Goal: Task Accomplishment & Management: Manage account settings

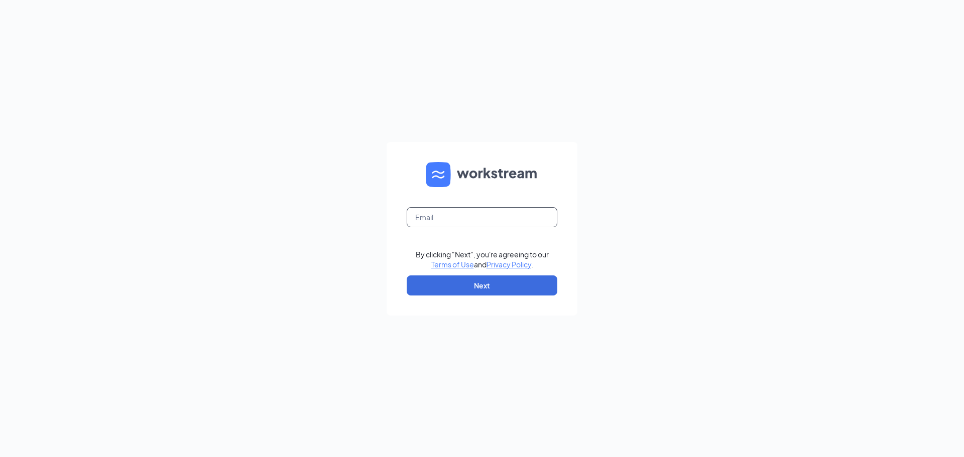
click at [417, 212] on input "text" at bounding box center [482, 217] width 151 height 20
type input "[EMAIL_ADDRESS][DOMAIN_NAME]"
click at [438, 283] on button "Next" at bounding box center [482, 286] width 151 height 20
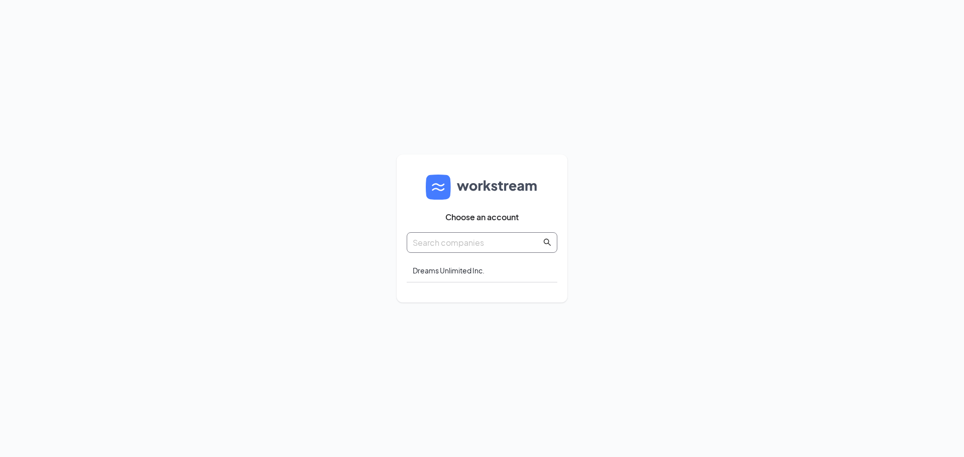
click at [455, 246] on input "text" at bounding box center [477, 242] width 129 height 13
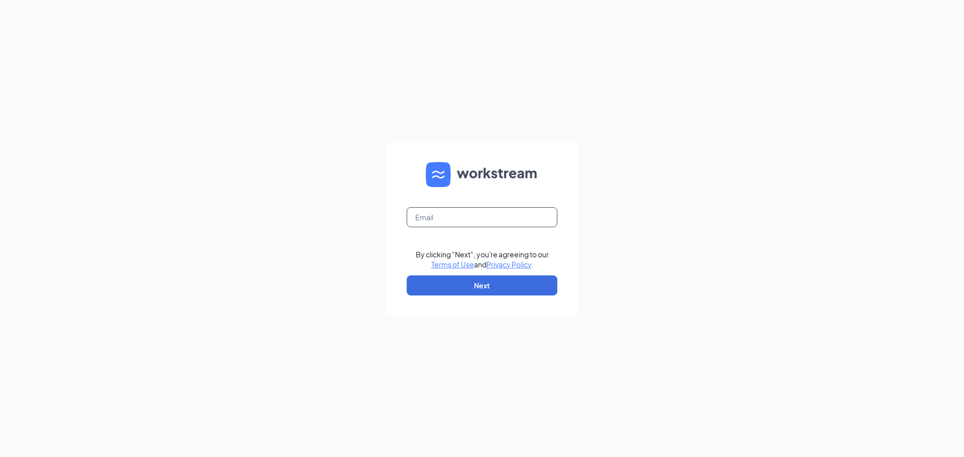
click at [412, 215] on input "text" at bounding box center [482, 217] width 151 height 20
type input "[EMAIL_ADDRESS][DOMAIN_NAME]"
click at [481, 283] on button "Next" at bounding box center [482, 286] width 151 height 20
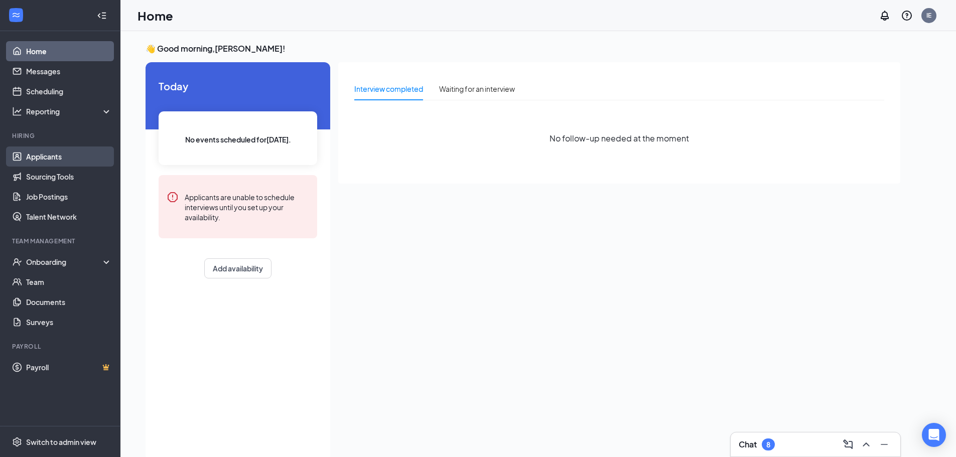
click at [55, 160] on link "Applicants" at bounding box center [69, 157] width 86 height 20
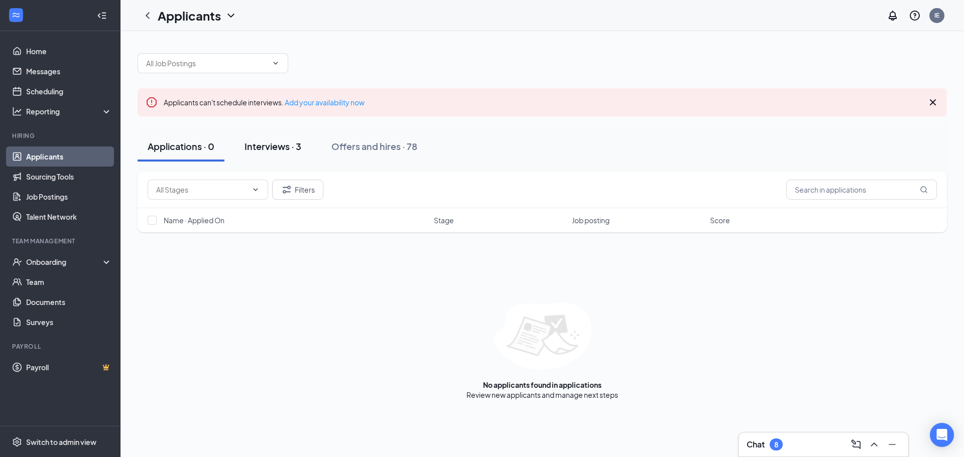
click at [298, 147] on div "Interviews · 3" at bounding box center [272, 146] width 57 height 13
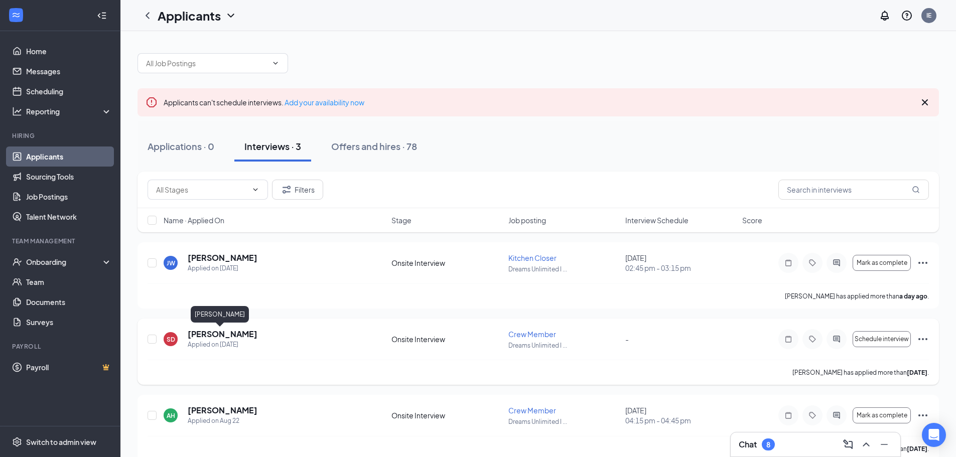
click at [210, 334] on h5 "sean dawson" at bounding box center [223, 334] width 70 height 11
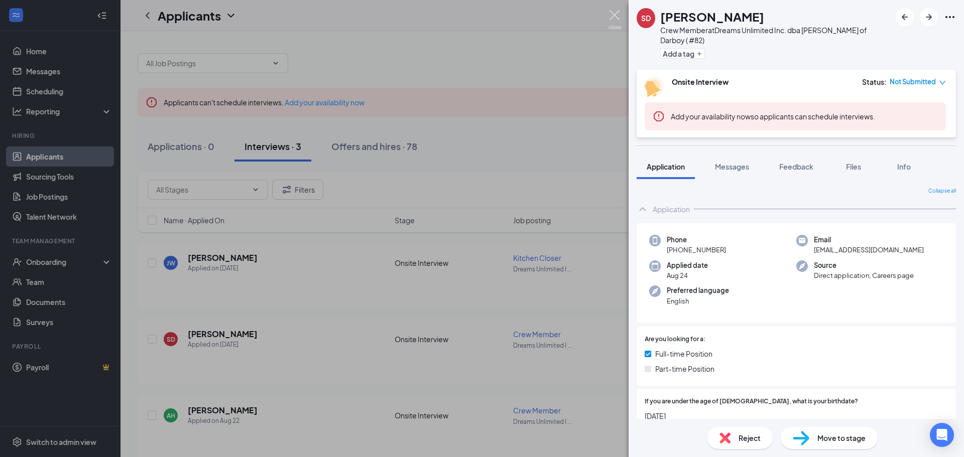
click at [613, 19] on img at bounding box center [614, 20] width 13 height 20
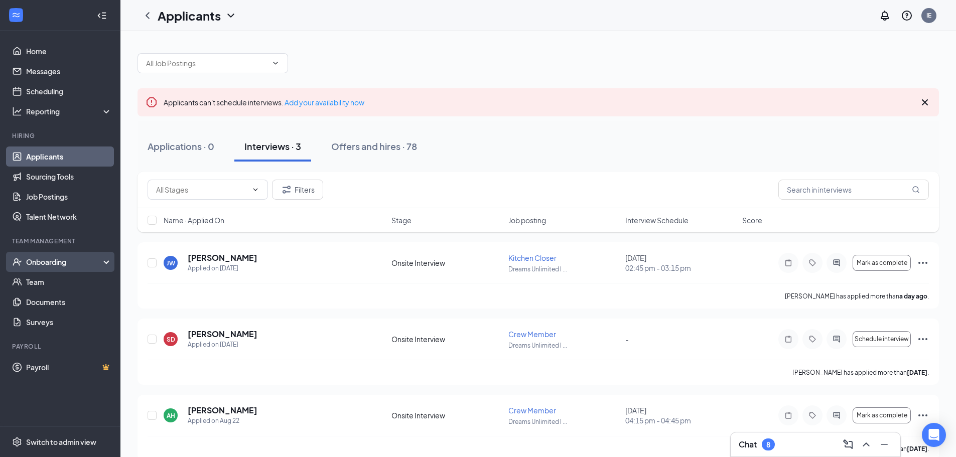
click at [58, 266] on div "Onboarding" at bounding box center [64, 262] width 77 height 10
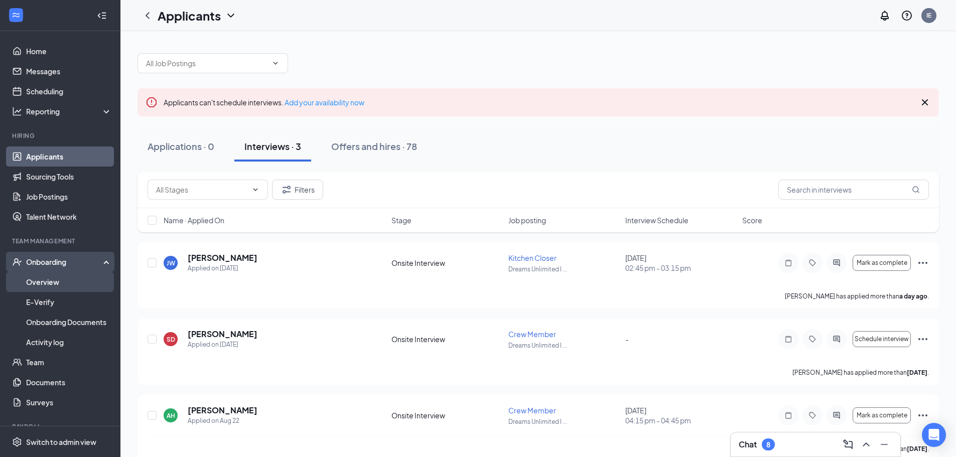
click at [63, 284] on link "Overview" at bounding box center [69, 282] width 86 height 20
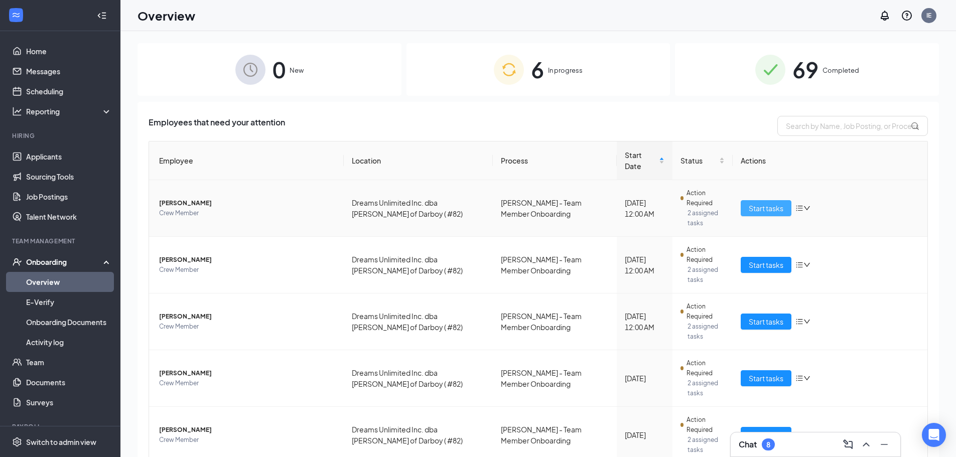
drag, startPoint x: 769, startPoint y: 197, endPoint x: 760, endPoint y: 197, distance: 8.5
click at [767, 203] on span "Start tasks" at bounding box center [766, 208] width 35 height 11
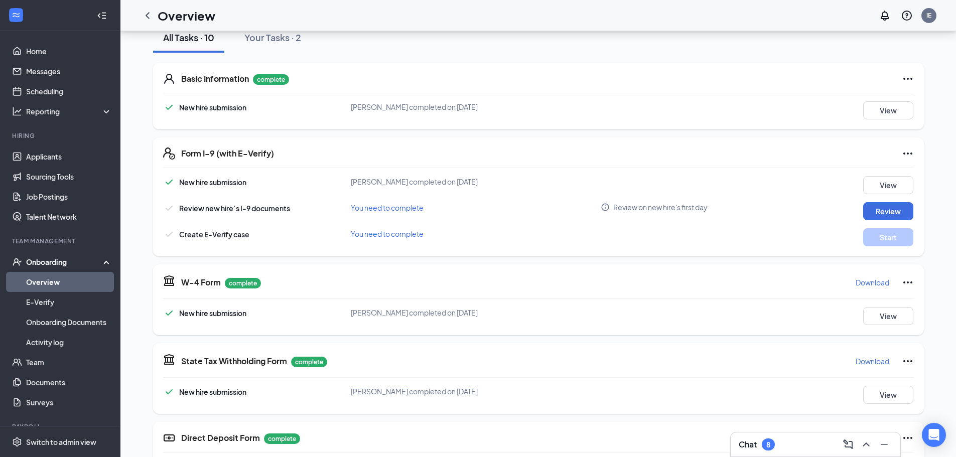
scroll to position [147, 0]
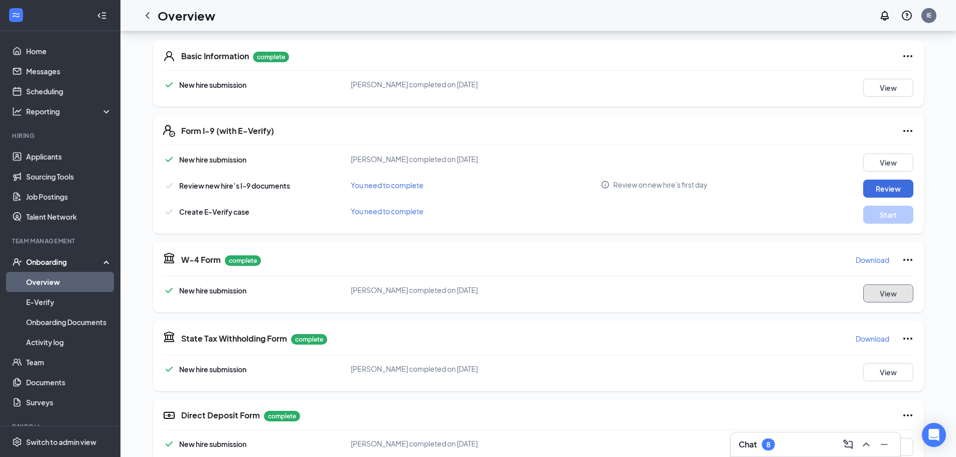
click at [896, 291] on button "View" at bounding box center [888, 294] width 50 height 18
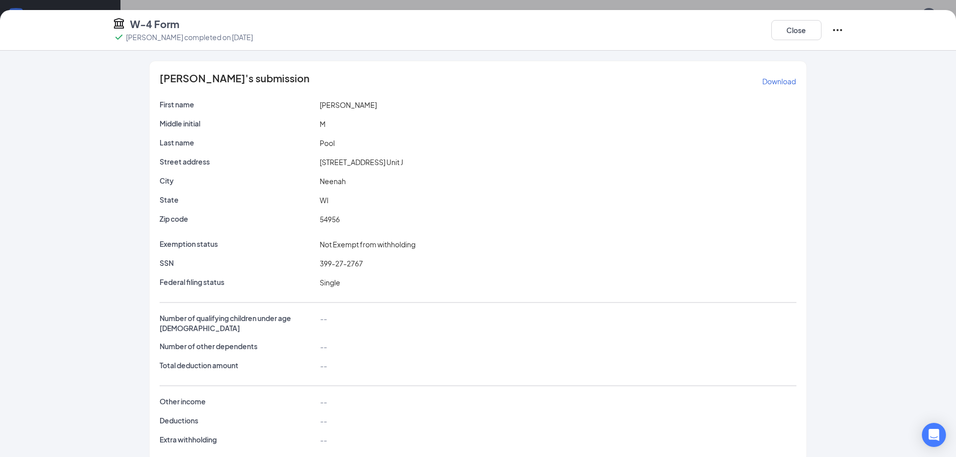
drag, startPoint x: 316, startPoint y: 162, endPoint x: 396, endPoint y: 171, distance: 79.8
click at [403, 170] on div "Street address 144 N Western Ave. Unit J" at bounding box center [478, 164] width 637 height 15
copy span "144 N Western Ave. Unit J"
click at [796, 31] on button "Close" at bounding box center [797, 30] width 50 height 20
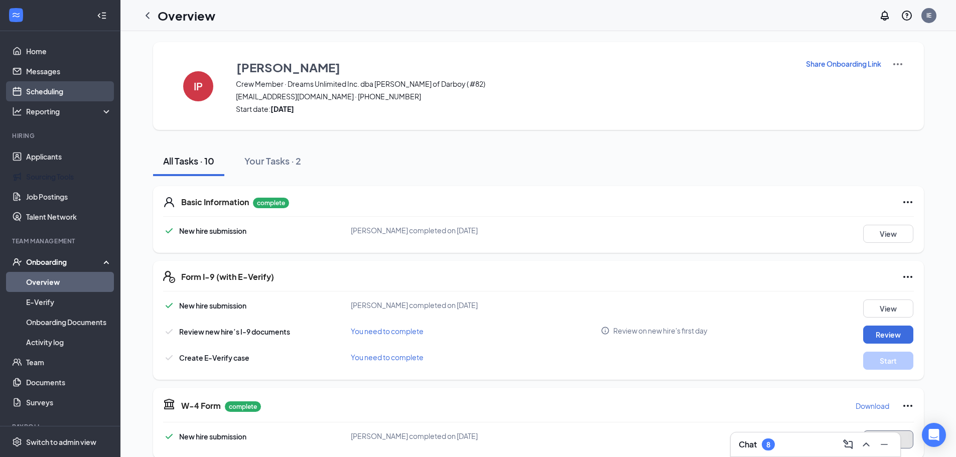
scroll to position [0, 0]
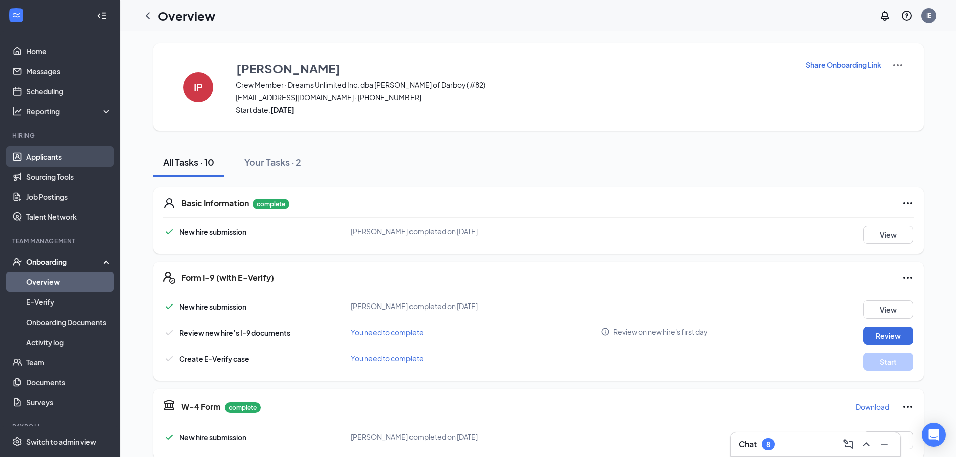
click at [49, 163] on link "Applicants" at bounding box center [69, 157] width 86 height 20
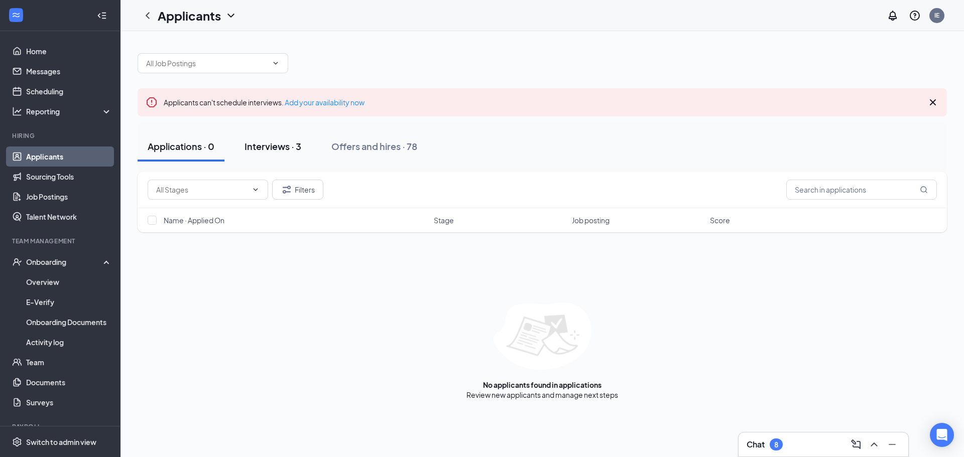
click at [271, 144] on div "Interviews · 3" at bounding box center [272, 146] width 57 height 13
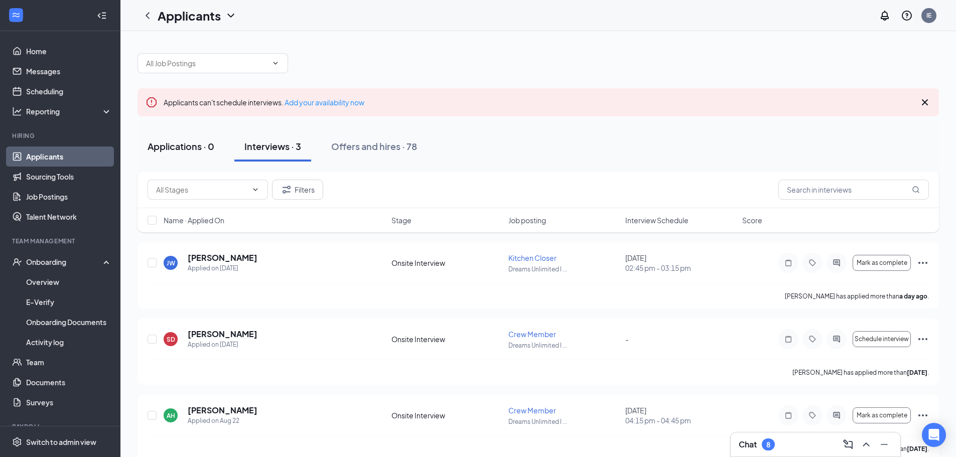
click at [187, 147] on div "Applications · 0" at bounding box center [181, 146] width 67 height 13
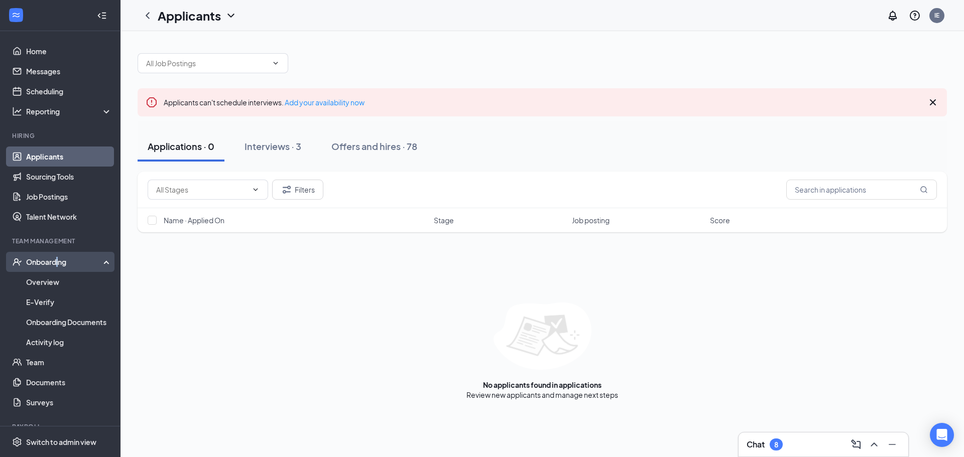
click at [58, 268] on div "Onboarding" at bounding box center [60, 262] width 120 height 20
click at [56, 264] on div "Onboarding" at bounding box center [64, 262] width 77 height 10
click at [48, 282] on link "Overview" at bounding box center [69, 282] width 86 height 20
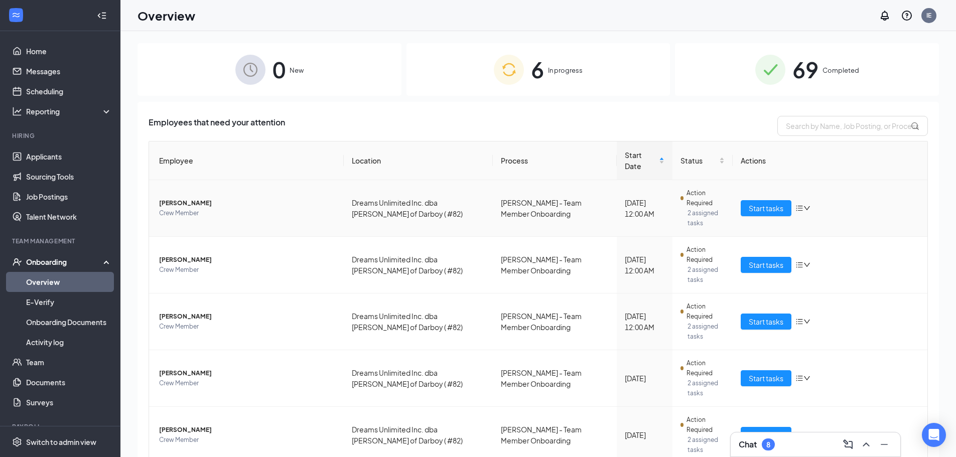
click at [763, 205] on td "Start tasks" at bounding box center [830, 208] width 195 height 57
click at [753, 203] on span "Start tasks" at bounding box center [766, 208] width 35 height 11
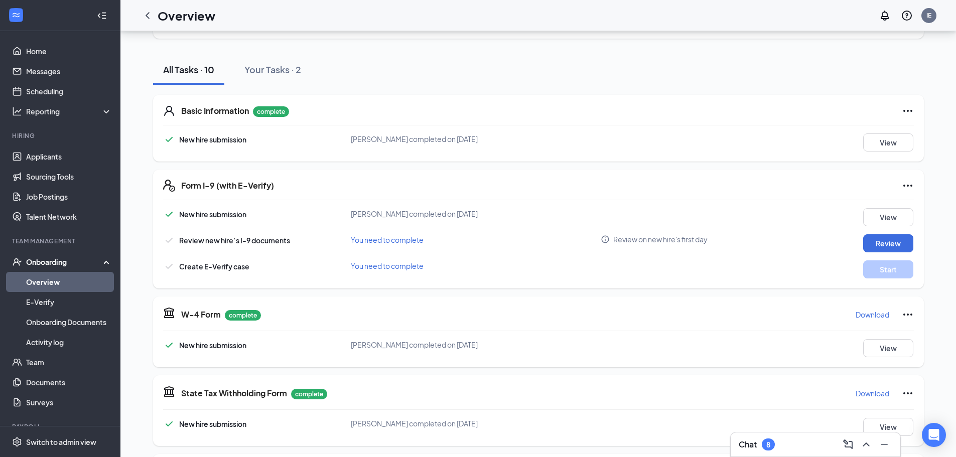
scroll to position [100, 0]
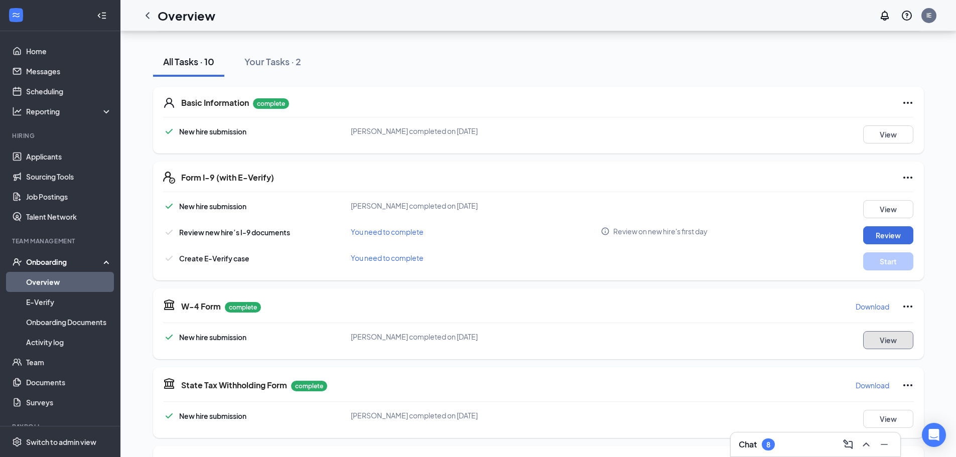
click at [895, 343] on button "View" at bounding box center [888, 340] width 50 height 18
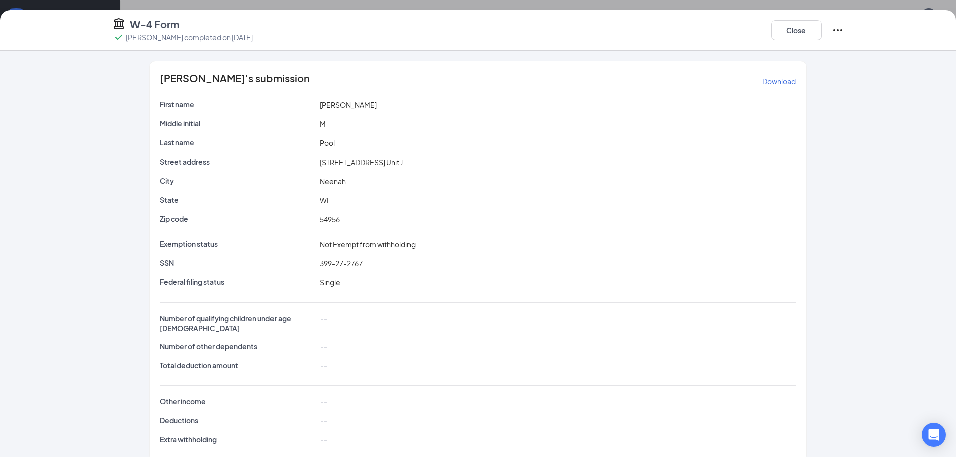
drag, startPoint x: 313, startPoint y: 159, endPoint x: 402, endPoint y: 164, distance: 89.0
click at [402, 164] on div "Street address 144 N Western Ave. Unit J" at bounding box center [478, 162] width 641 height 11
drag, startPoint x: 316, startPoint y: 264, endPoint x: 364, endPoint y: 270, distance: 48.6
click at [364, 270] on div "SSN 399-27-2767" at bounding box center [478, 265] width 637 height 15
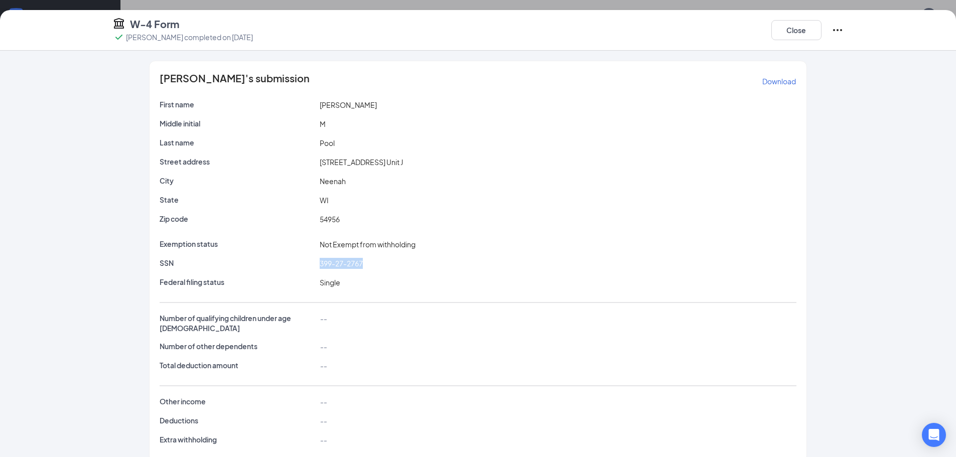
copy span "399-27-2767"
drag, startPoint x: 315, startPoint y: 160, endPoint x: 404, endPoint y: 167, distance: 88.6
click at [404, 167] on div "144 N Western Ave. Unit J" at bounding box center [558, 162] width 480 height 11
copy span "144 N Western Ave. Unit J"
click at [790, 31] on button "Close" at bounding box center [797, 30] width 50 height 20
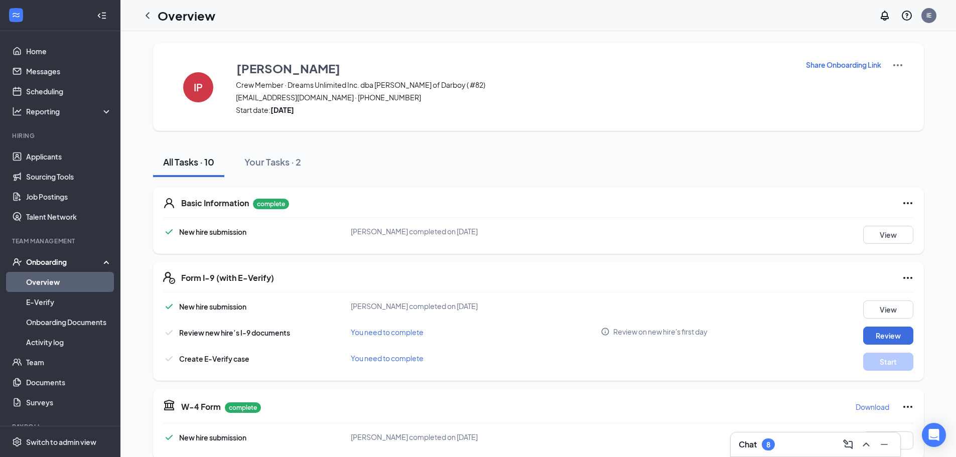
click at [43, 262] on div "Onboarding" at bounding box center [64, 262] width 77 height 10
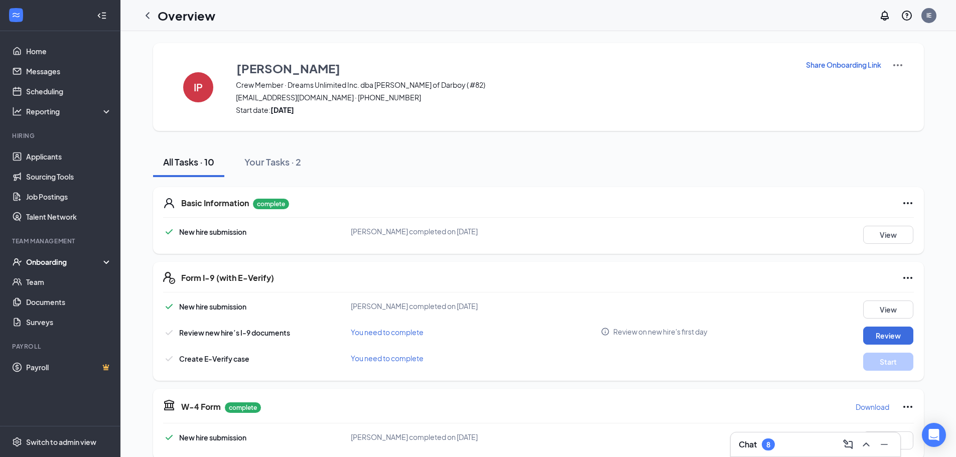
click at [44, 263] on div "Onboarding" at bounding box center [64, 262] width 77 height 10
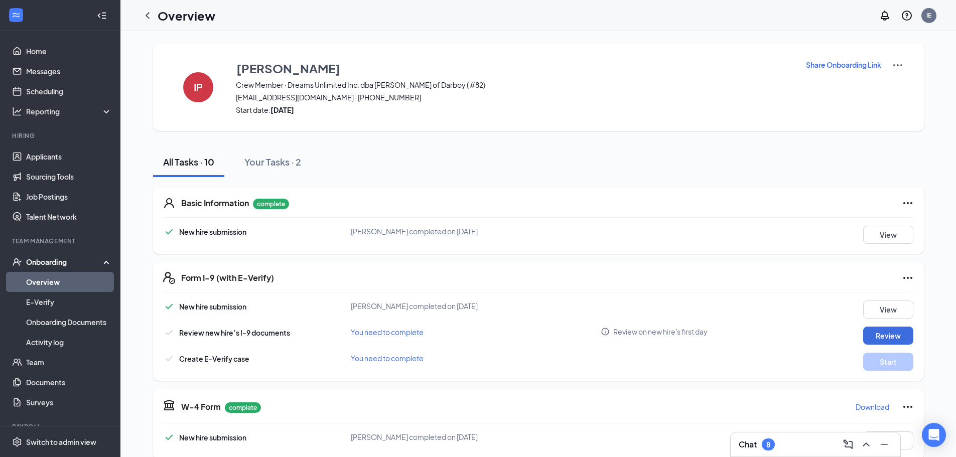
click at [49, 283] on link "Overview" at bounding box center [69, 282] width 86 height 20
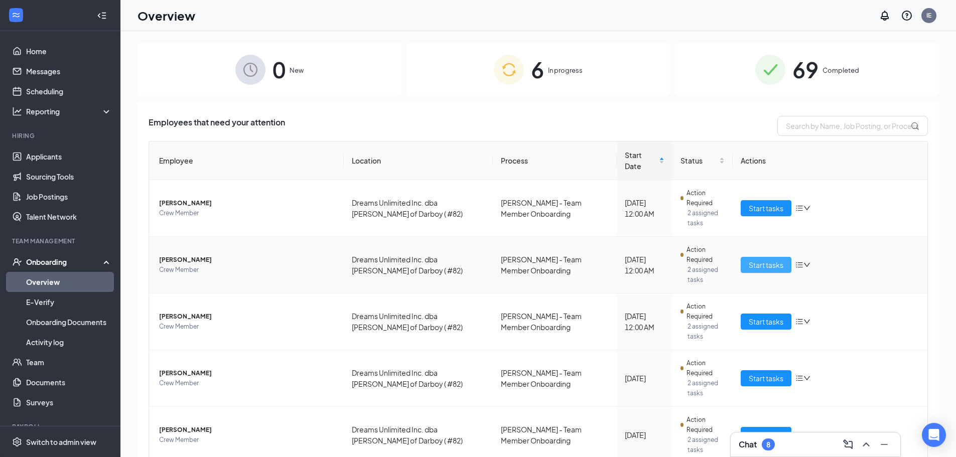
click at [758, 260] on span "Start tasks" at bounding box center [766, 265] width 35 height 11
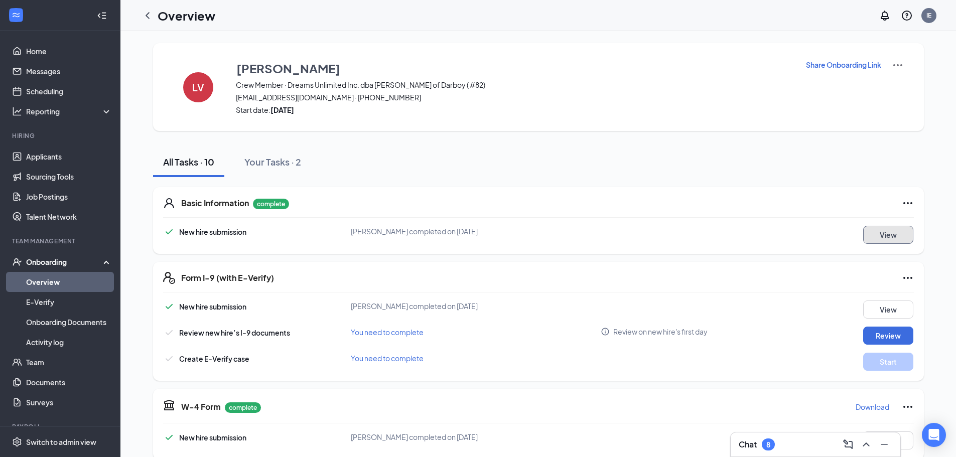
click at [876, 233] on button "View" at bounding box center [888, 235] width 50 height 18
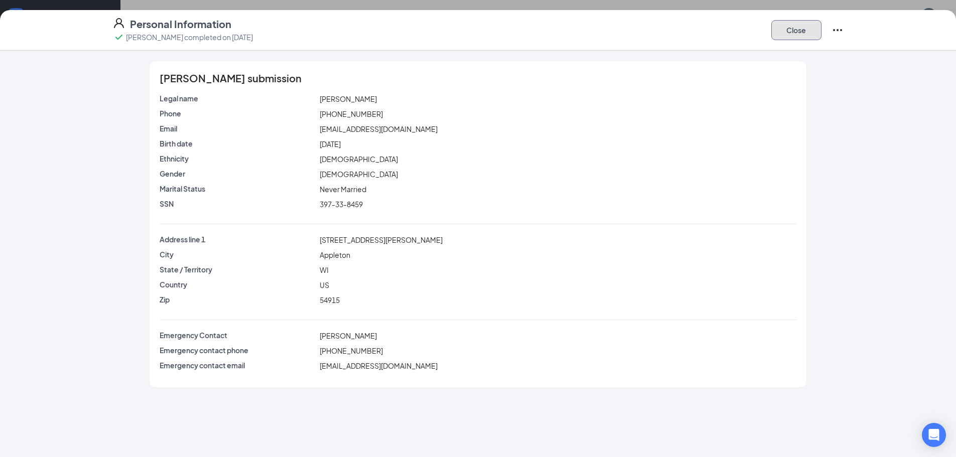
click at [800, 34] on button "Close" at bounding box center [797, 30] width 50 height 20
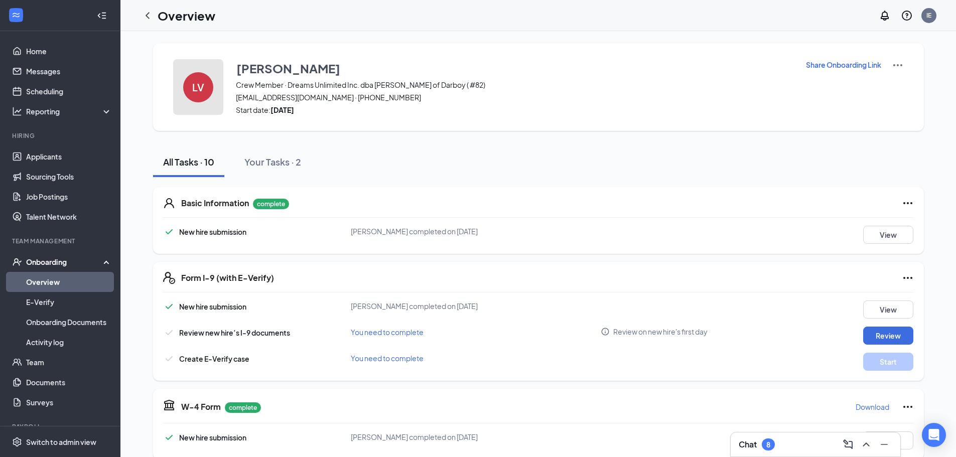
click at [208, 88] on div "LV" at bounding box center [198, 87] width 30 height 30
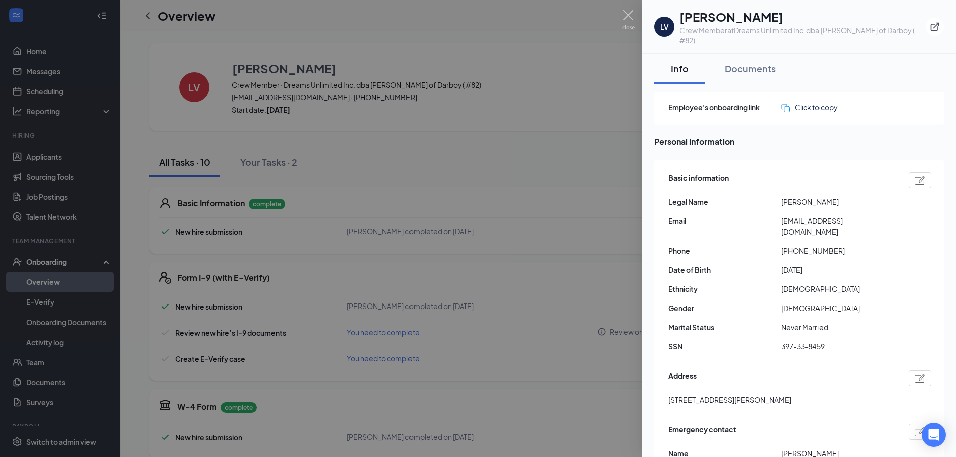
click at [823, 102] on div "Click to copy" at bounding box center [810, 107] width 56 height 11
click at [813, 102] on div "Click to copy" at bounding box center [810, 107] width 56 height 11
click at [762, 62] on div "Documents" at bounding box center [750, 68] width 51 height 13
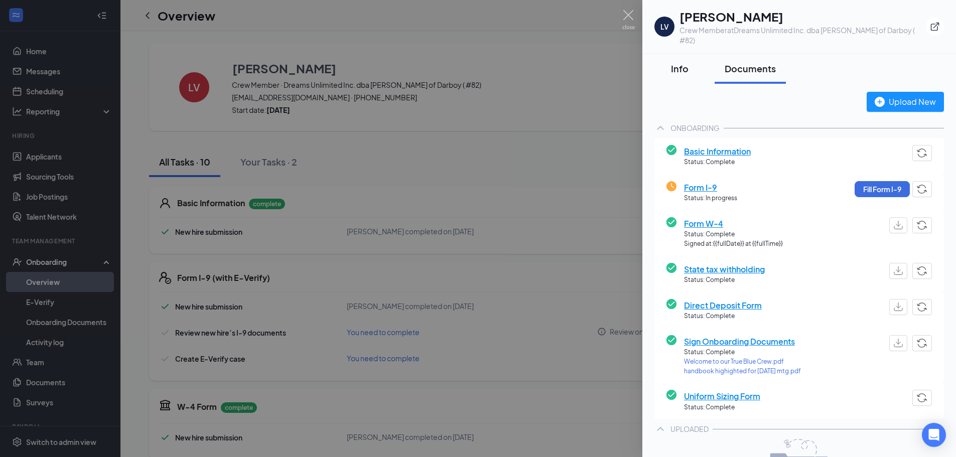
click at [679, 62] on div "Info" at bounding box center [680, 68] width 30 height 13
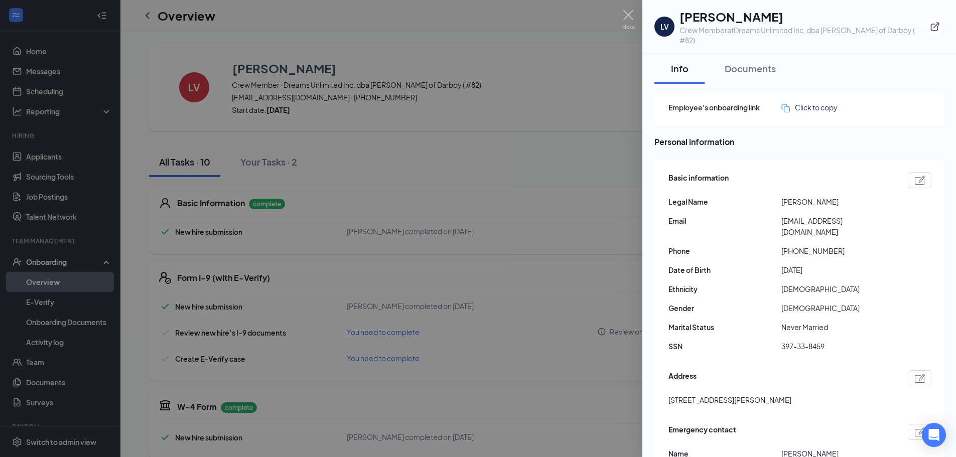
click at [532, 28] on div at bounding box center [478, 228] width 956 height 457
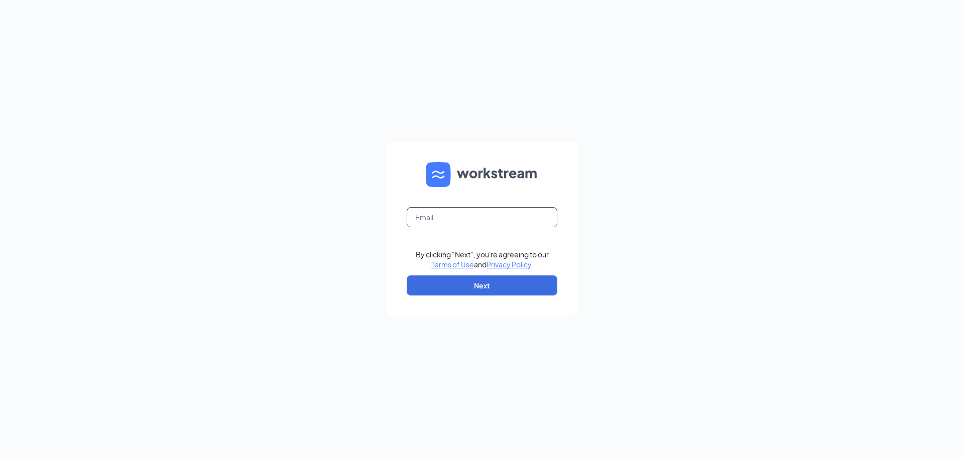
click at [416, 213] on input "text" at bounding box center [482, 217] width 151 height 20
type input "diesha62@yahoo.com"
click at [473, 284] on button "Next" at bounding box center [482, 286] width 151 height 20
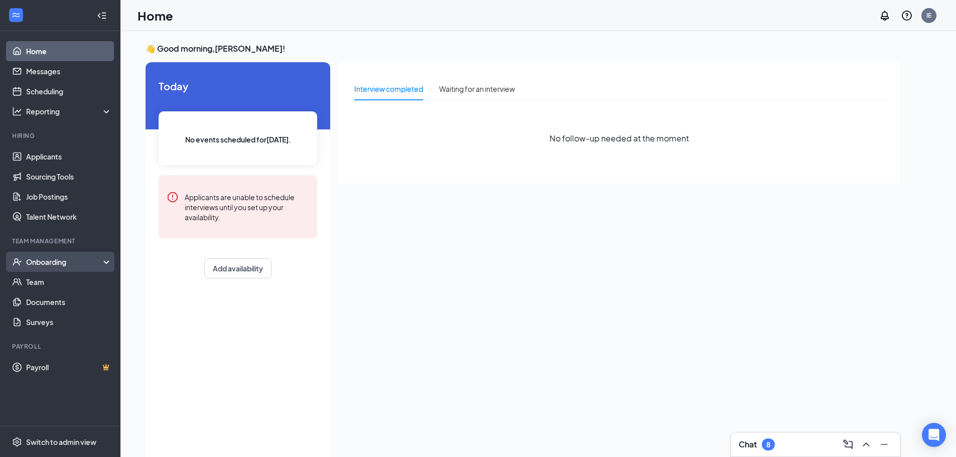
click at [60, 258] on div "Onboarding" at bounding box center [64, 262] width 77 height 10
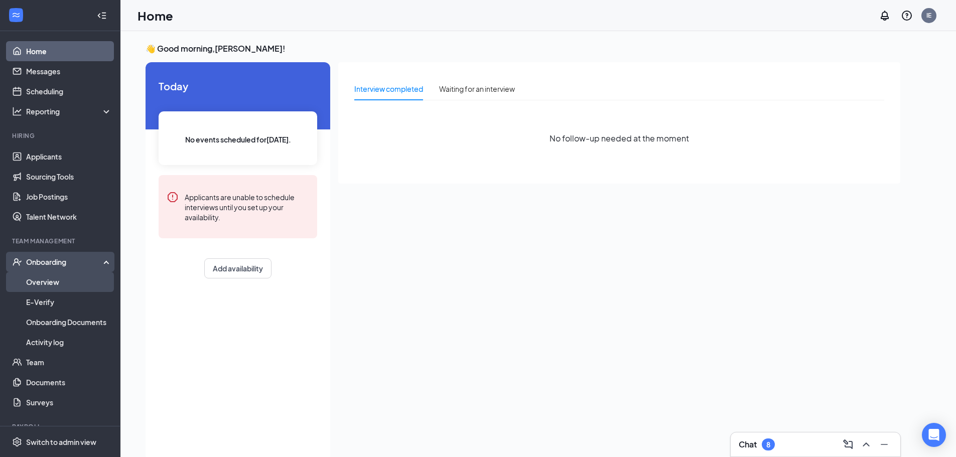
click at [58, 282] on link "Overview" at bounding box center [69, 282] width 86 height 20
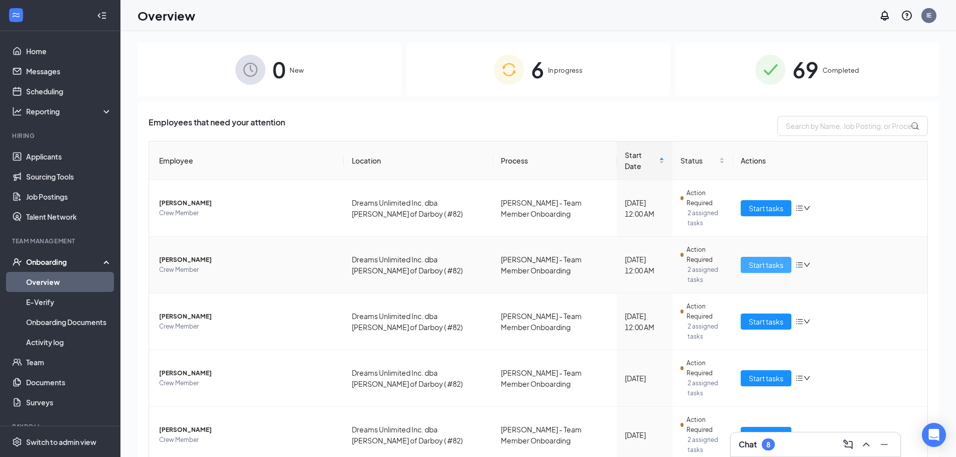
click at [760, 260] on span "Start tasks" at bounding box center [766, 265] width 35 height 11
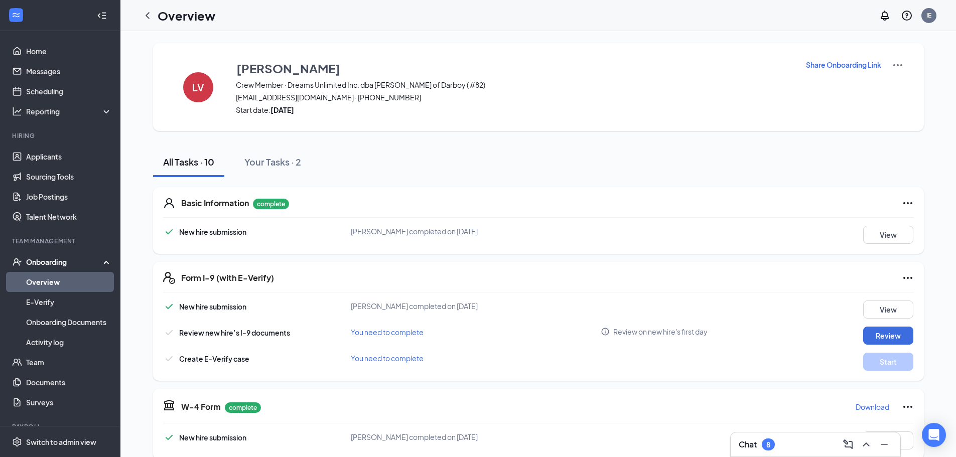
click at [893, 66] on img at bounding box center [898, 65] width 12 height 12
click at [879, 82] on span "View details" at bounding box center [893, 83] width 39 height 11
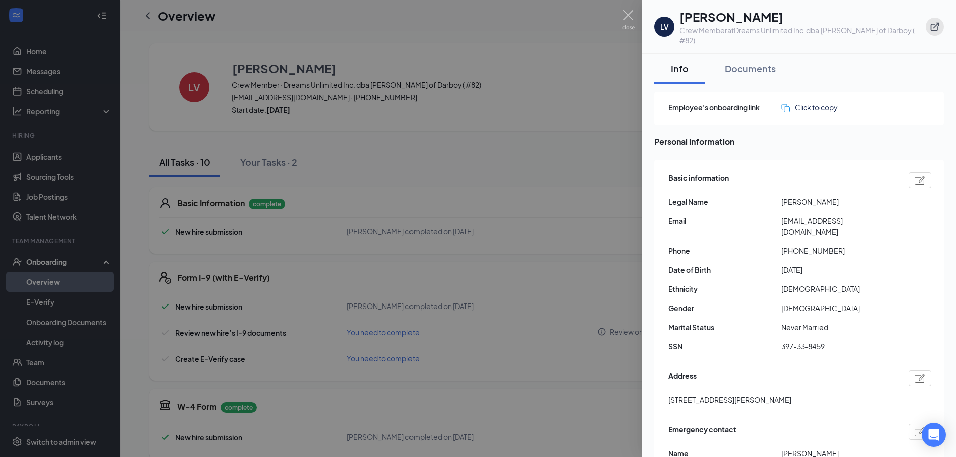
click at [934, 23] on icon "ExternalLink" at bounding box center [935, 27] width 9 height 9
click at [627, 16] on img at bounding box center [628, 20] width 13 height 20
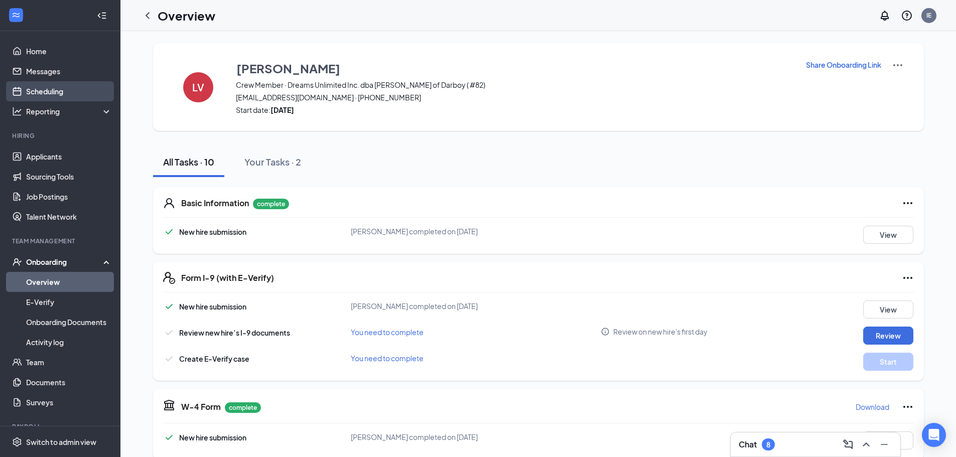
click at [54, 95] on link "Scheduling" at bounding box center [69, 91] width 86 height 20
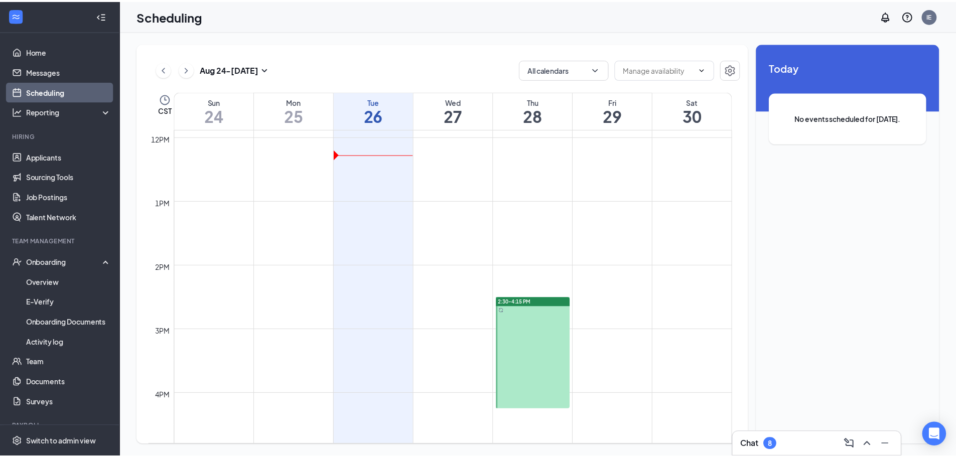
scroll to position [768, 0]
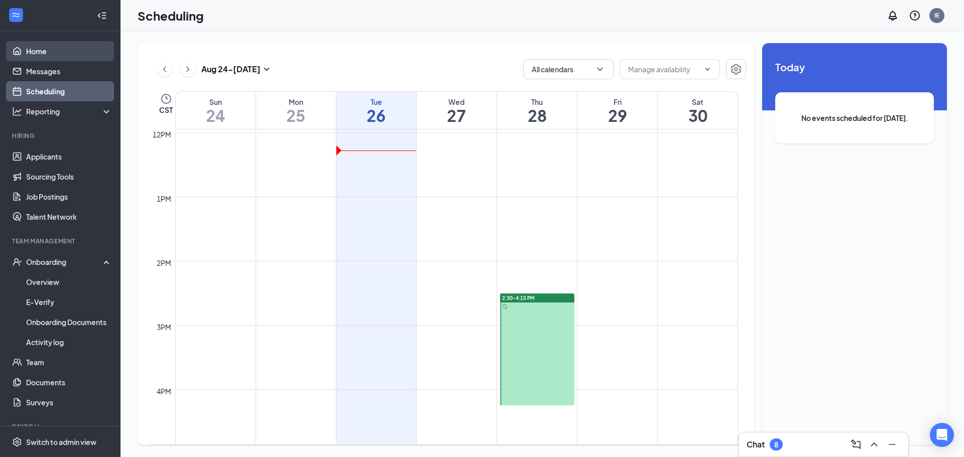
click at [37, 52] on link "Home" at bounding box center [69, 51] width 86 height 20
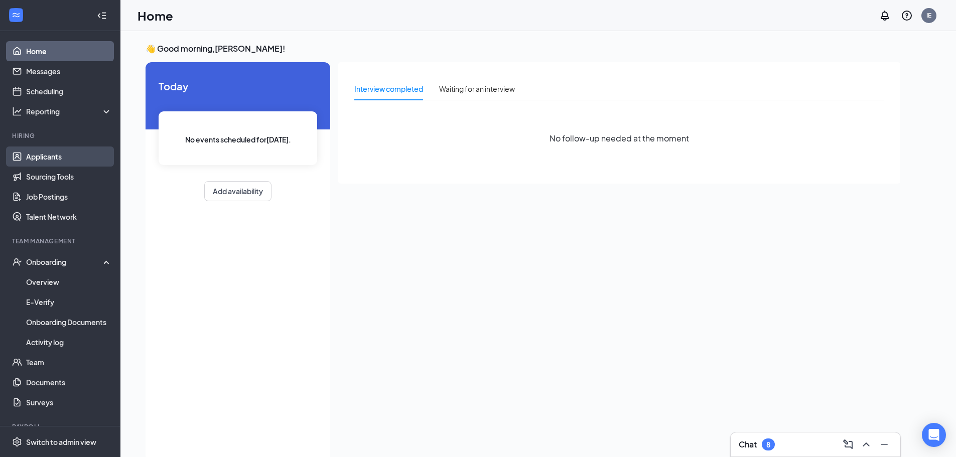
click at [60, 162] on link "Applicants" at bounding box center [69, 157] width 86 height 20
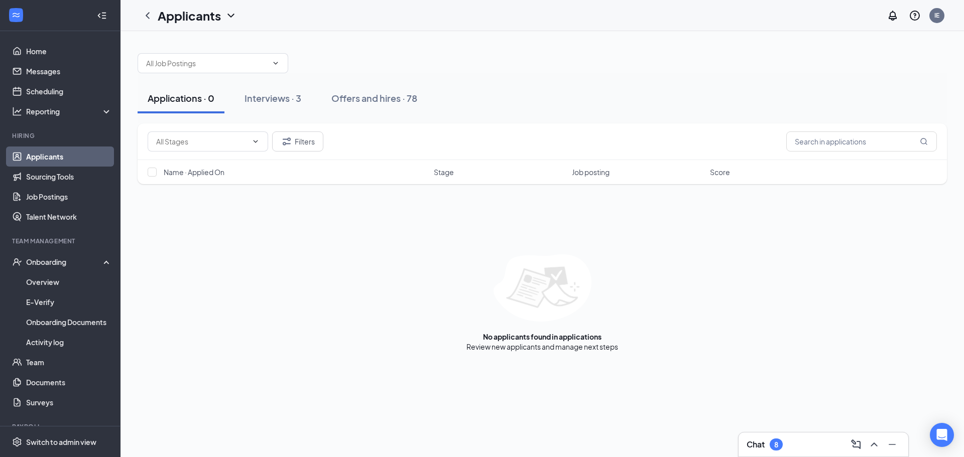
click at [64, 159] on link "Applicants" at bounding box center [69, 157] width 86 height 20
click at [56, 264] on div "Onboarding" at bounding box center [64, 262] width 77 height 10
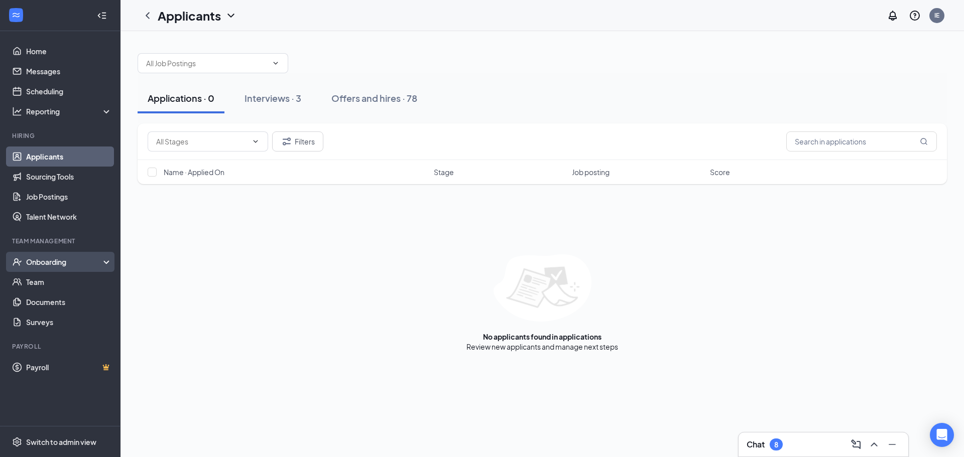
click at [50, 267] on div "Onboarding" at bounding box center [64, 262] width 77 height 10
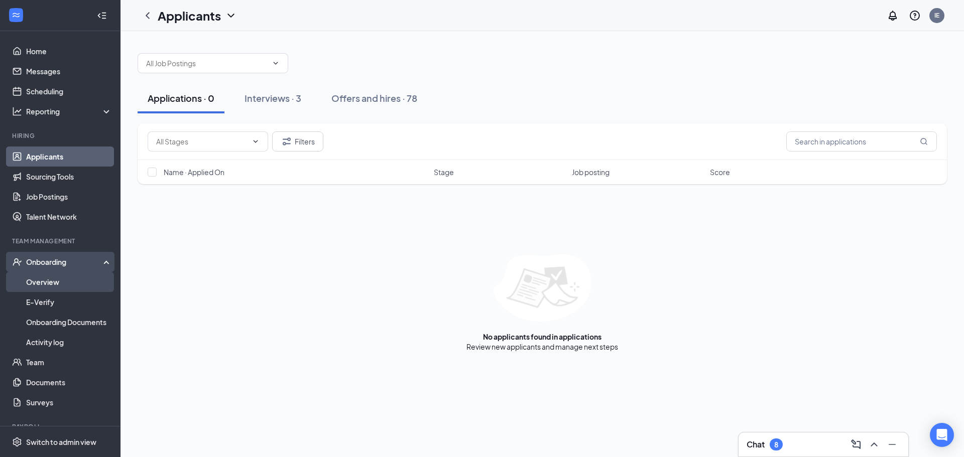
click at [49, 283] on link "Overview" at bounding box center [69, 282] width 86 height 20
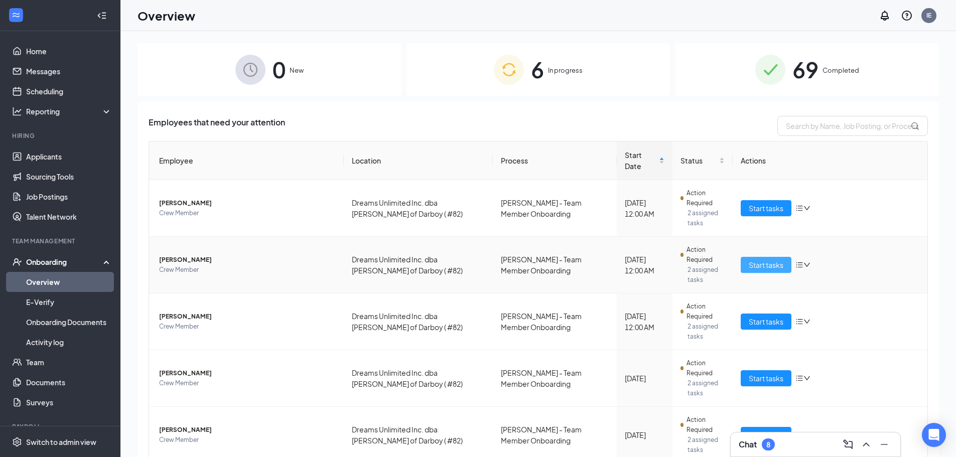
click at [770, 260] on span "Start tasks" at bounding box center [766, 265] width 35 height 11
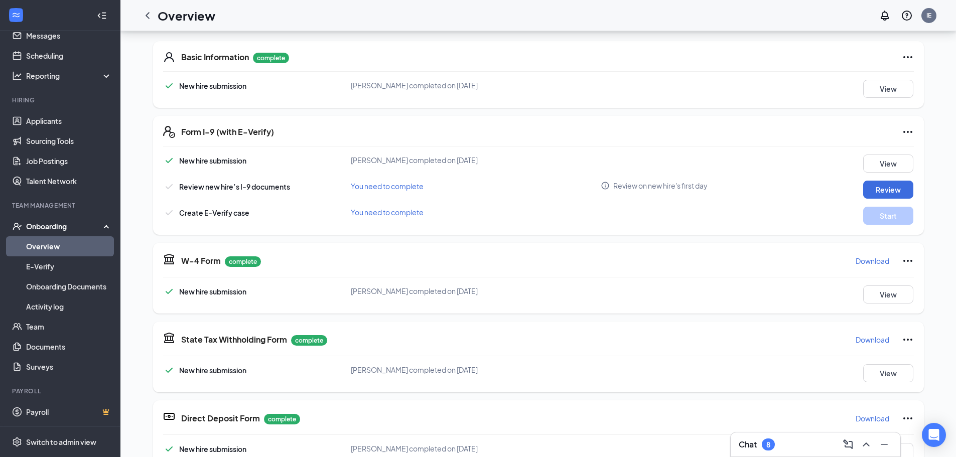
scroll to position [151, 0]
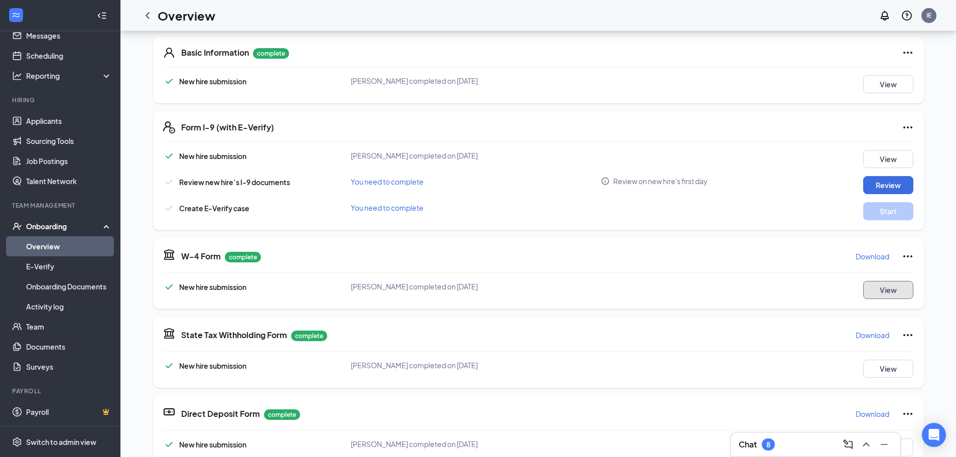
click at [895, 288] on button "View" at bounding box center [888, 290] width 50 height 18
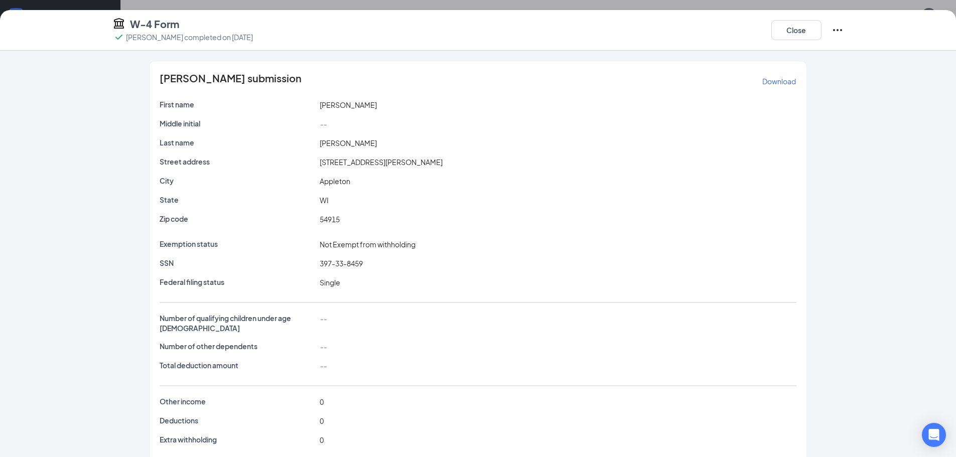
click at [357, 162] on span "825 S Lee Street" at bounding box center [381, 162] width 123 height 9
drag, startPoint x: 309, startPoint y: 158, endPoint x: 319, endPoint y: 159, distance: 10.1
click at [319, 159] on div "Street address 825 S Lee Street" at bounding box center [478, 162] width 641 height 11
click at [320, 162] on span "825 S Lee Street" at bounding box center [381, 162] width 123 height 9
drag, startPoint x: 314, startPoint y: 161, endPoint x: 371, endPoint y: 162, distance: 57.7
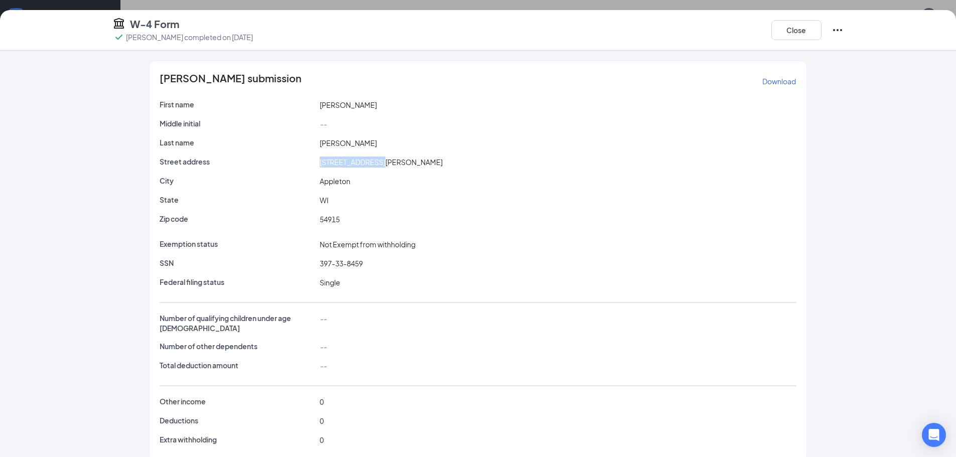
click at [371, 162] on div "825 S Lee Street" at bounding box center [558, 162] width 480 height 11
copy span "825 S Lee Street"
click at [318, 263] on div "397-33-8459" at bounding box center [558, 263] width 480 height 11
drag, startPoint x: 315, startPoint y: 263, endPoint x: 364, endPoint y: 267, distance: 49.4
click at [364, 267] on div "397-33-8459" at bounding box center [558, 263] width 480 height 11
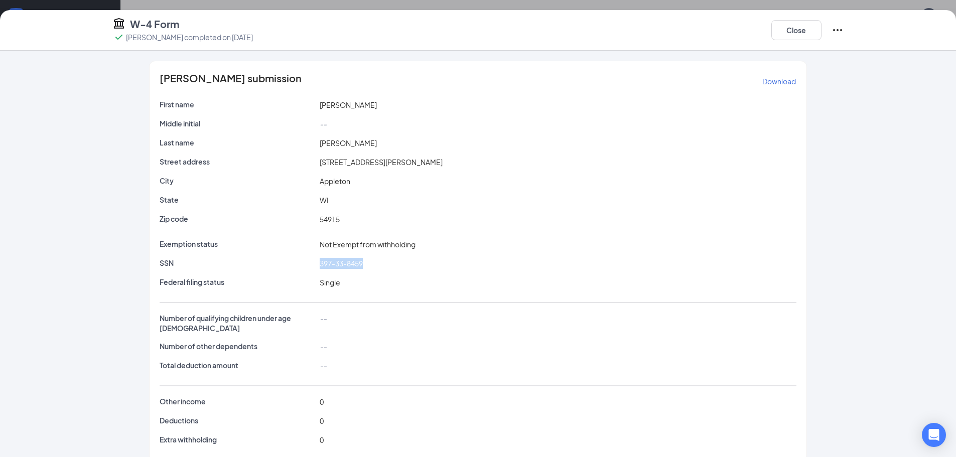
copy span "397-33-8459"
drag, startPoint x: 316, startPoint y: 161, endPoint x: 373, endPoint y: 166, distance: 57.4
click at [377, 166] on div "825 S Lee Street" at bounding box center [558, 162] width 480 height 11
copy span "825 S Lee Street"
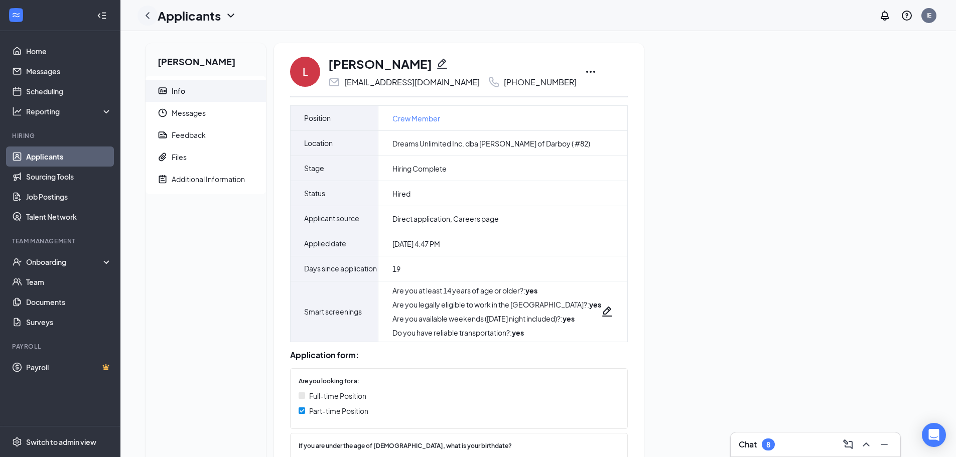
click at [152, 15] on icon "ChevronLeft" at bounding box center [148, 16] width 12 height 12
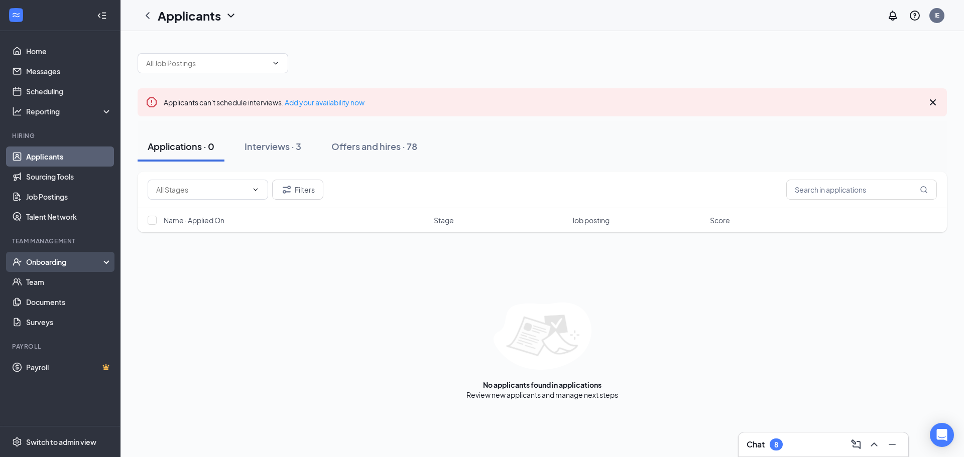
click at [49, 264] on div "Onboarding" at bounding box center [64, 262] width 77 height 10
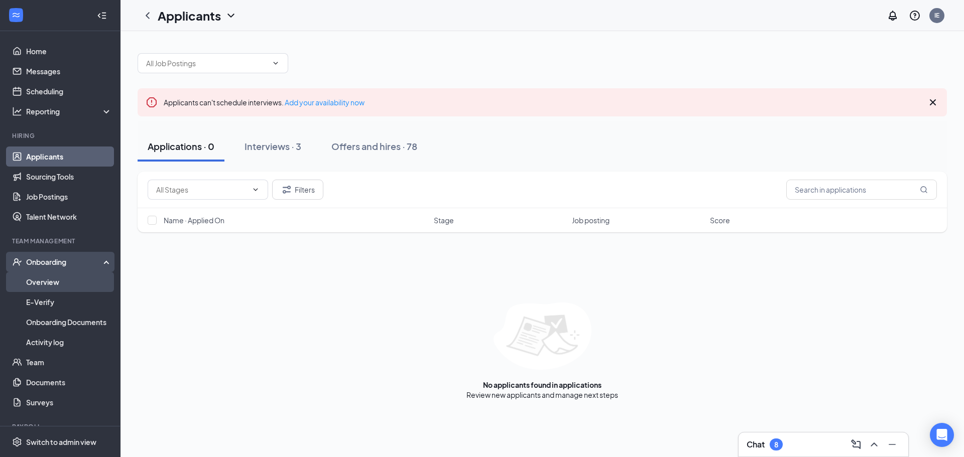
click at [54, 279] on link "Overview" at bounding box center [69, 282] width 86 height 20
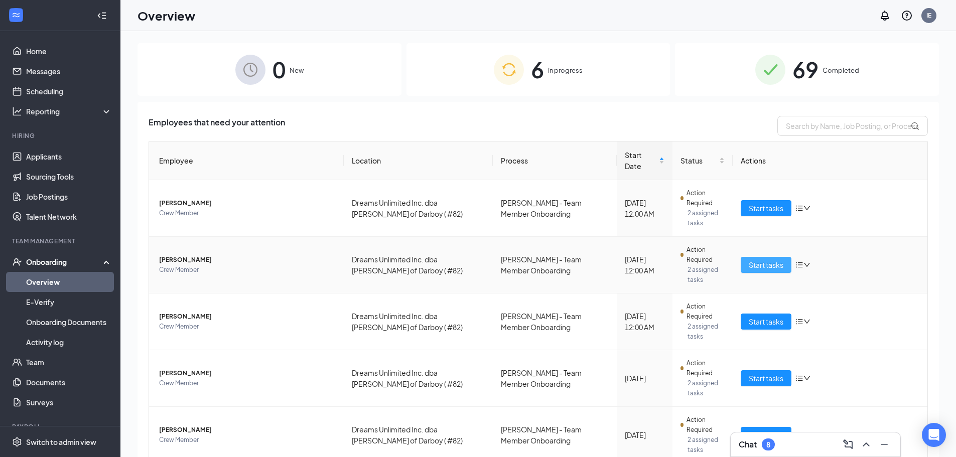
click at [757, 260] on span "Start tasks" at bounding box center [766, 265] width 35 height 11
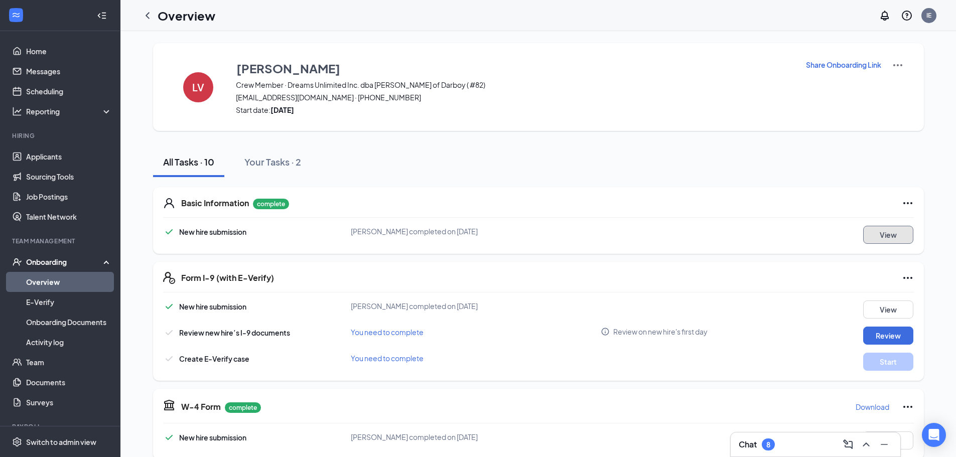
click at [881, 240] on button "View" at bounding box center [888, 235] width 50 height 18
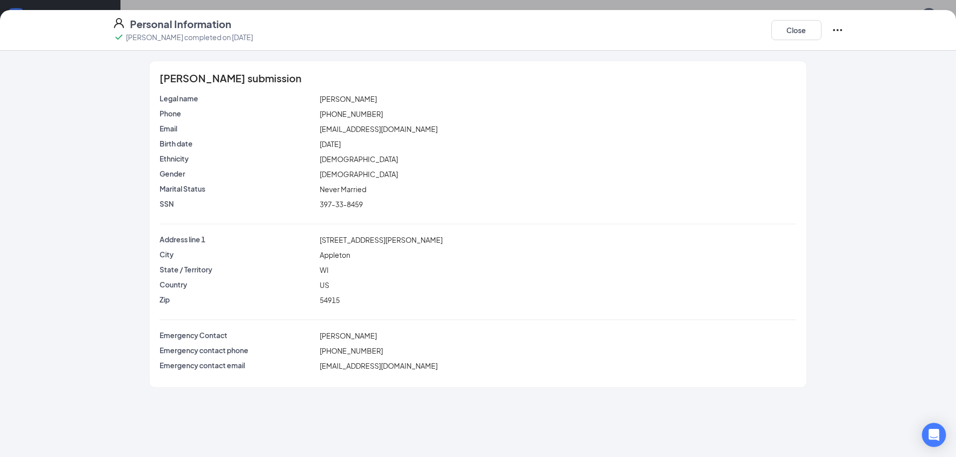
click at [838, 30] on icon "Ellipses" at bounding box center [837, 30] width 9 height 2
click at [808, 33] on button "Close" at bounding box center [797, 30] width 50 height 20
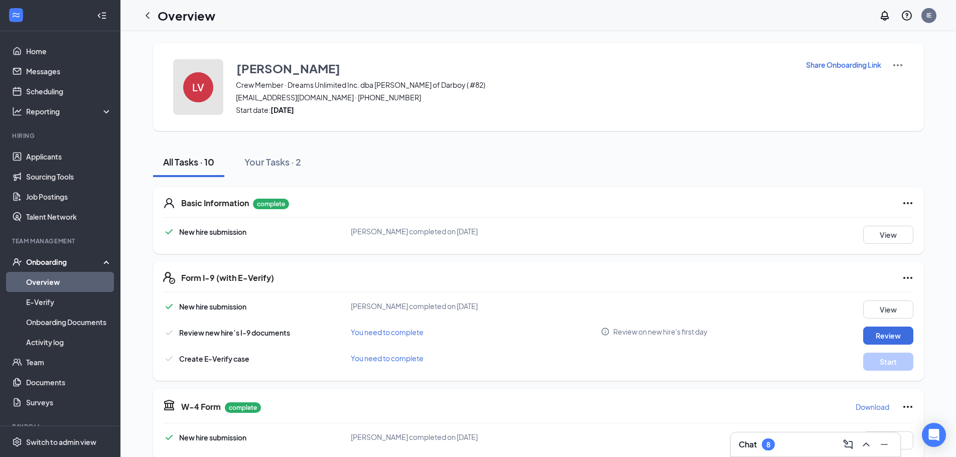
click at [206, 84] on div "LV" at bounding box center [198, 87] width 30 height 30
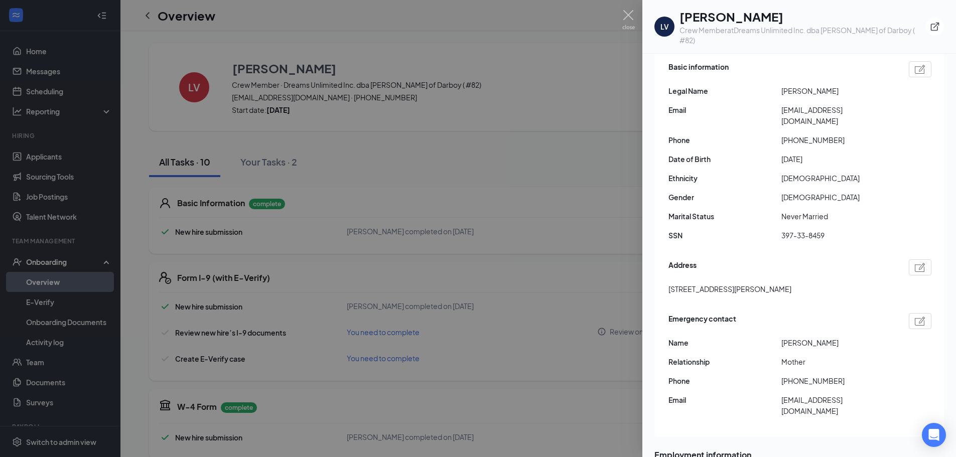
scroll to position [100, 0]
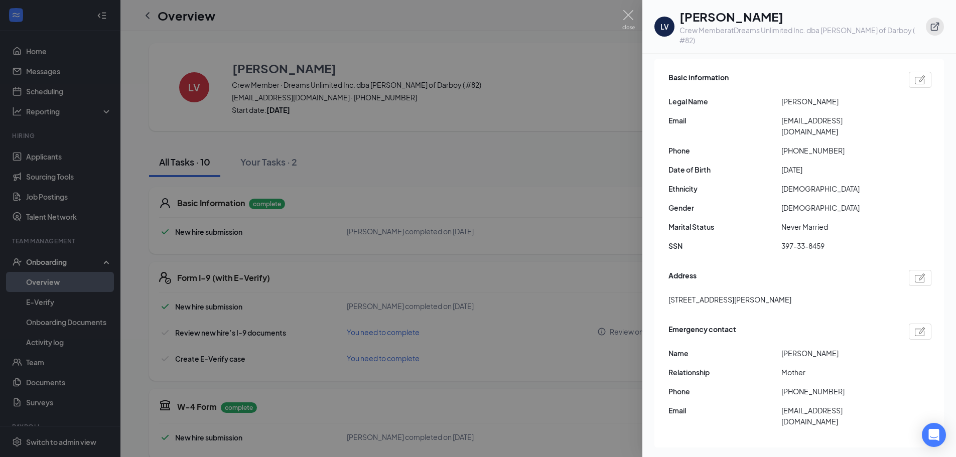
click at [936, 23] on icon "ExternalLink" at bounding box center [935, 27] width 9 height 9
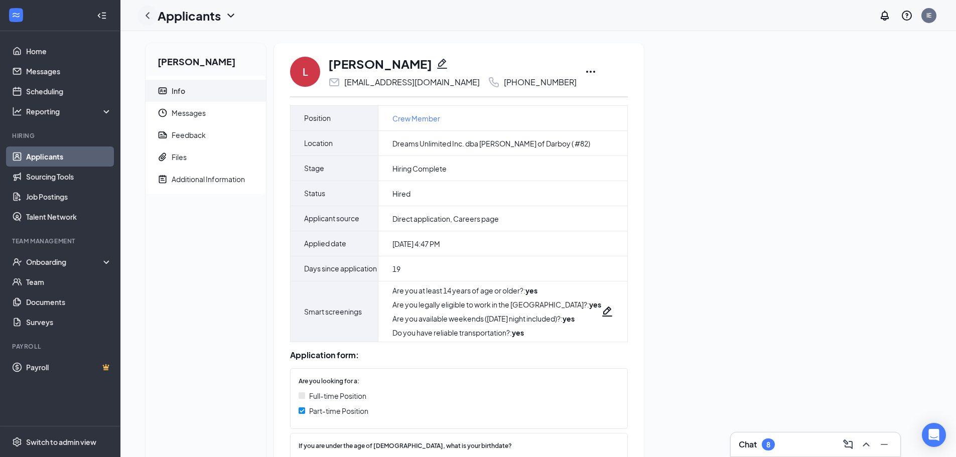
click at [147, 17] on icon "ChevronLeft" at bounding box center [148, 16] width 12 height 12
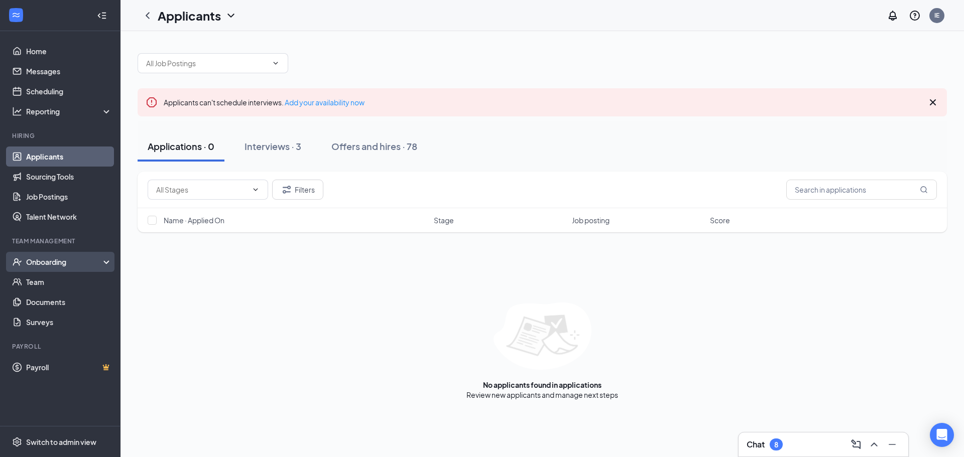
click at [57, 257] on div "Onboarding" at bounding box center [64, 262] width 77 height 10
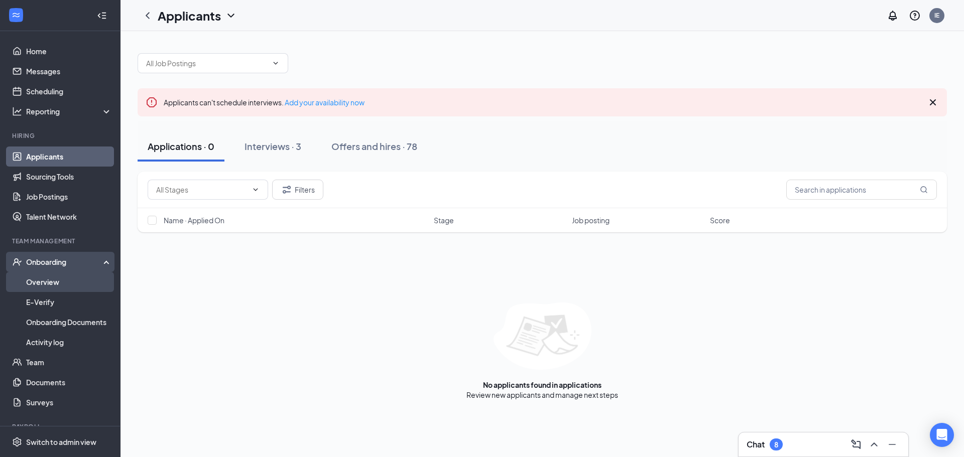
click at [53, 285] on link "Overview" at bounding box center [69, 282] width 86 height 20
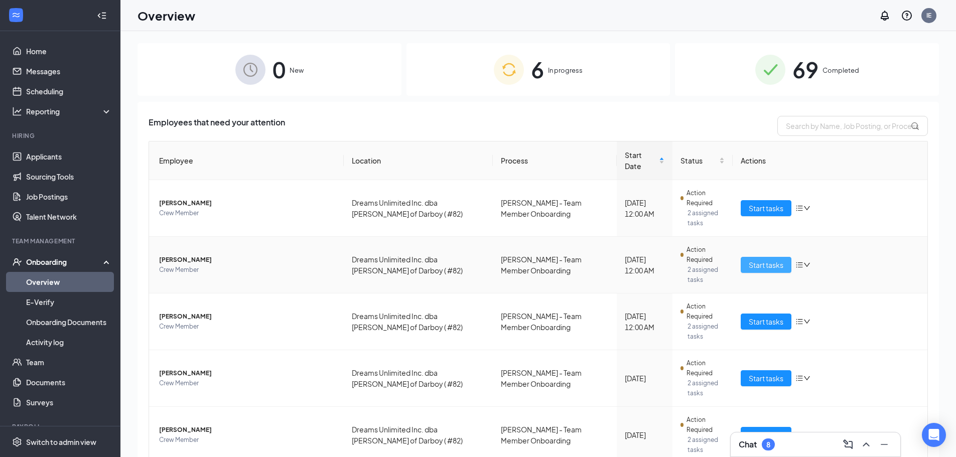
click at [769, 260] on span "Start tasks" at bounding box center [766, 265] width 35 height 11
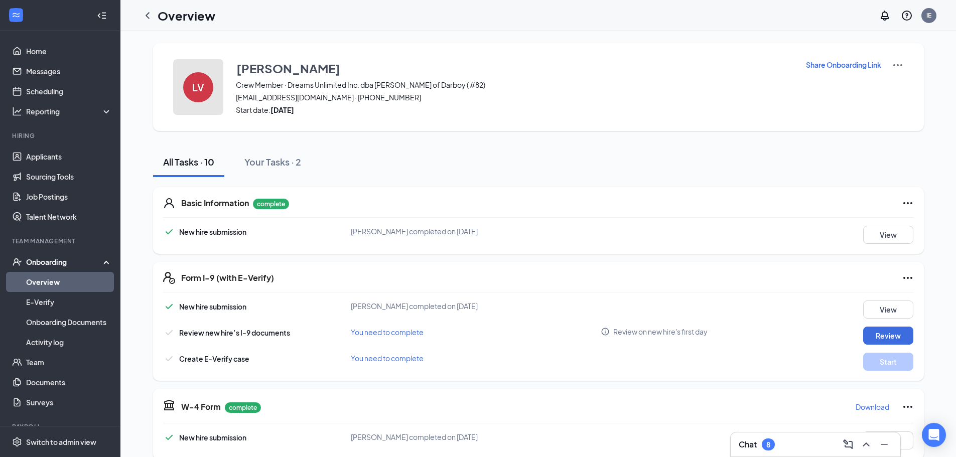
click at [192, 91] on h4 "LV" at bounding box center [198, 87] width 12 height 7
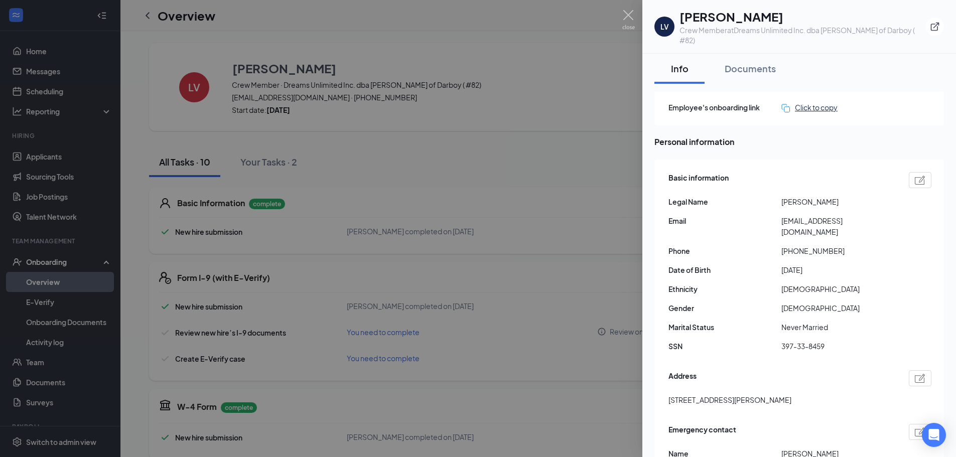
click at [810, 102] on div "Click to copy" at bounding box center [810, 107] width 56 height 11
click at [625, 7] on div at bounding box center [478, 228] width 956 height 457
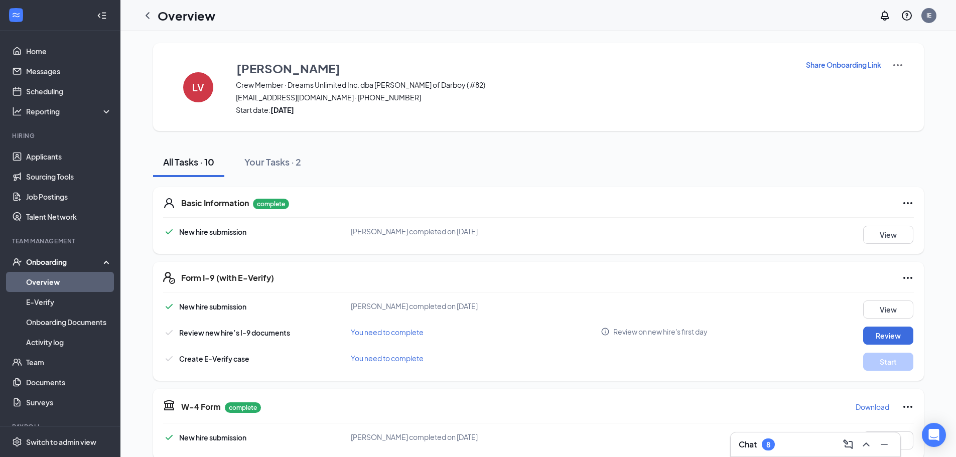
click at [892, 64] on img at bounding box center [898, 65] width 12 height 12
click at [773, 124] on div "LV Lucy Vang Crew Member · Dreams Unlimited Inc. dba Culver's of Darboy ( #82) …" at bounding box center [538, 87] width 771 height 88
click at [903, 204] on icon "Ellipses" at bounding box center [908, 203] width 12 height 12
click at [822, 191] on div "Basic Information complete New hire submission Lucy Vang completed on Aug 16, 2…" at bounding box center [538, 220] width 771 height 67
click at [153, 14] on icon "ChevronLeft" at bounding box center [148, 16] width 12 height 12
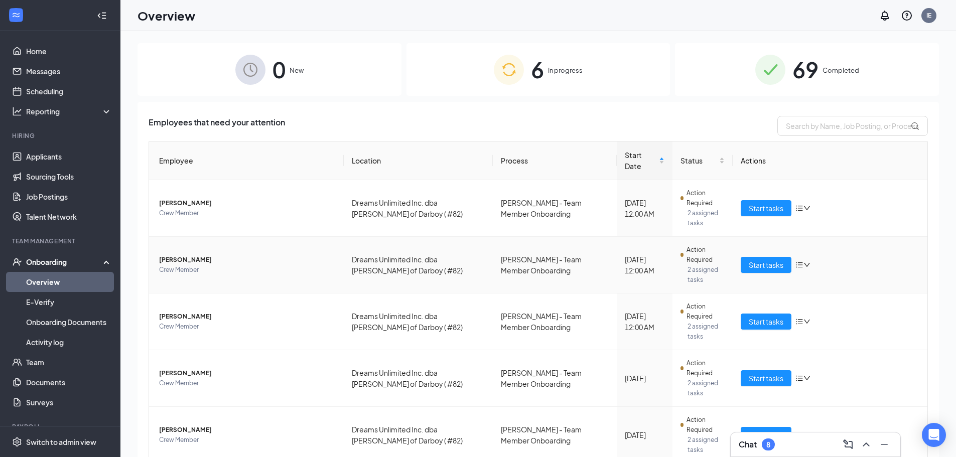
click at [797, 263] on icon "bars" at bounding box center [800, 266] width 7 height 6
click at [757, 260] on span "Start tasks" at bounding box center [766, 265] width 35 height 11
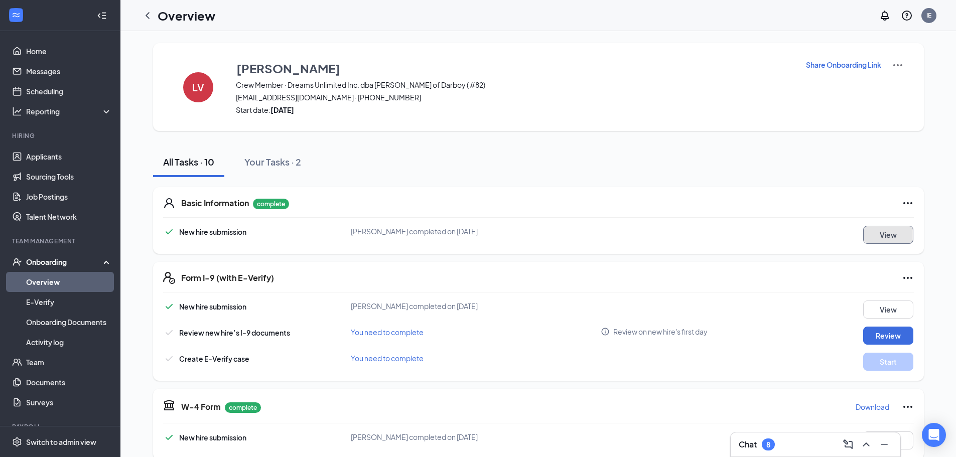
click at [885, 234] on button "View" at bounding box center [888, 235] width 50 height 18
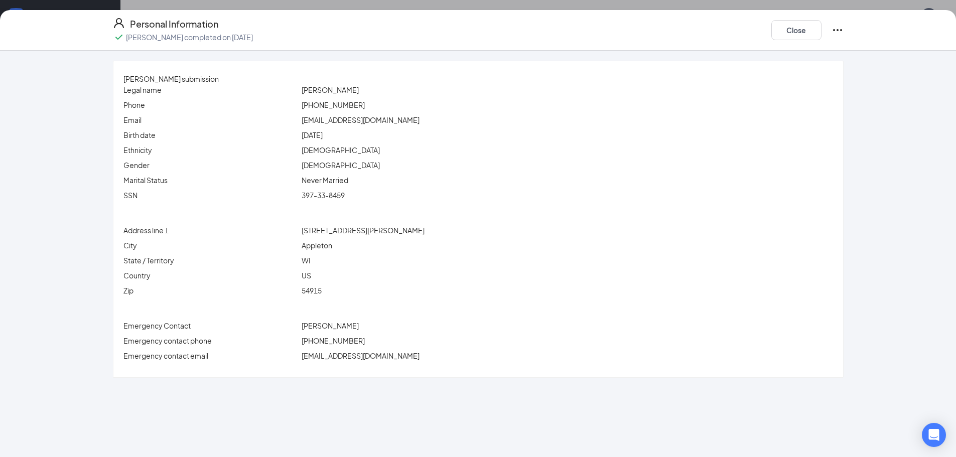
click at [839, 31] on icon "Ellipses" at bounding box center [838, 30] width 12 height 12
click at [784, 29] on button "Close" at bounding box center [797, 30] width 50 height 20
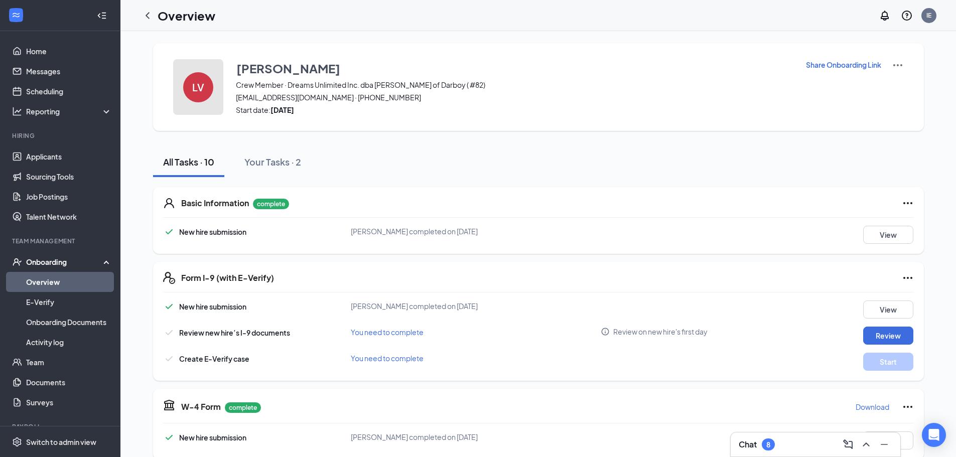
click at [194, 99] on div "LV" at bounding box center [198, 87] width 30 height 30
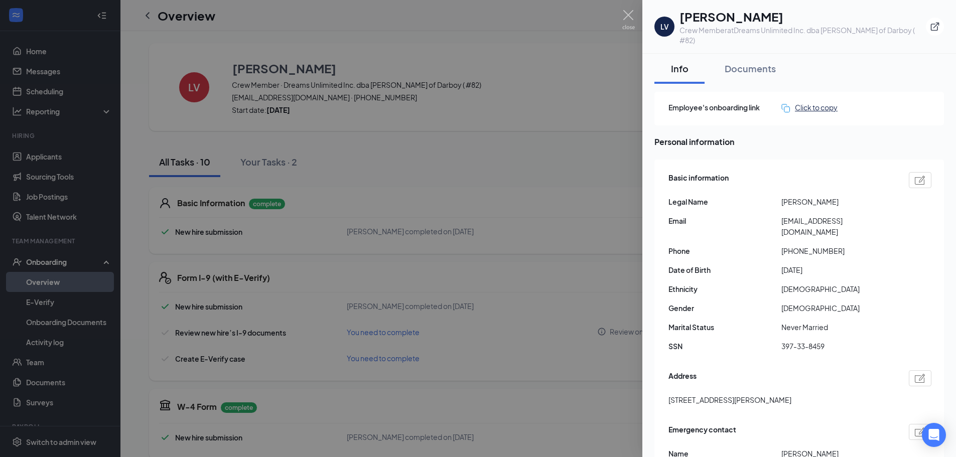
click at [801, 102] on div "Click to copy" at bounding box center [810, 107] width 56 height 11
click at [759, 62] on div "Documents" at bounding box center [750, 68] width 51 height 13
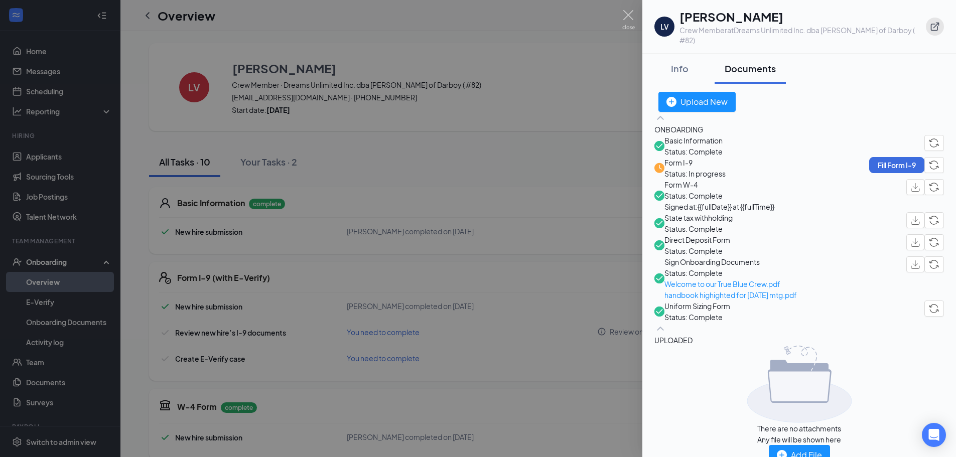
click at [934, 22] on icon "ExternalLink" at bounding box center [935, 27] width 10 height 10
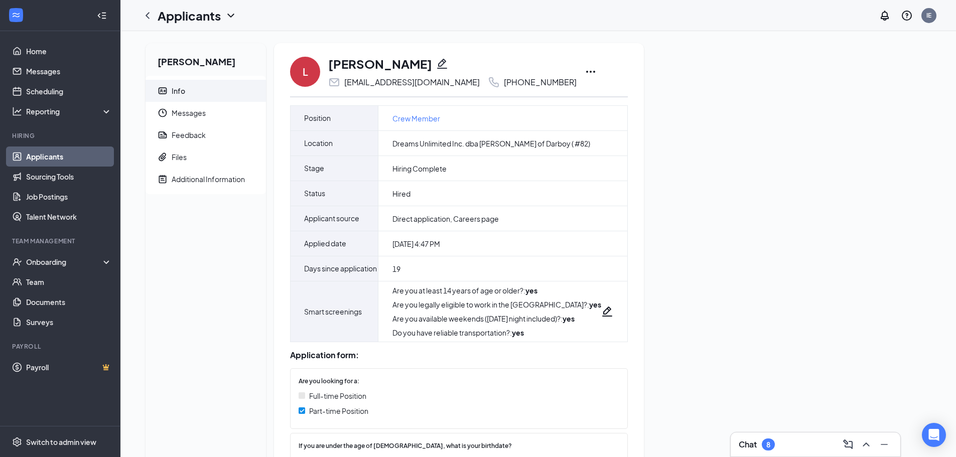
click at [585, 72] on icon "Ellipses" at bounding box center [591, 72] width 12 height 12
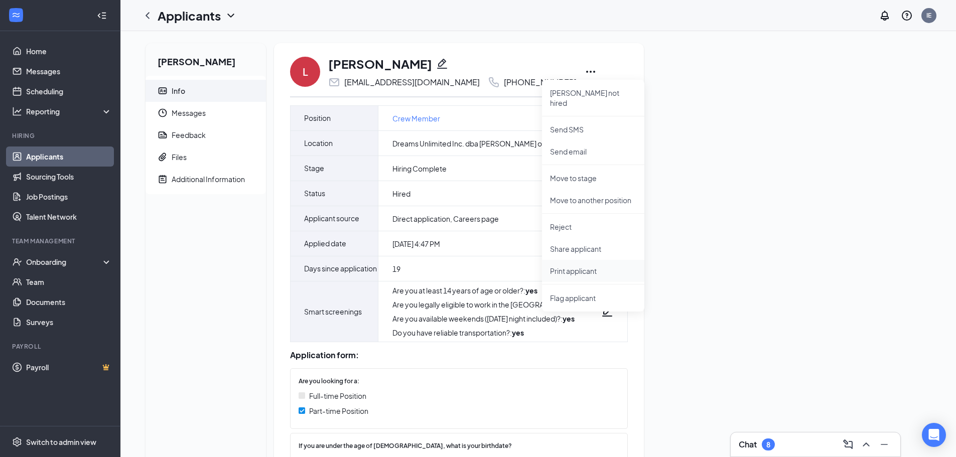
click at [578, 266] on p "Print applicant" at bounding box center [593, 271] width 86 height 10
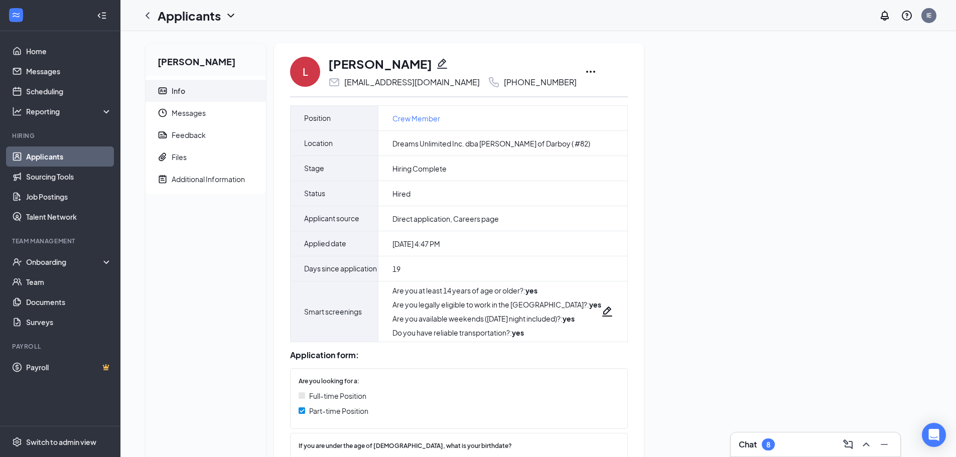
click at [586, 71] on icon "Ellipses" at bounding box center [590, 72] width 9 height 2
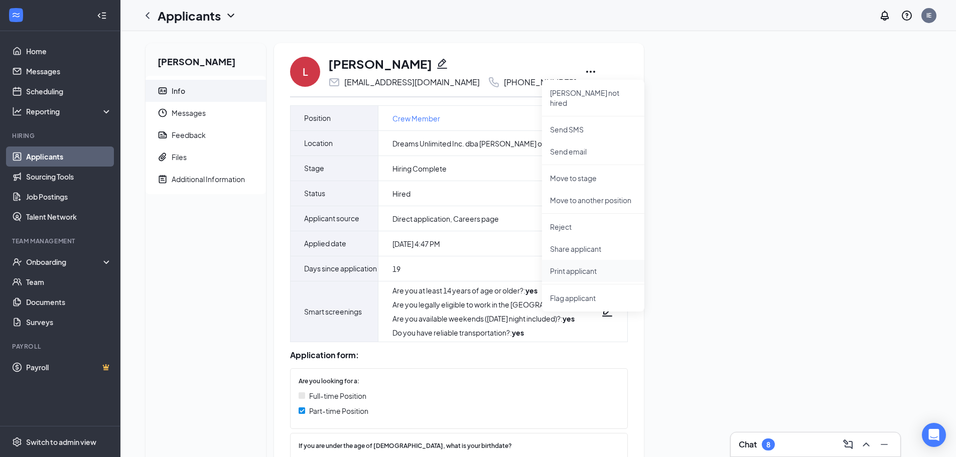
click at [567, 268] on li "Print applicant" at bounding box center [593, 271] width 102 height 22
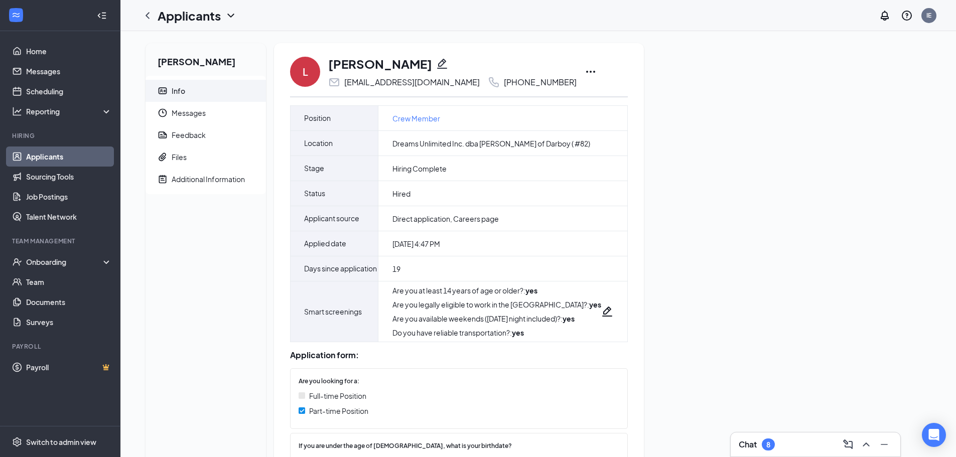
click at [62, 158] on link "Applicants" at bounding box center [69, 157] width 86 height 20
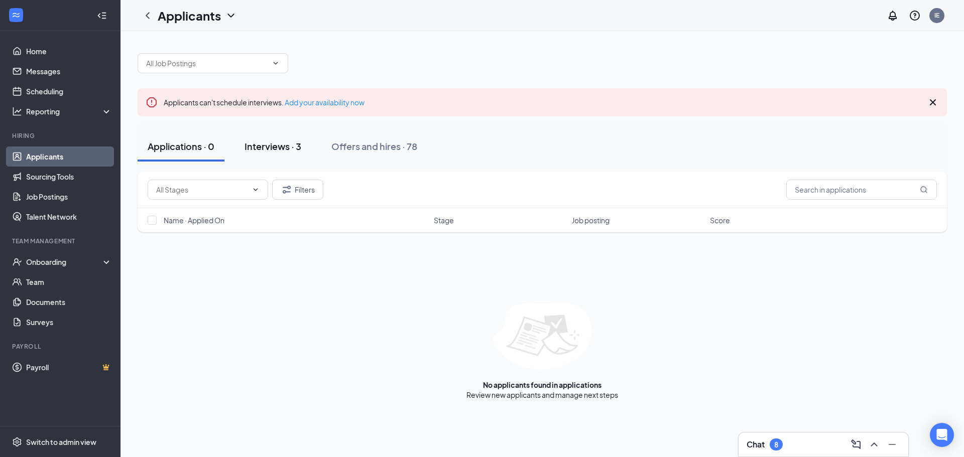
click at [264, 156] on button "Interviews · 3" at bounding box center [272, 147] width 77 height 30
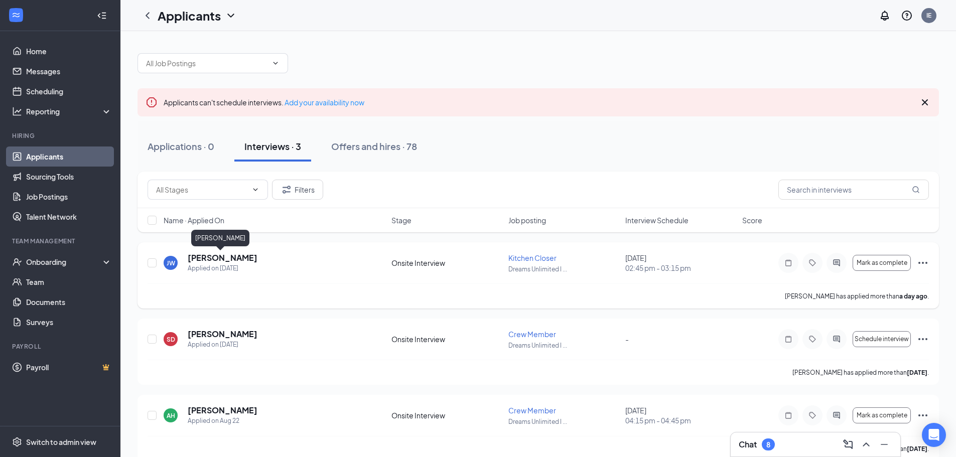
click at [220, 257] on h5 "[PERSON_NAME]" at bounding box center [223, 258] width 70 height 11
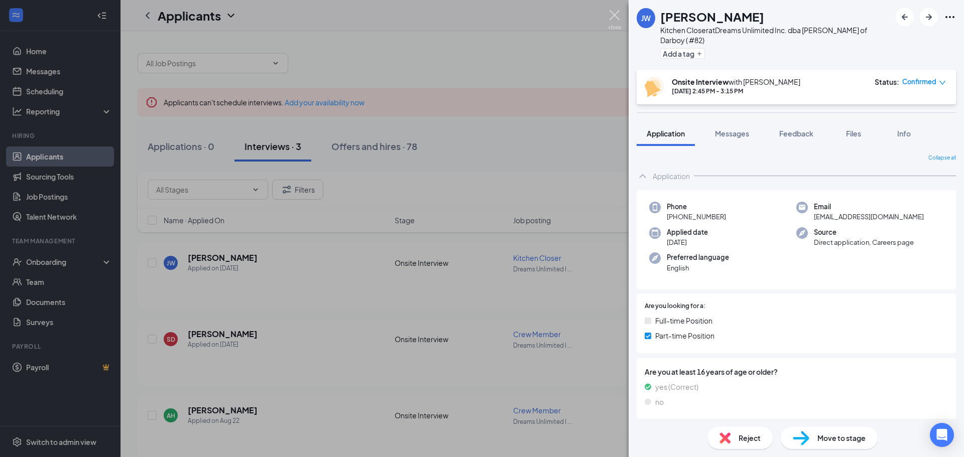
click at [612, 17] on img at bounding box center [614, 20] width 13 height 20
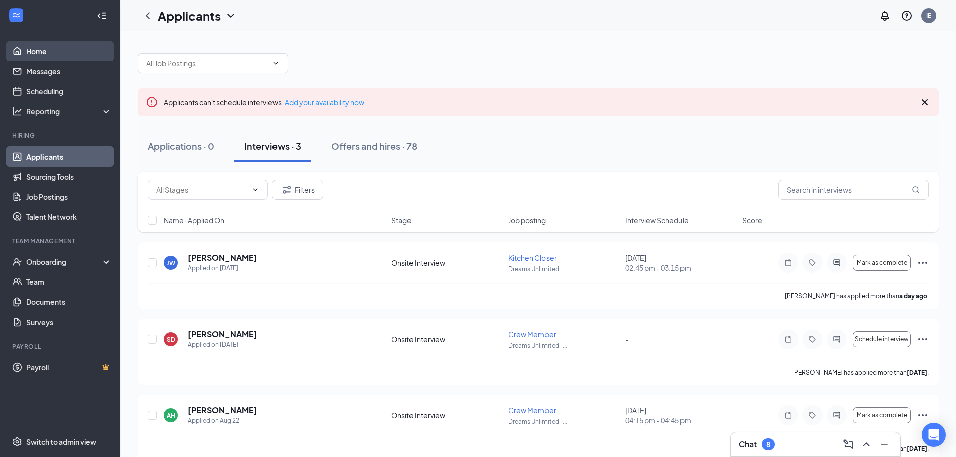
click at [36, 53] on link "Home" at bounding box center [69, 51] width 86 height 20
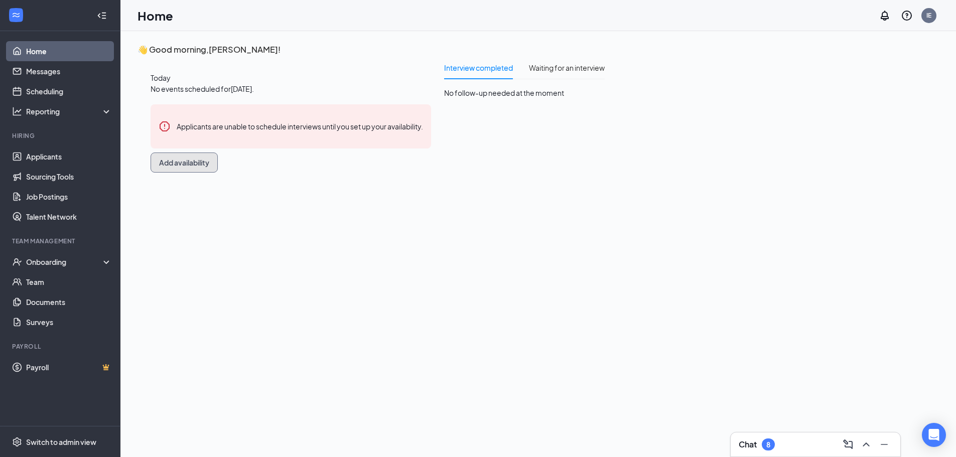
click at [218, 173] on button "Add availability" at bounding box center [184, 163] width 67 height 20
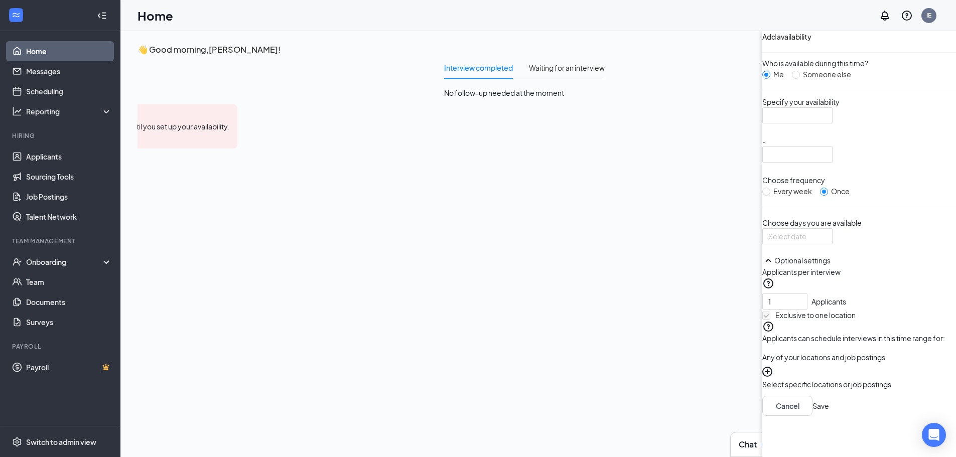
scroll to position [4, 0]
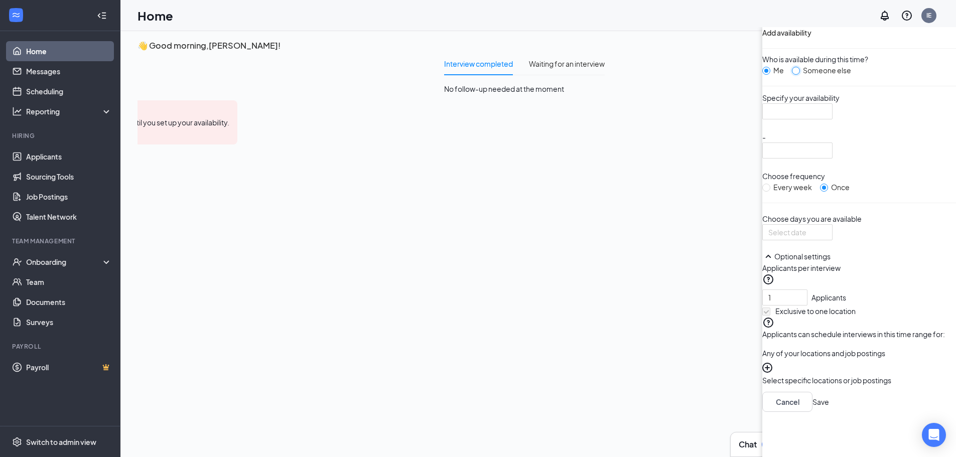
click at [792, 75] on input "Someone else" at bounding box center [796, 71] width 8 height 8
radio input "true"
click at [763, 75] on input "Me" at bounding box center [767, 71] width 8 height 8
radio input "true"
radio input "false"
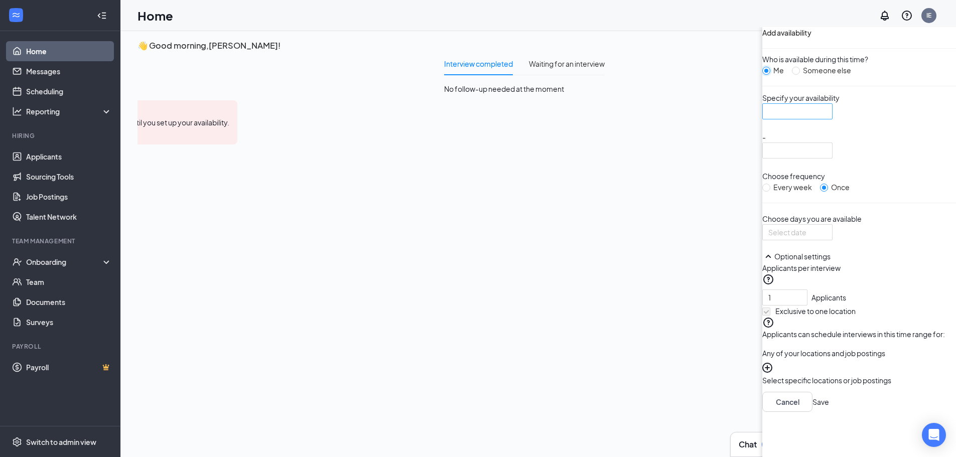
click at [763, 119] on div at bounding box center [798, 111] width 70 height 16
drag, startPoint x: 219, startPoint y: 177, endPoint x: 216, endPoint y: 188, distance: 11.4
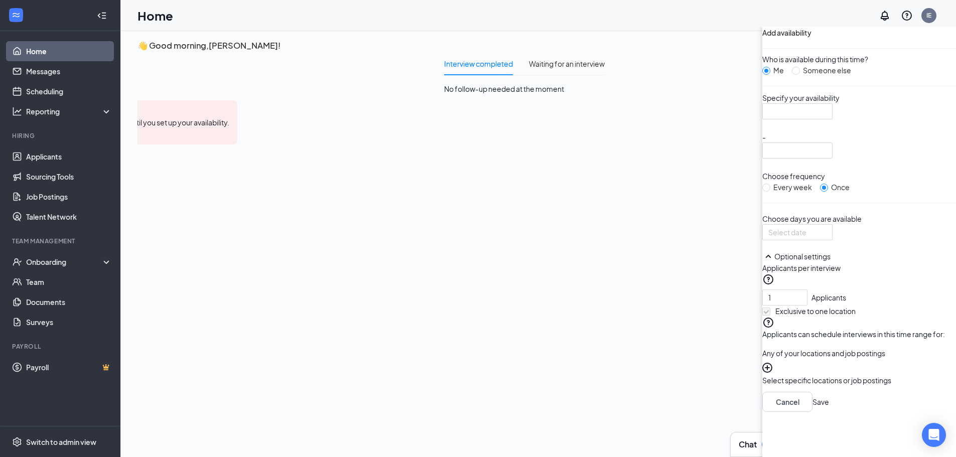
click at [763, 180] on div "Choose frequency Every week Once" at bounding box center [860, 182] width 194 height 22
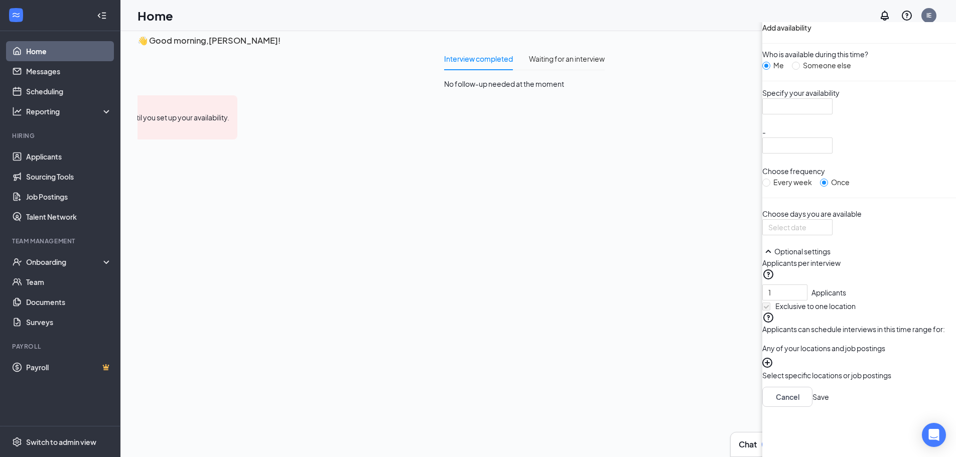
scroll to position [0, 0]
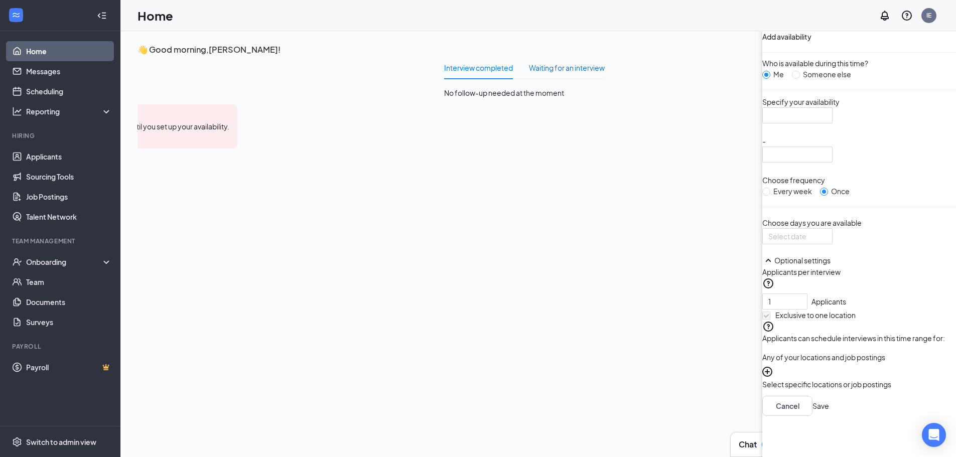
click at [529, 73] on div "Waiting for an interview" at bounding box center [567, 67] width 76 height 11
click at [56, 69] on link "Messages" at bounding box center [69, 71] width 86 height 20
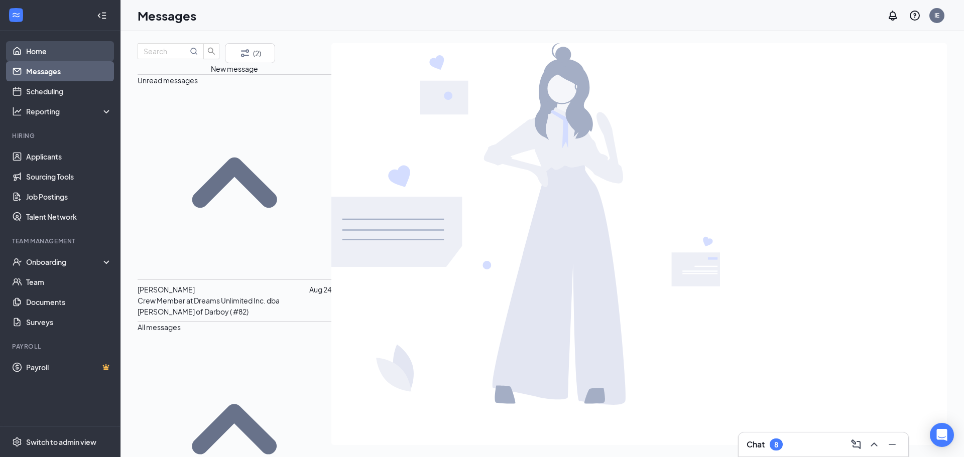
click at [45, 53] on link "Home" at bounding box center [69, 51] width 86 height 20
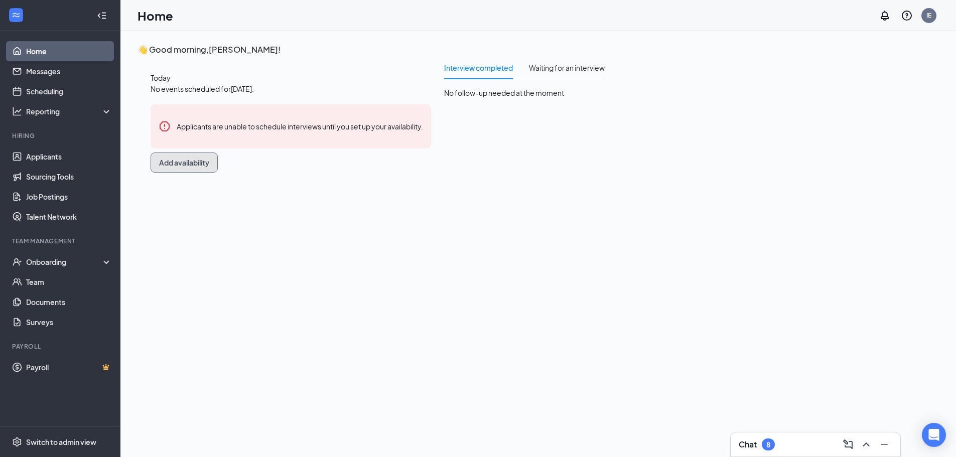
click at [218, 173] on button "Add availability" at bounding box center [184, 163] width 67 height 20
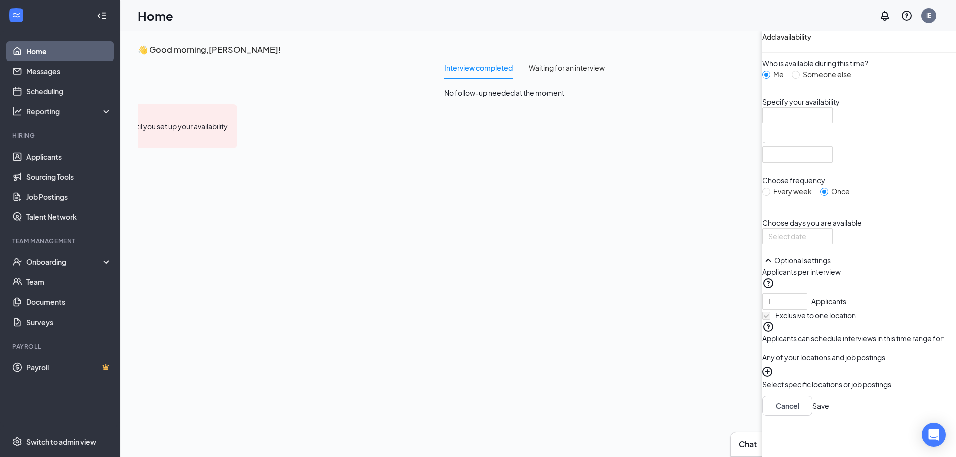
scroll to position [4, 0]
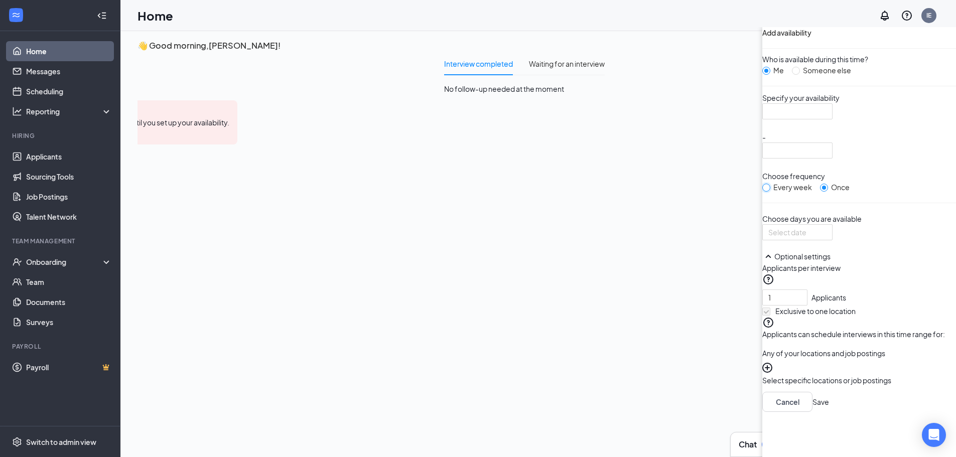
click at [763, 192] on input "Every week" at bounding box center [767, 188] width 8 height 8
radio input "true"
radio input "false"
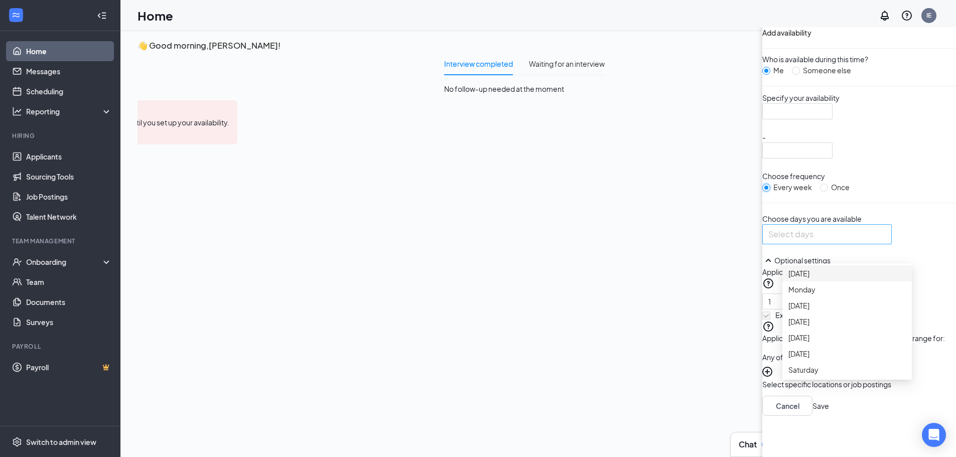
click at [765, 242] on div at bounding box center [827, 234] width 124 height 16
click at [789, 343] on span "Thursday" at bounding box center [799, 337] width 21 height 11
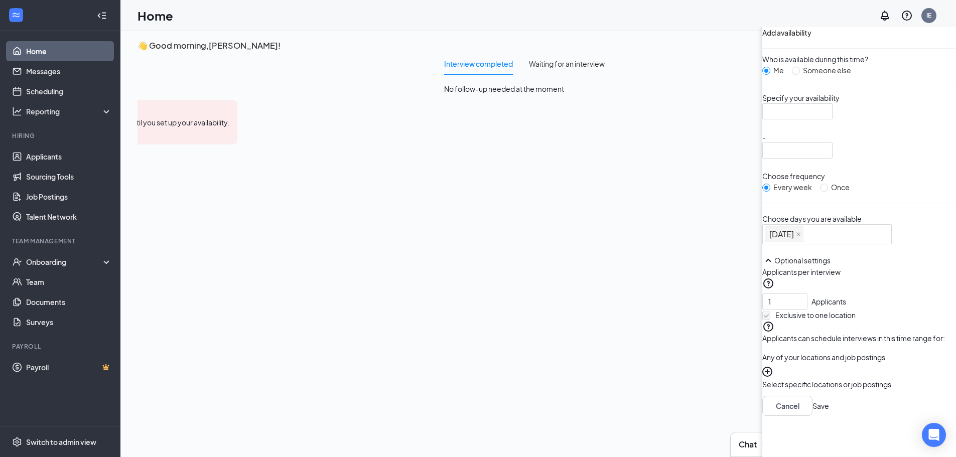
click at [444, 185] on div "Interview completed Waiting for an interview No follow-up needed at the moment" at bounding box center [524, 118] width 161 height 133
click at [763, 119] on div at bounding box center [798, 111] width 70 height 16
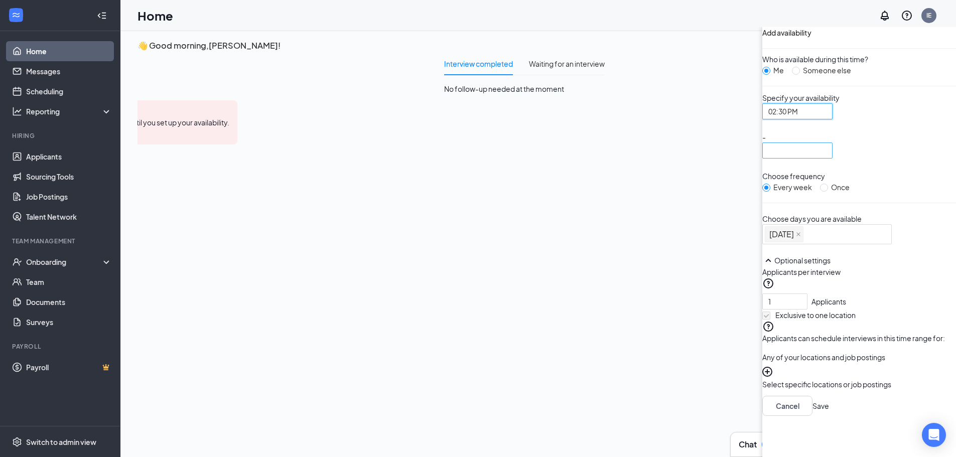
click at [763, 159] on div at bounding box center [798, 151] width 70 height 16
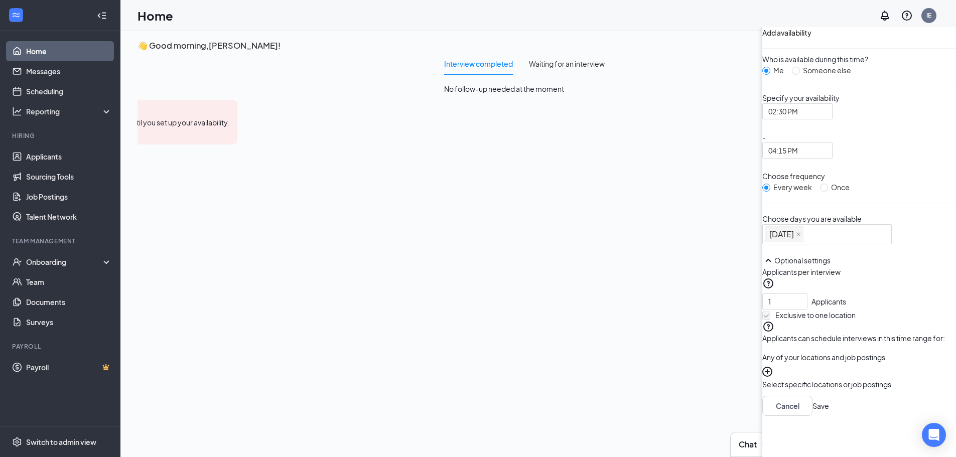
scroll to position [36, 0]
click at [813, 412] on button "Save" at bounding box center [821, 406] width 17 height 11
radio input "false"
radio input "true"
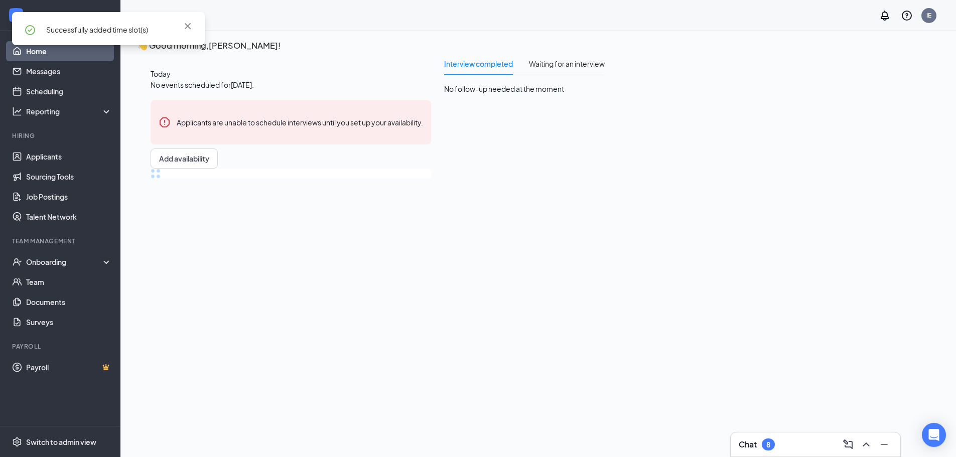
scroll to position [34, 0]
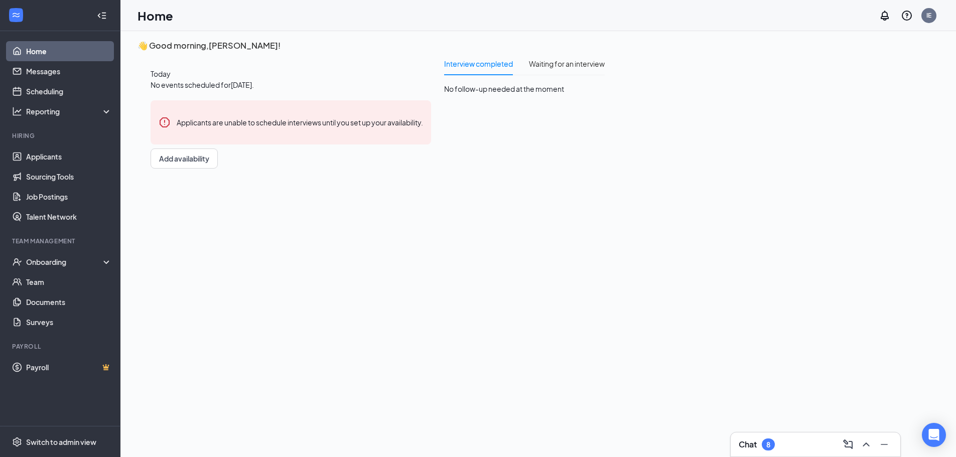
click at [19, 15] on icon "WorkstreamLogo" at bounding box center [16, 15] width 10 height 10
click at [103, 14] on icon "Collapse" at bounding box center [102, 16] width 10 height 10
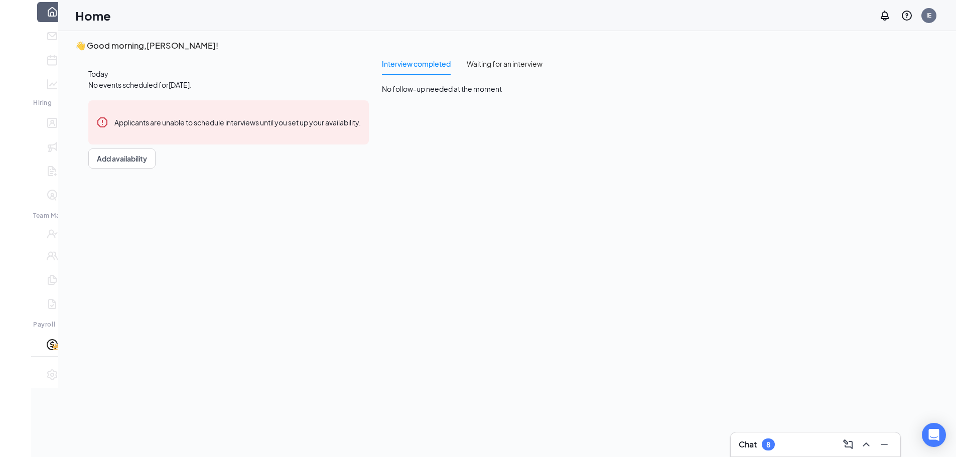
click at [14, 20] on icon "Expand" at bounding box center [14, 23] width 4 height 7
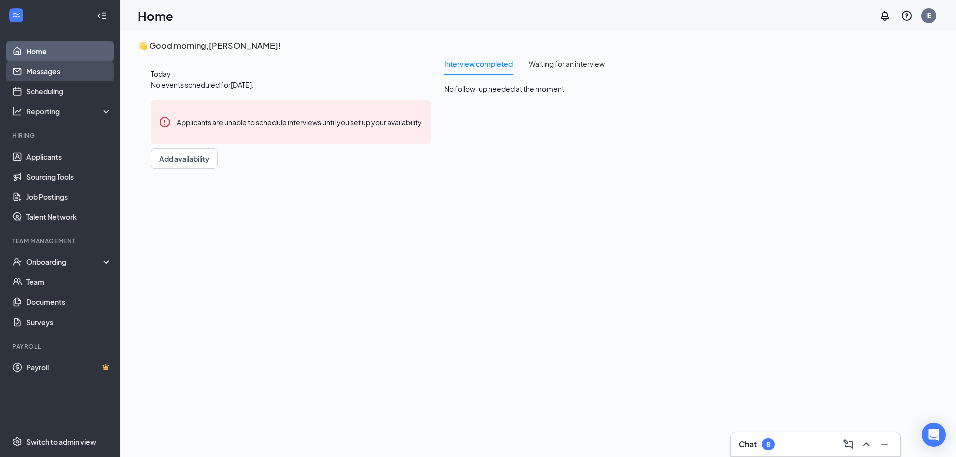
click at [50, 69] on link "Messages" at bounding box center [69, 71] width 86 height 20
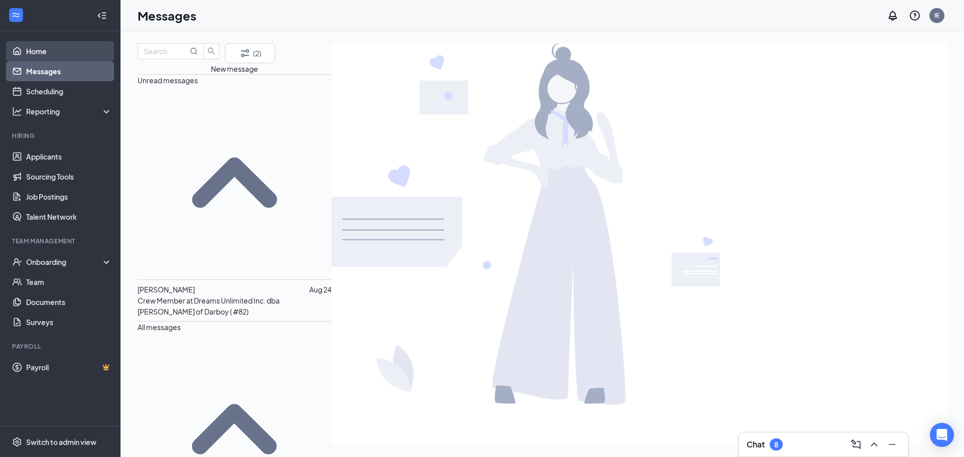
click at [49, 51] on link "Home" at bounding box center [69, 51] width 86 height 20
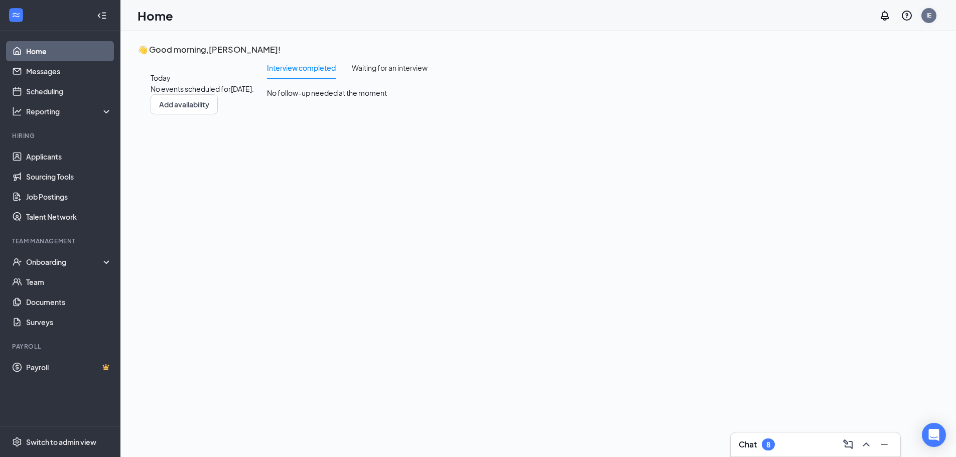
click at [932, 18] on div "IE" at bounding box center [929, 15] width 5 height 9
click at [877, 56] on link "My profile" at bounding box center [855, 51] width 60 height 10
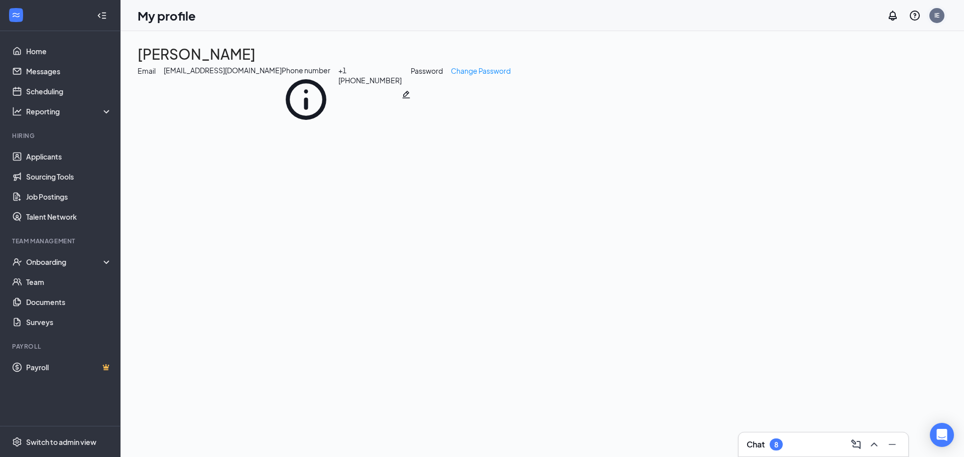
click at [938, 15] on div "IE" at bounding box center [936, 15] width 5 height 9
click at [891, 71] on link "Account settings" at bounding box center [862, 66] width 60 height 10
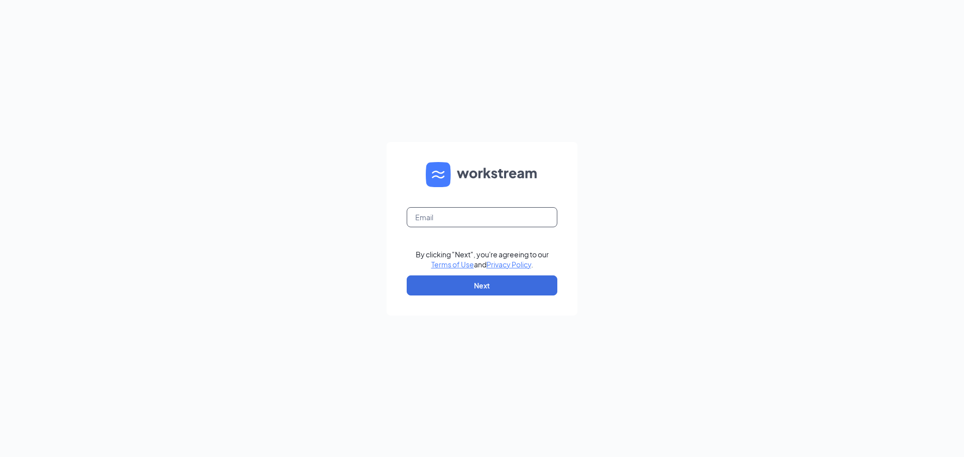
click at [416, 221] on input "text" at bounding box center [482, 217] width 151 height 20
type input "[EMAIL_ADDRESS][DOMAIN_NAME]"
click at [453, 281] on button "Next" at bounding box center [482, 286] width 151 height 20
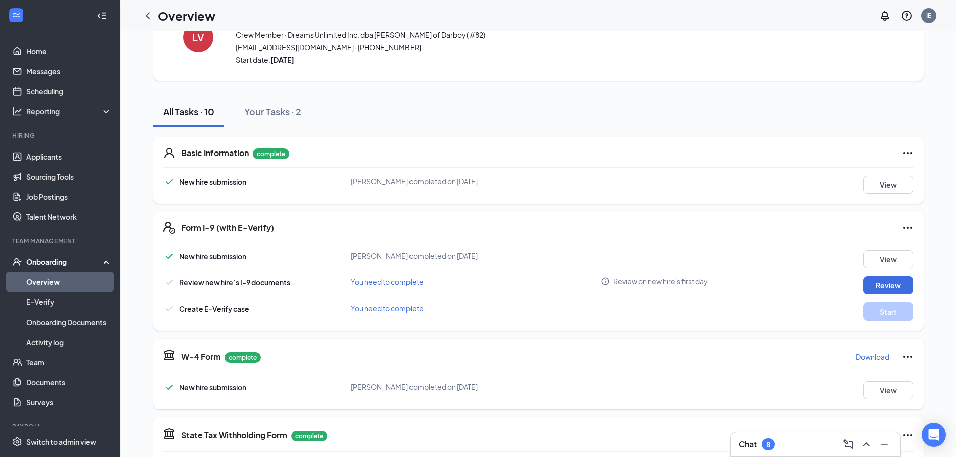
scroll to position [100, 0]
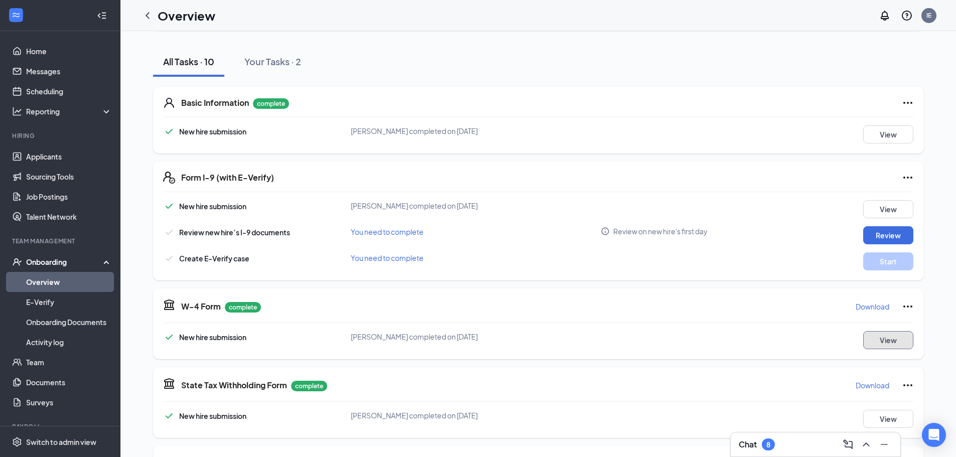
click at [890, 344] on button "View" at bounding box center [888, 340] width 50 height 18
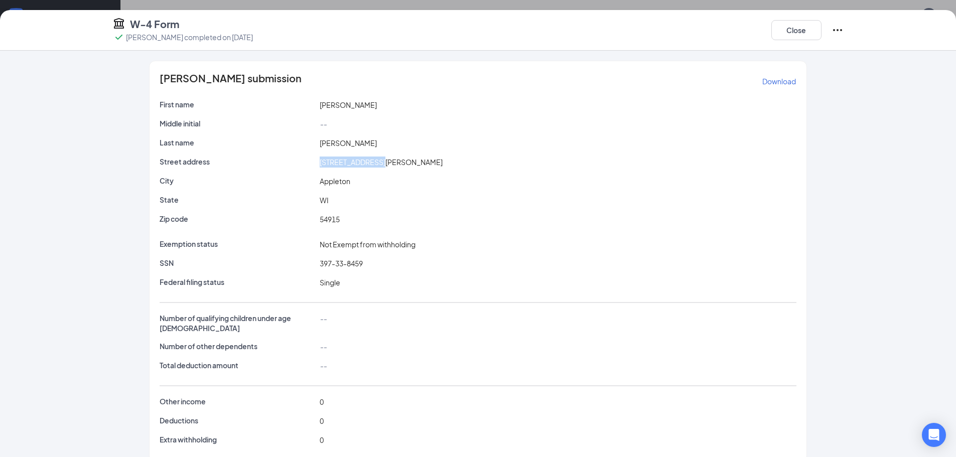
drag, startPoint x: 316, startPoint y: 160, endPoint x: 372, endPoint y: 165, distance: 56.4
click at [372, 165] on div "825 S Lee Street" at bounding box center [558, 162] width 480 height 11
copy span "825 S Lee Street"
drag, startPoint x: 314, startPoint y: 265, endPoint x: 357, endPoint y: 262, distance: 43.3
click at [378, 268] on div "397-33-8459" at bounding box center [558, 263] width 480 height 11
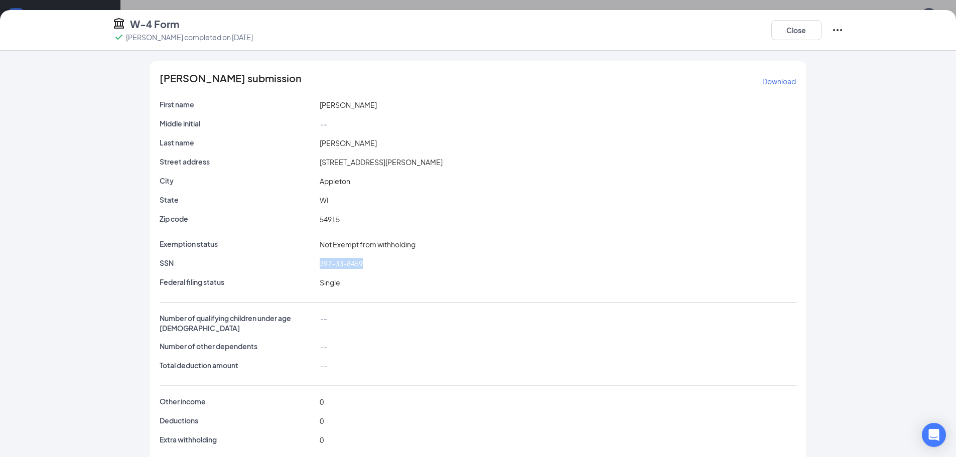
copy span "397-33-8459"
click at [796, 37] on button "Close" at bounding box center [797, 30] width 50 height 20
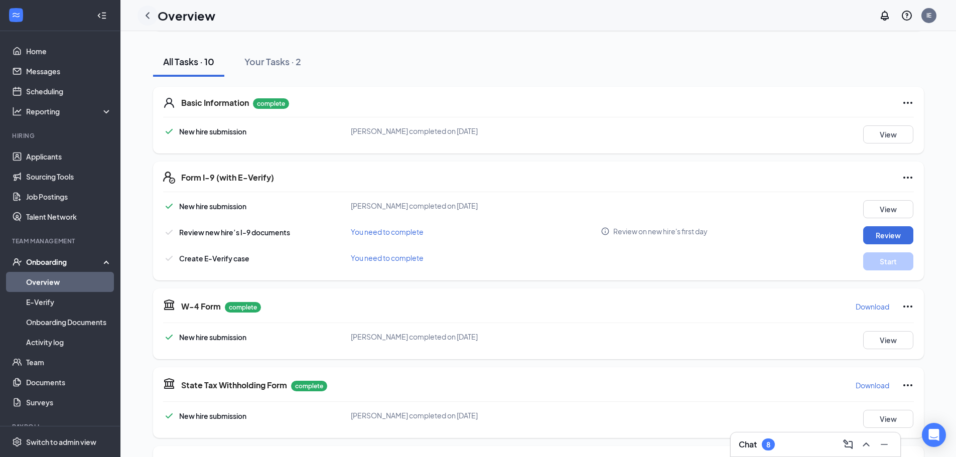
click at [148, 17] on icon "ChevronLeft" at bounding box center [148, 15] width 4 height 7
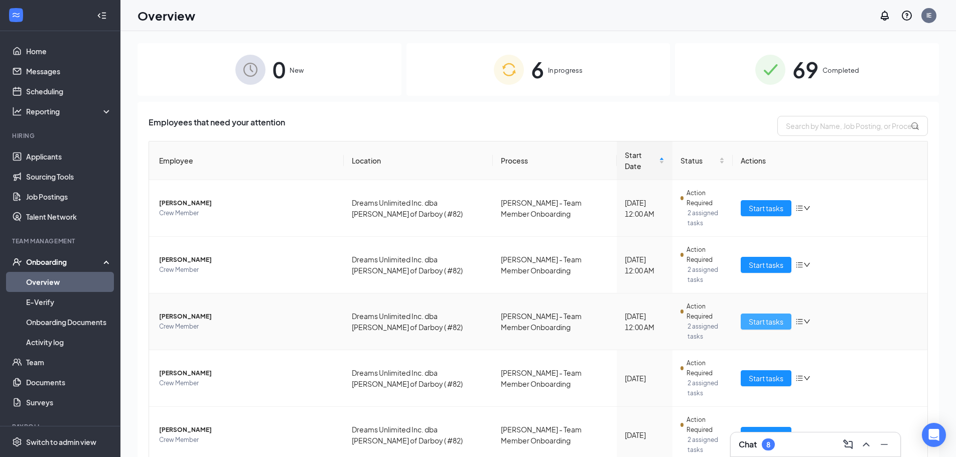
click at [767, 316] on span "Start tasks" at bounding box center [766, 321] width 35 height 11
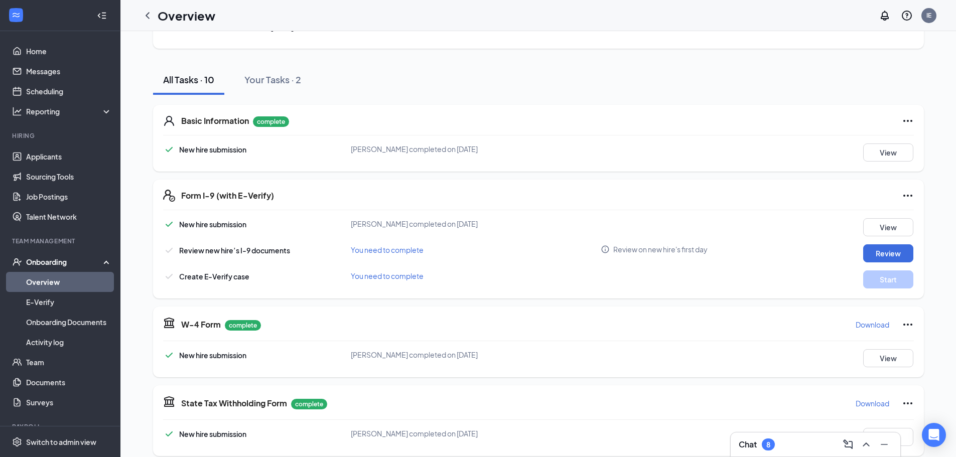
scroll to position [100, 0]
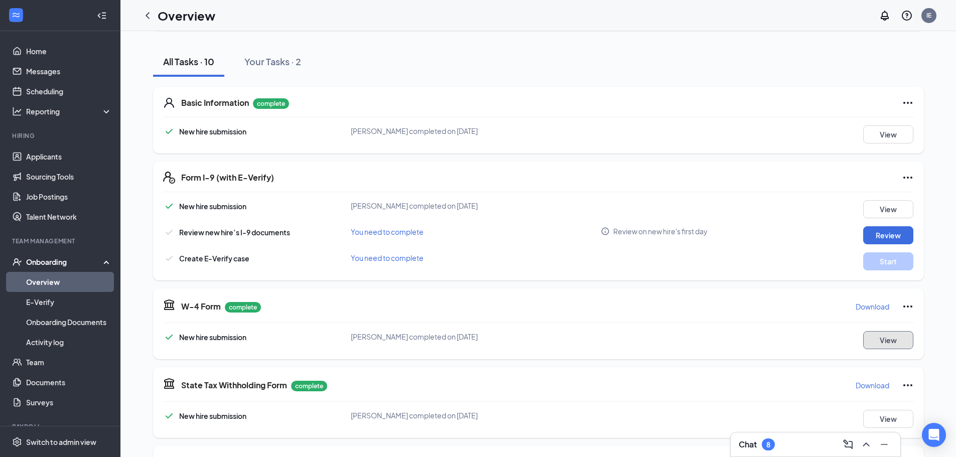
click at [883, 338] on button "View" at bounding box center [888, 340] width 50 height 18
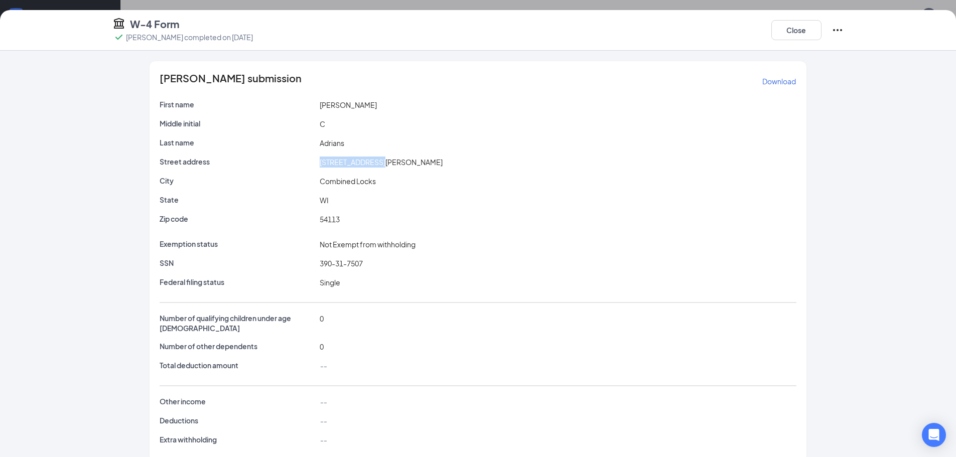
drag, startPoint x: 315, startPoint y: 161, endPoint x: 375, endPoint y: 166, distance: 60.0
click at [375, 166] on div "532 Biese Street" at bounding box center [558, 162] width 480 height 11
copy span "532 Biese Street"
drag, startPoint x: 316, startPoint y: 263, endPoint x: 372, endPoint y: 266, distance: 56.3
click at [372, 266] on div "390-31-7507" at bounding box center [558, 263] width 480 height 11
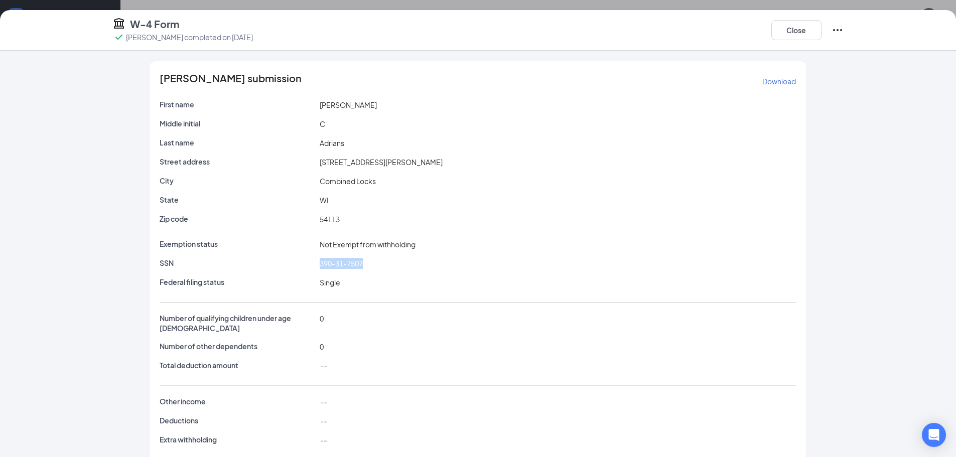
copy span "390-31-7507"
click at [785, 34] on button "Close" at bounding box center [797, 30] width 50 height 20
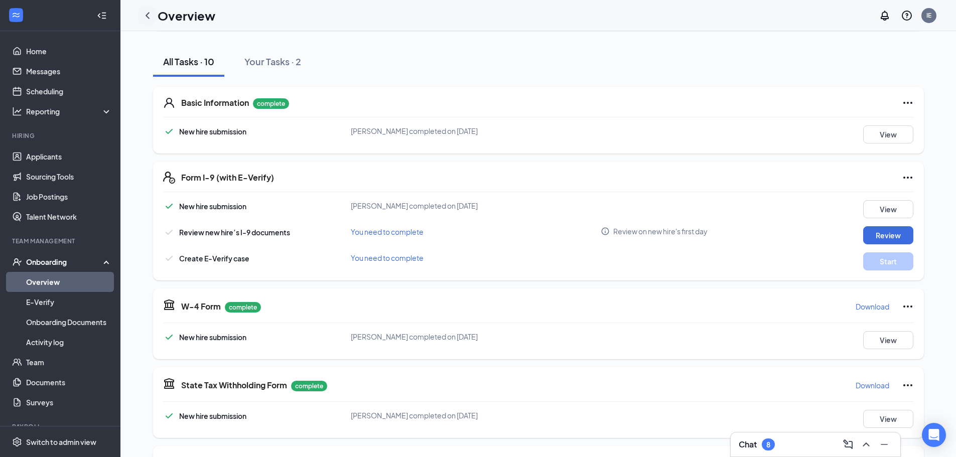
click at [148, 17] on icon "ChevronLeft" at bounding box center [148, 15] width 4 height 7
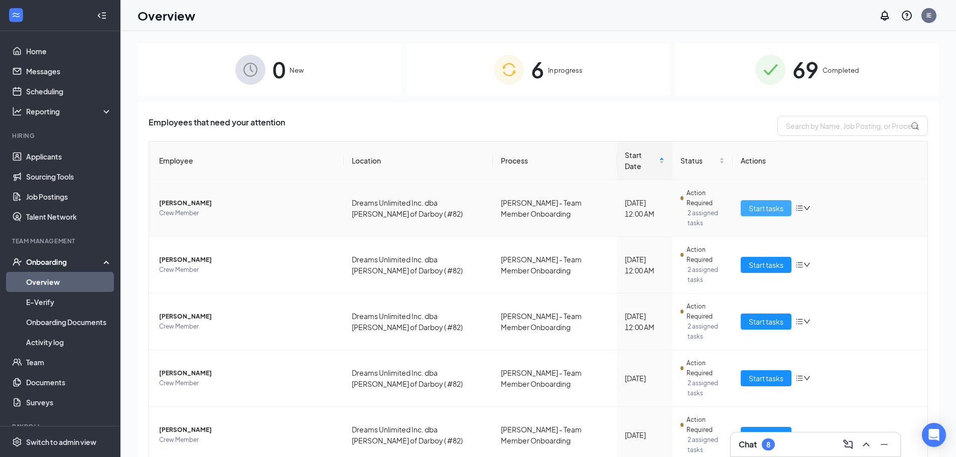
click at [767, 203] on span "Start tasks" at bounding box center [766, 208] width 35 height 11
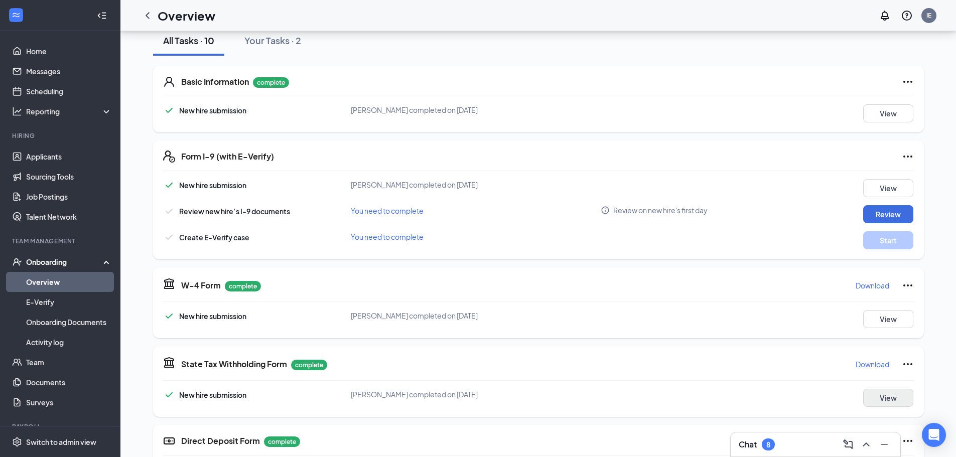
scroll to position [151, 0]
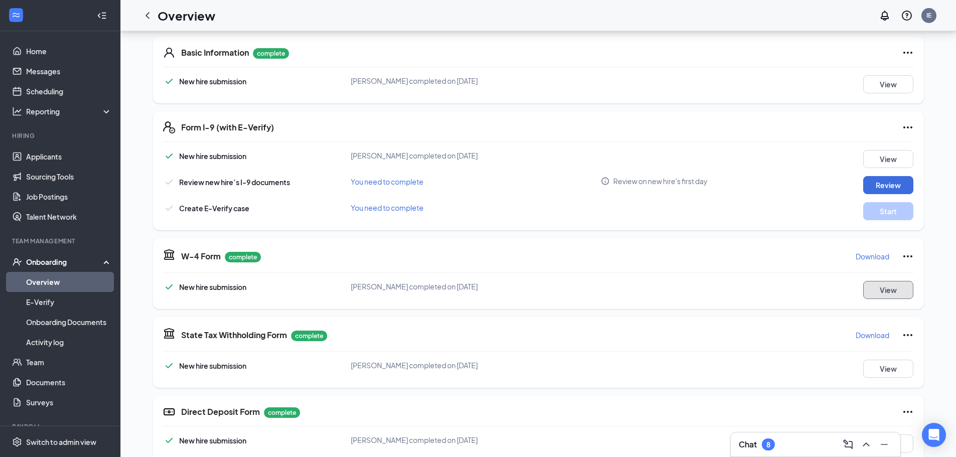
click at [872, 286] on button "View" at bounding box center [888, 290] width 50 height 18
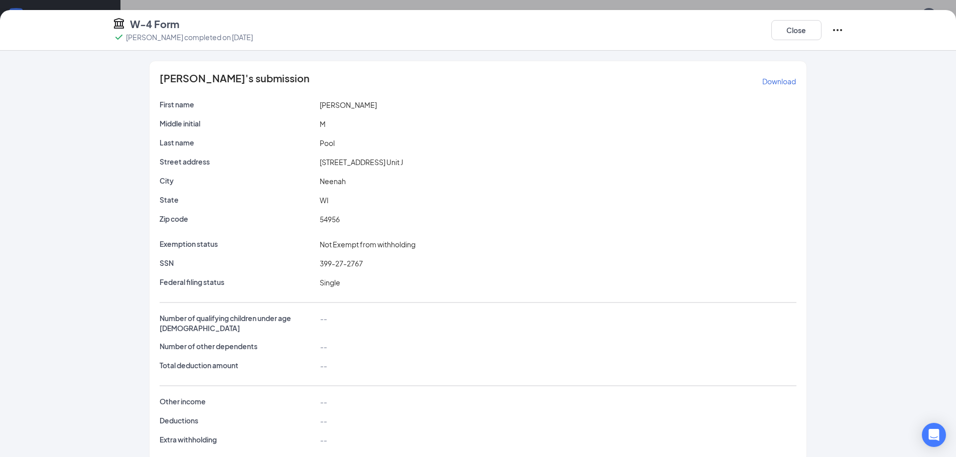
drag, startPoint x: 310, startPoint y: 163, endPoint x: 399, endPoint y: 169, distance: 88.6
click at [399, 169] on div "Street address 144 N Western Ave. Unit J" at bounding box center [478, 164] width 637 height 15
copy div "144 N Western Ave. Unit J"
click at [809, 32] on button "Close" at bounding box center [797, 30] width 50 height 20
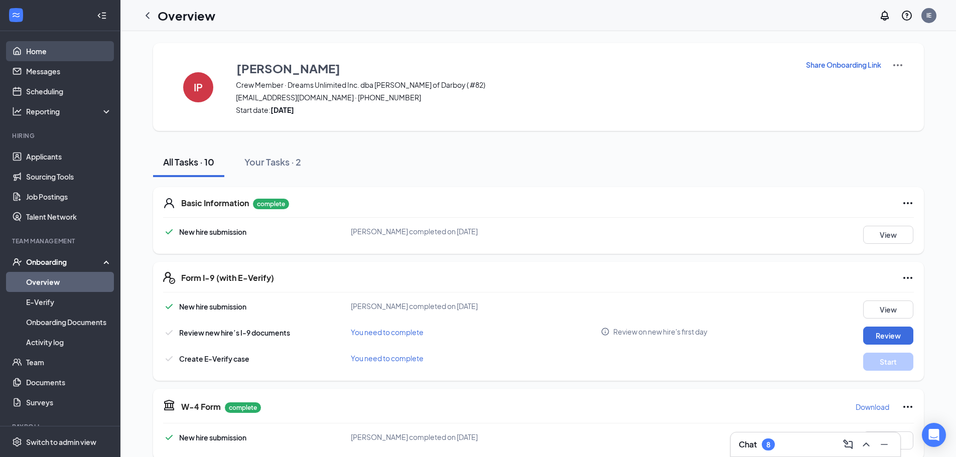
click at [54, 55] on link "Home" at bounding box center [69, 51] width 86 height 20
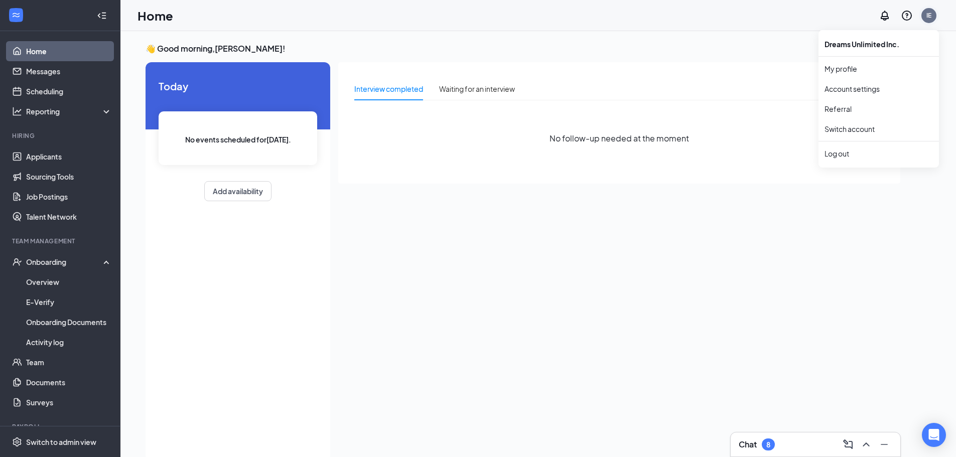
click at [927, 20] on div "IE" at bounding box center [929, 15] width 15 height 15
click at [836, 151] on div "Log out" at bounding box center [879, 154] width 108 height 10
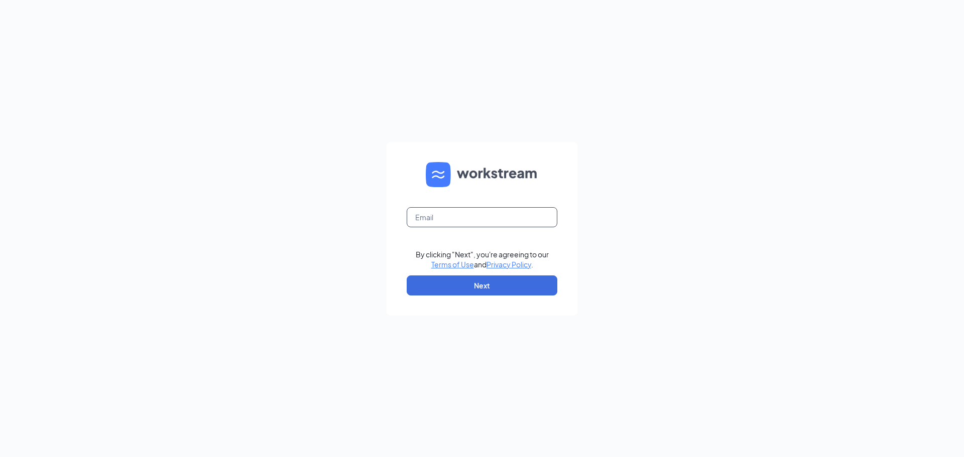
click at [439, 219] on input "text" at bounding box center [482, 217] width 151 height 20
type input "[EMAIL_ADDRESS][DOMAIN_NAME]"
click at [463, 281] on button "Next" at bounding box center [482, 286] width 151 height 20
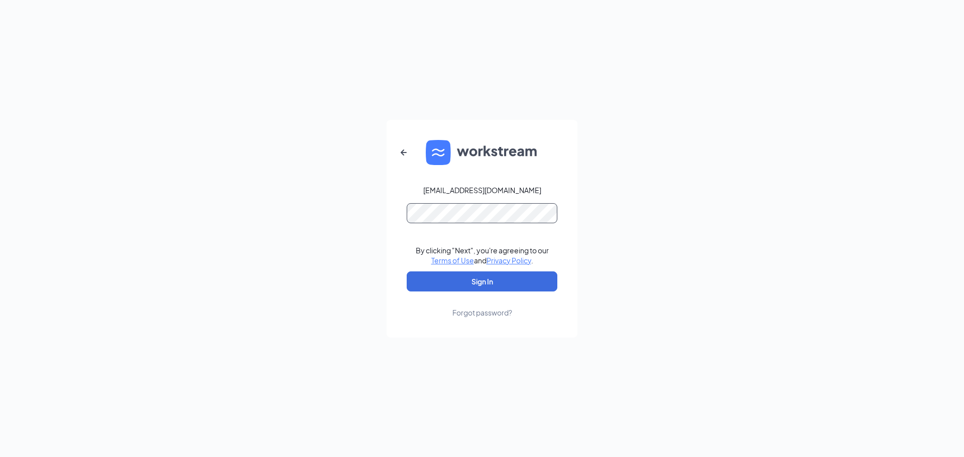
click at [407, 272] on button "Sign In" at bounding box center [482, 282] width 151 height 20
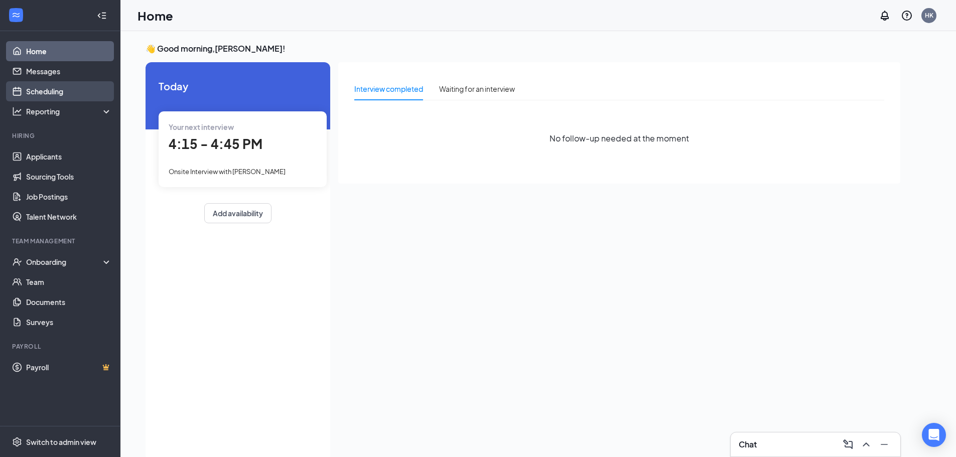
click at [50, 92] on link "Scheduling" at bounding box center [69, 91] width 86 height 20
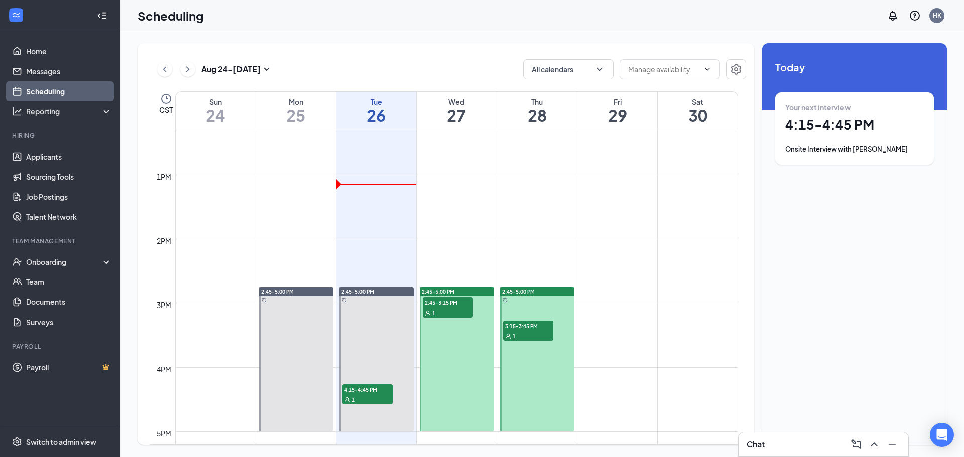
scroll to position [795, 0]
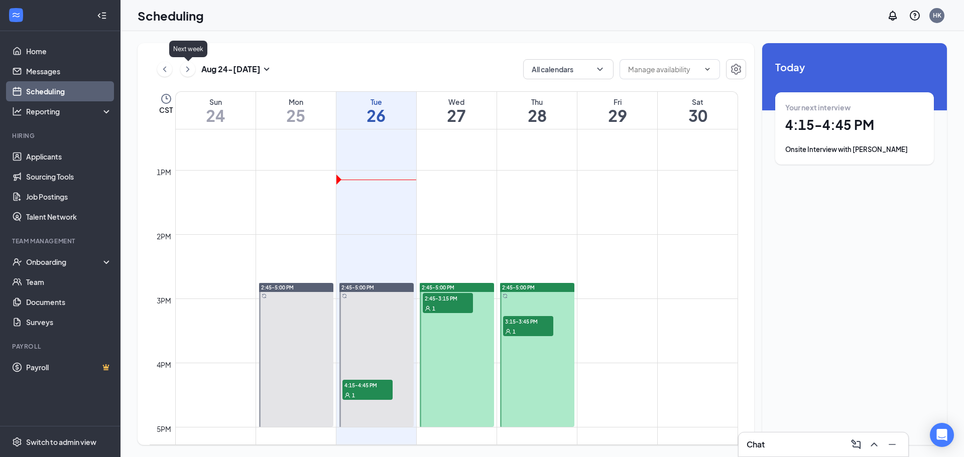
click at [192, 73] on icon "ChevronRight" at bounding box center [188, 69] width 10 height 12
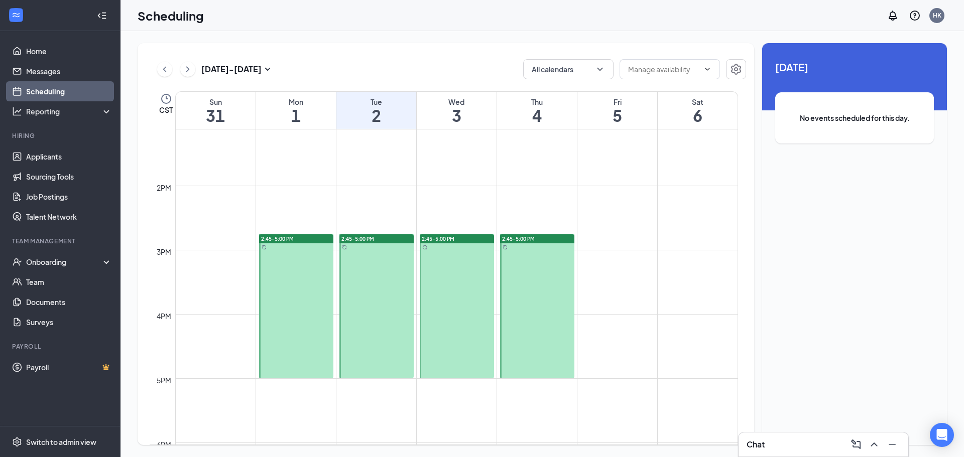
scroll to position [845, 0]
click at [545, 264] on div at bounding box center [537, 305] width 74 height 144
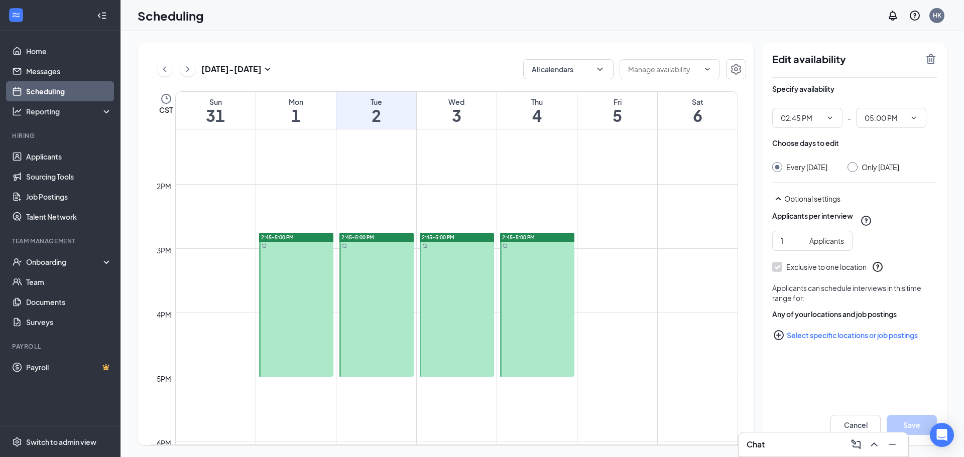
click at [300, 278] on div at bounding box center [296, 305] width 74 height 144
click at [854, 166] on input "Only [DATE]" at bounding box center [850, 165] width 7 height 7
radio input "true"
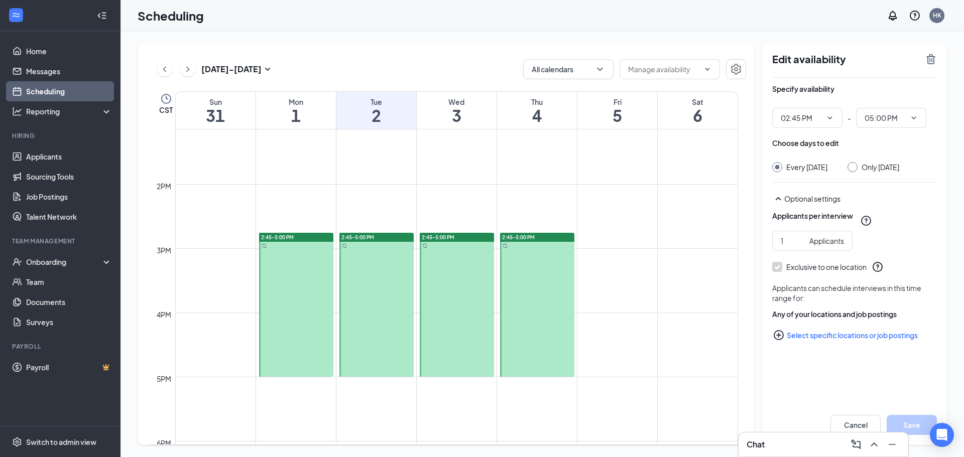
radio input "false"
click at [930, 58] on icon "TrashOutline" at bounding box center [931, 59] width 12 height 12
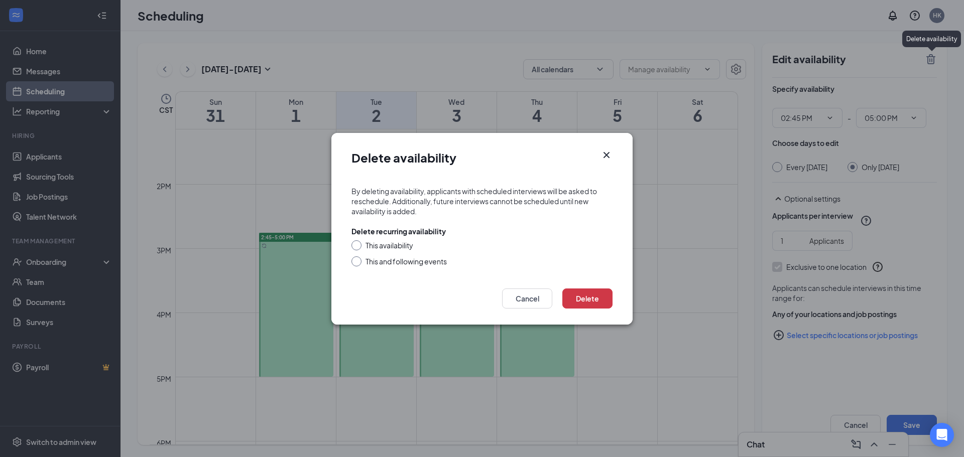
click at [356, 245] on input "This availability" at bounding box center [354, 243] width 7 height 7
radio input "true"
click at [579, 299] on button "Delete" at bounding box center [587, 299] width 50 height 20
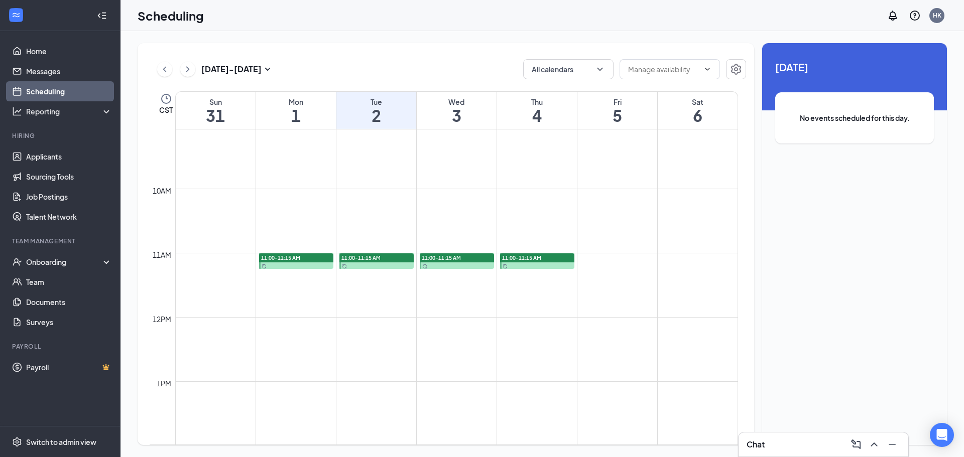
scroll to position [544, 0]
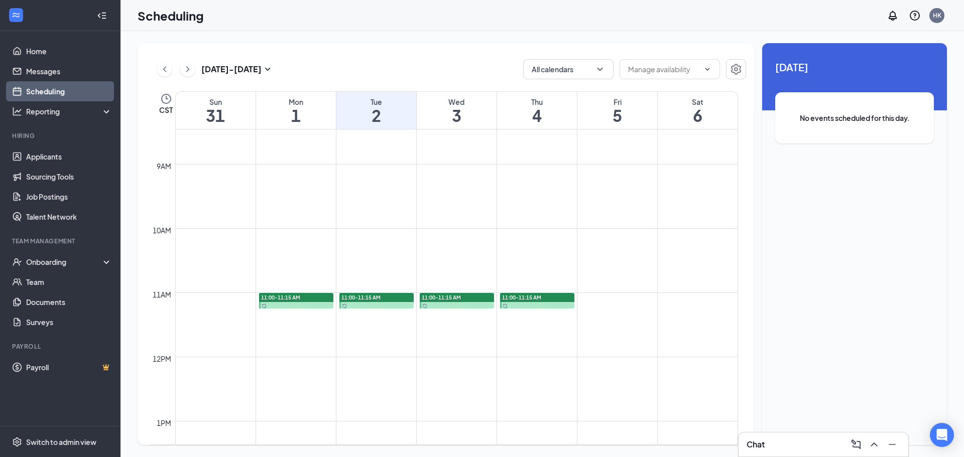
click at [298, 300] on span "11:00-11:15 AM" at bounding box center [280, 297] width 39 height 7
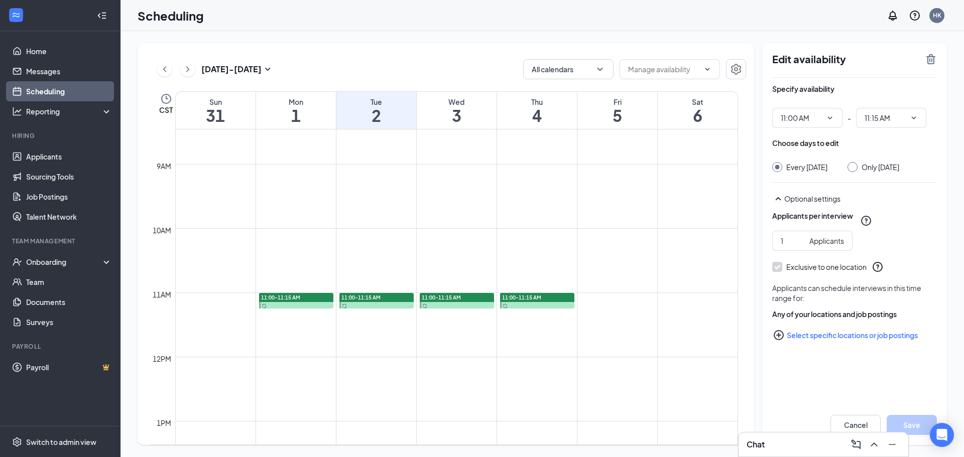
click at [857, 167] on div at bounding box center [852, 167] width 10 height 10
click at [854, 169] on input "Only [DATE]" at bounding box center [850, 165] width 7 height 7
radio input "true"
radio input "false"
click at [909, 423] on button "Save" at bounding box center [912, 425] width 50 height 20
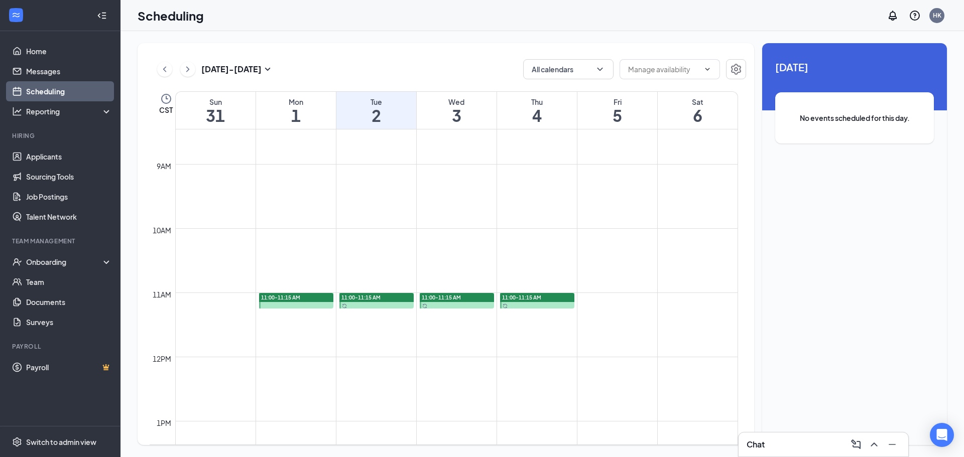
click at [286, 305] on div at bounding box center [296, 301] width 74 height 16
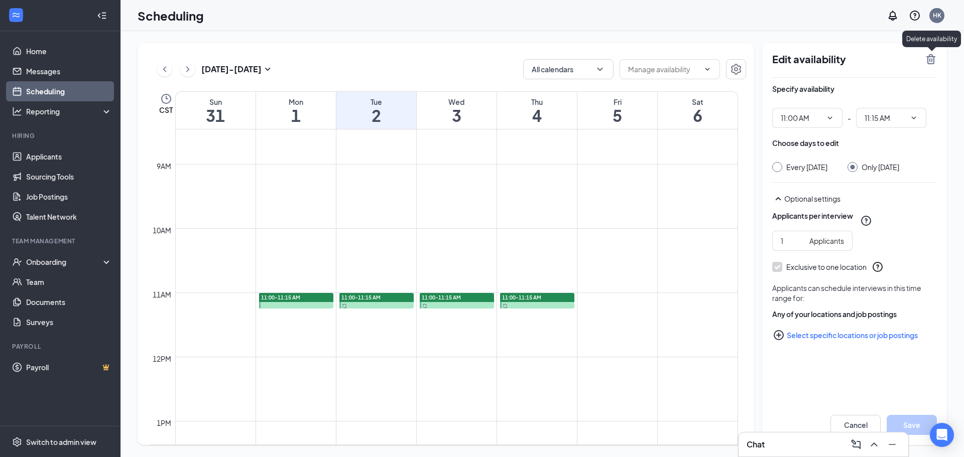
click at [927, 57] on icon "TrashOutline" at bounding box center [930, 59] width 9 height 10
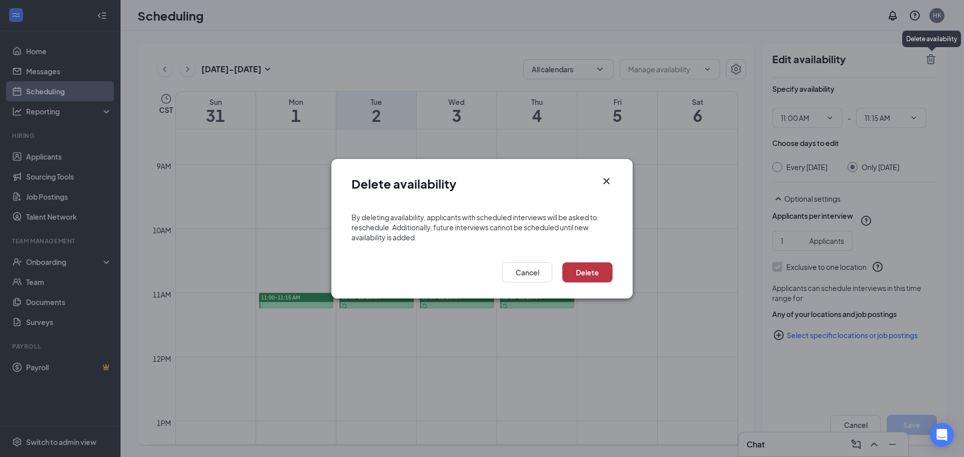
click at [599, 269] on button "Delete" at bounding box center [587, 273] width 50 height 20
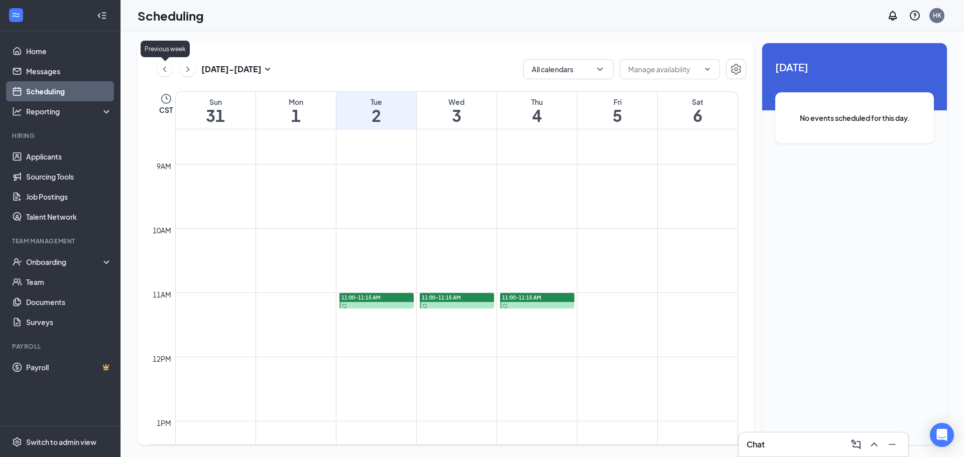
click at [163, 69] on icon "ChevronLeft" at bounding box center [164, 69] width 3 height 6
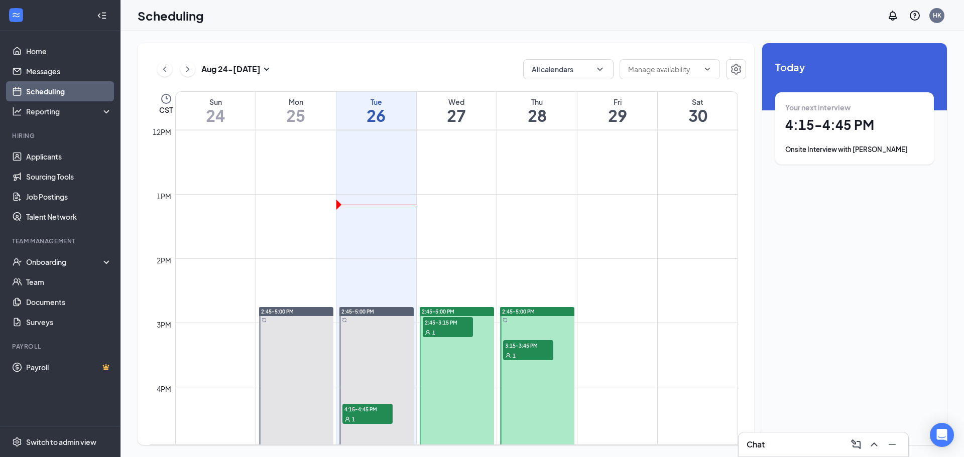
scroll to position [795, 0]
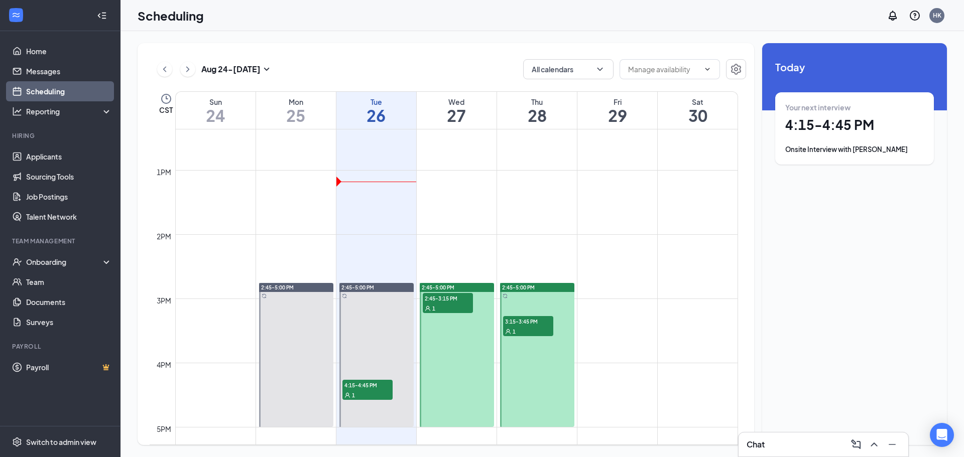
click at [546, 371] on link "2:45-5:00 PM 3:15-3:45 PM 1" at bounding box center [536, 355] width 77 height 145
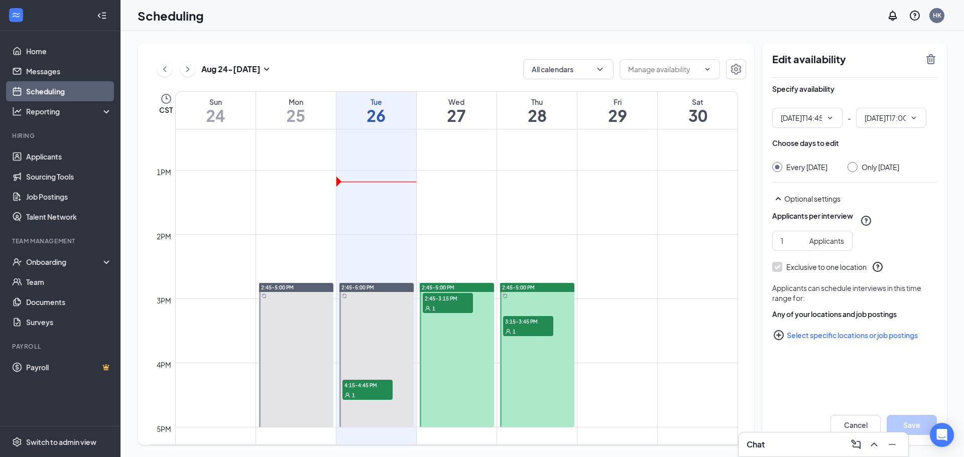
type input "02:45 PM"
type input "05:00 PM"
click at [538, 367] on link "2:45-5:00 PM 3:15-3:45 PM 1" at bounding box center [536, 355] width 77 height 145
click at [541, 350] on link "2:45-5:00 PM 3:15-3:45 PM 1" at bounding box center [536, 355] width 77 height 145
click at [940, 17] on div "HK" at bounding box center [937, 15] width 9 height 9
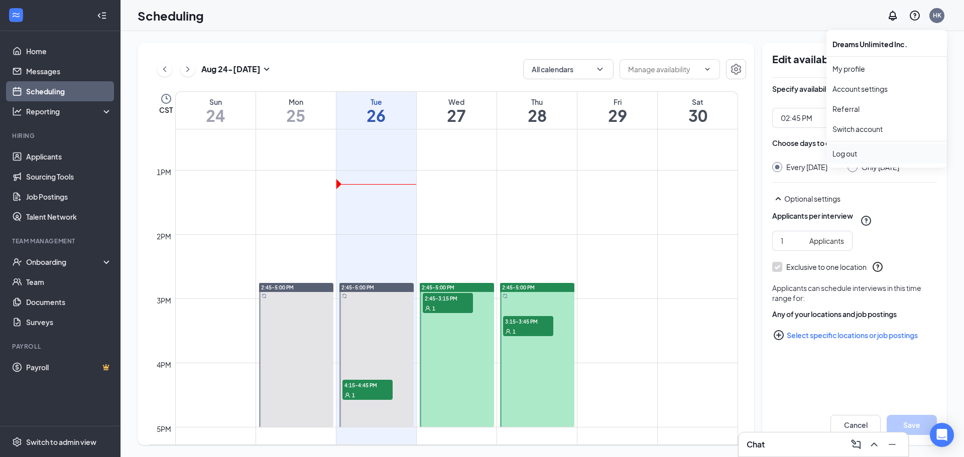
click at [847, 154] on div "Log out" at bounding box center [886, 154] width 108 height 10
